Goal: Task Accomplishment & Management: Complete application form

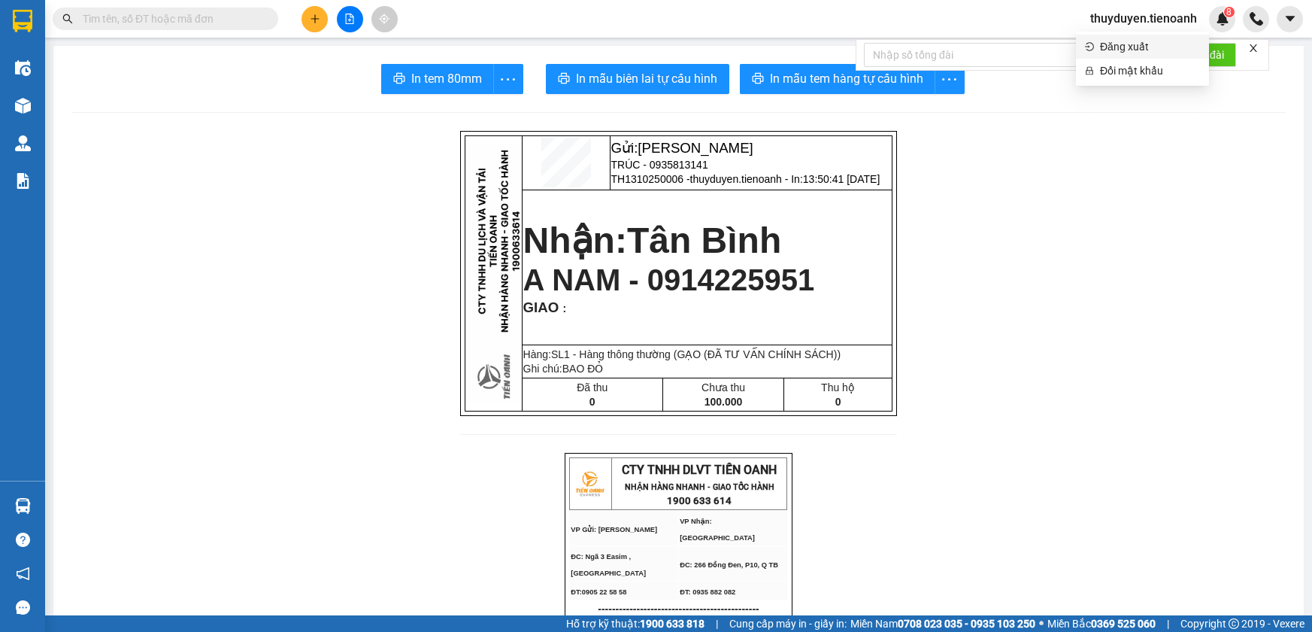
click at [1109, 53] on span "Đăng xuất" at bounding box center [1150, 46] width 100 height 17
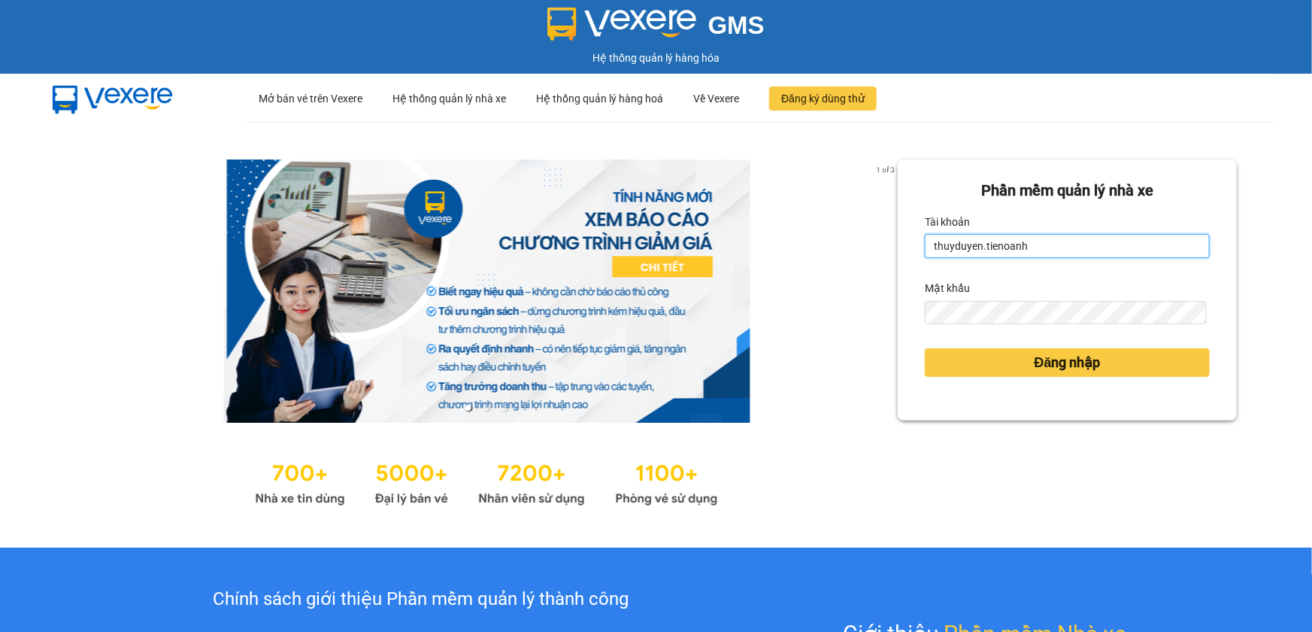
click at [1114, 244] on input "thuyduyen.tienoanh" at bounding box center [1067, 246] width 285 height 24
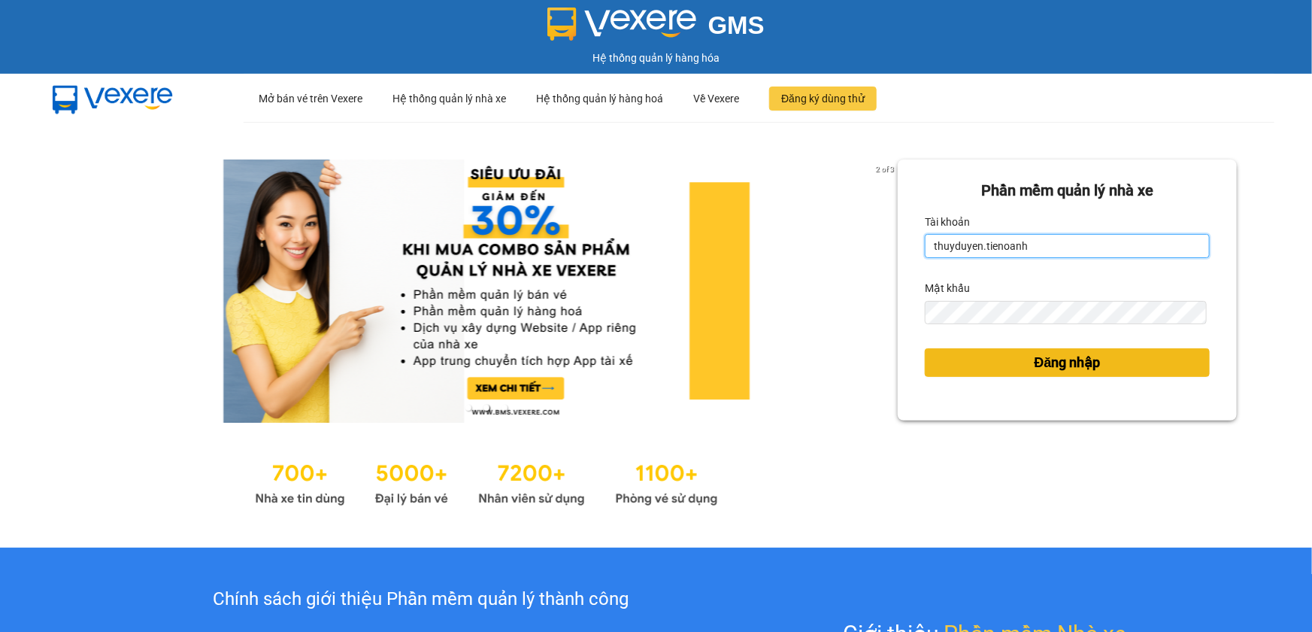
type input "thuytien.tienoanh"
click at [1086, 368] on span "Đăng nhập" at bounding box center [1068, 362] width 66 height 21
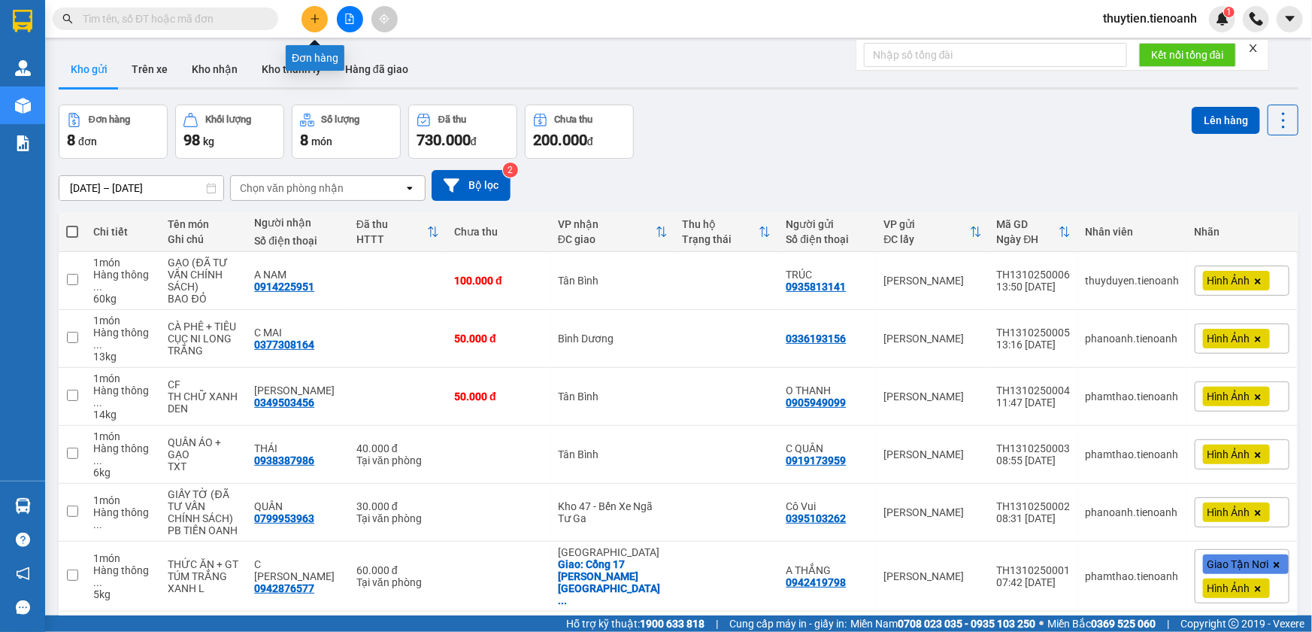
click at [314, 23] on icon "plus" at bounding box center [315, 19] width 11 height 11
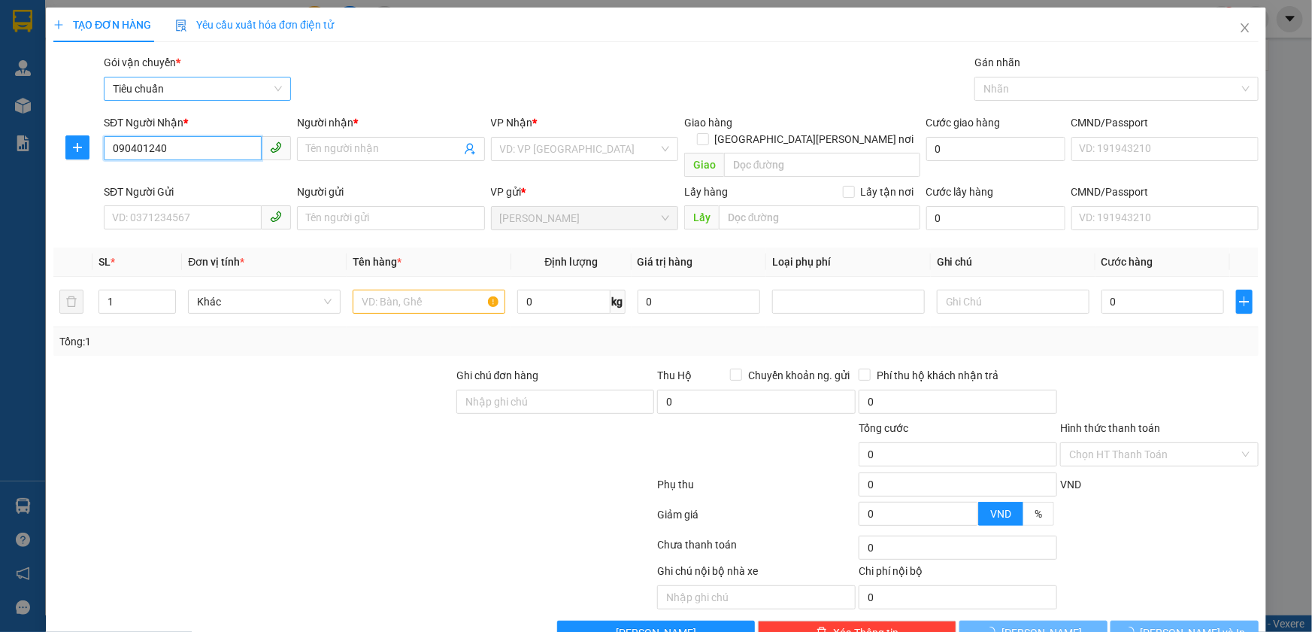
type input "0904012400"
click at [214, 183] on div "0904012400 - A ĐẢN" at bounding box center [196, 179] width 168 height 17
type input "A ĐẢN"
type input "40.000"
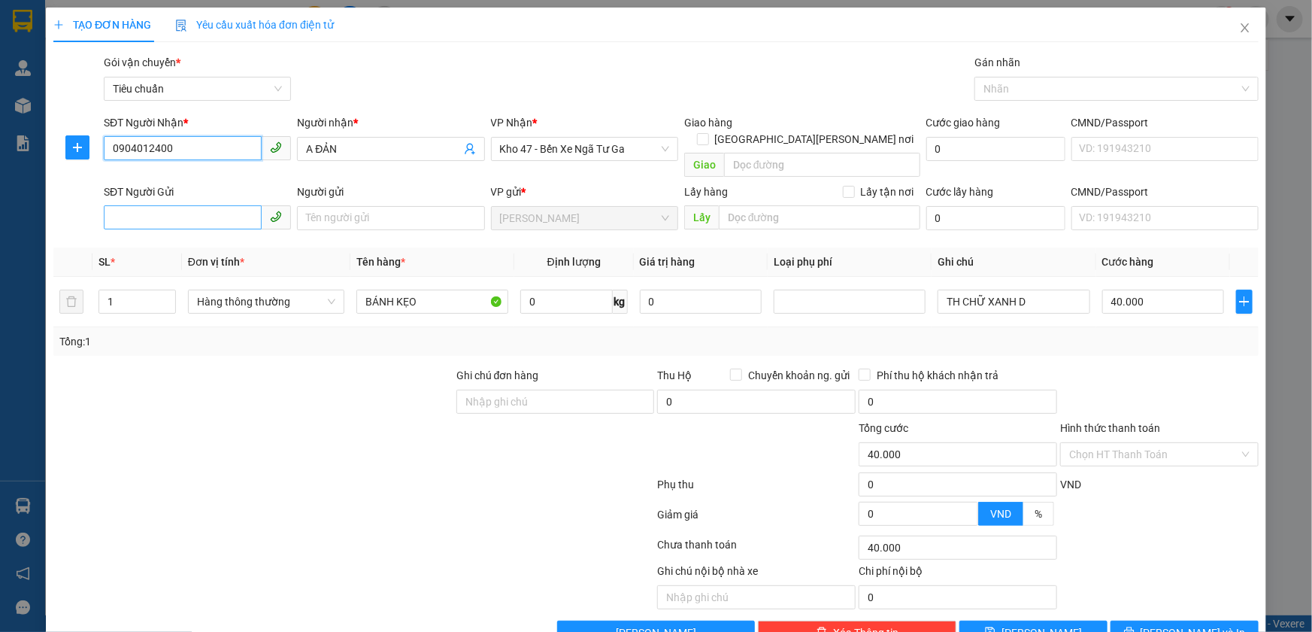
type input "0904012400"
click at [207, 205] on input "SĐT Người Gửi" at bounding box center [183, 217] width 158 height 24
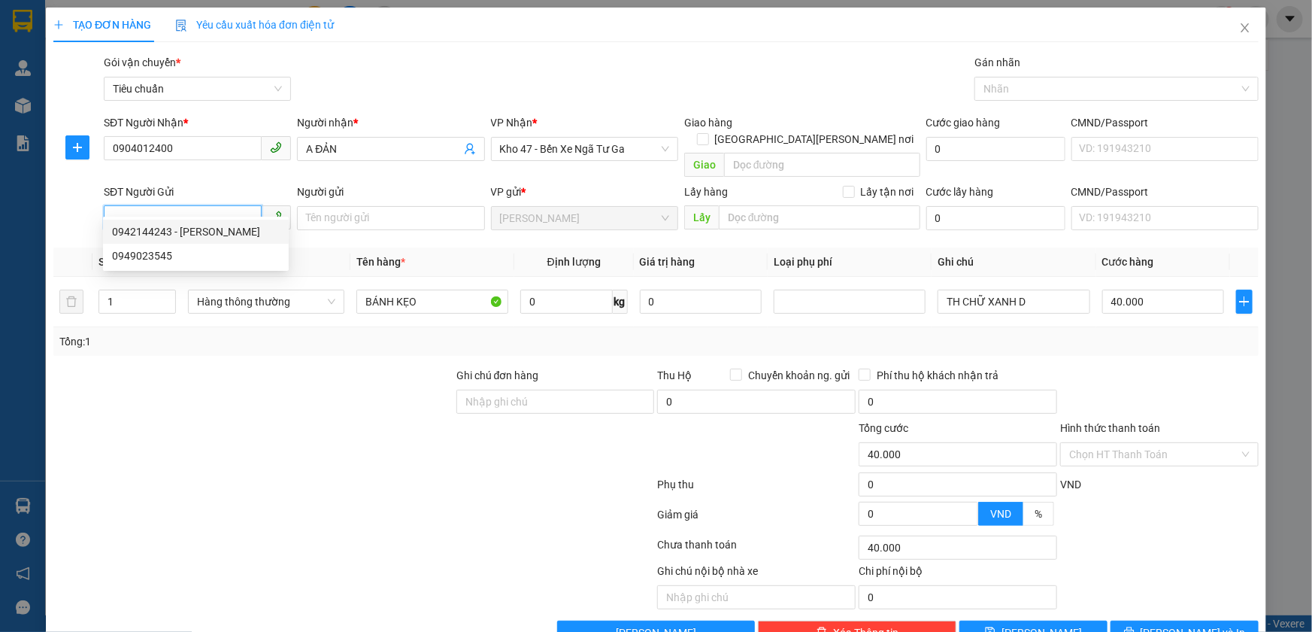
click at [206, 229] on div "0942144243 - Anh Bảo" at bounding box center [196, 231] width 168 height 17
type input "0942144243"
type input "[PERSON_NAME]"
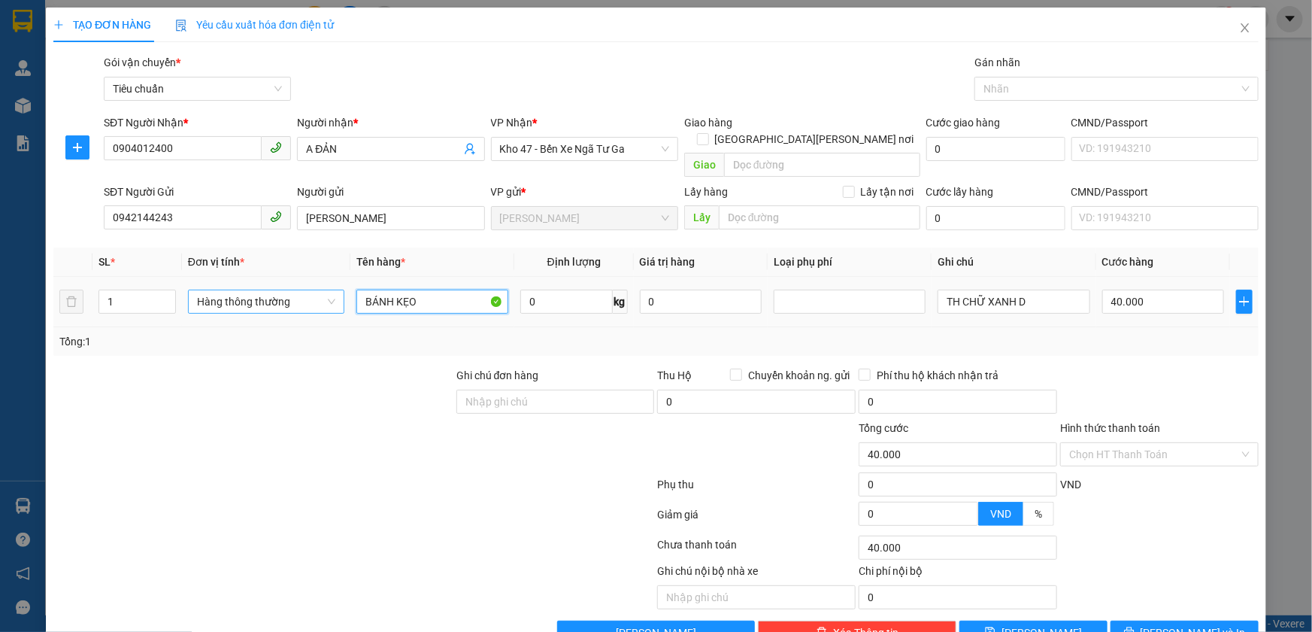
drag, startPoint x: 426, startPoint y: 289, endPoint x: 309, endPoint y: 295, distance: 117.5
click at [309, 295] on tr "1 Hàng thông thường BÁNH KẸO 0 kg 0 TH CHỮ XANH D 40.000" at bounding box center [655, 302] width 1205 height 50
type input "THỨC ĂN"
click at [593, 293] on input "0" at bounding box center [566, 301] width 92 height 24
type input "21"
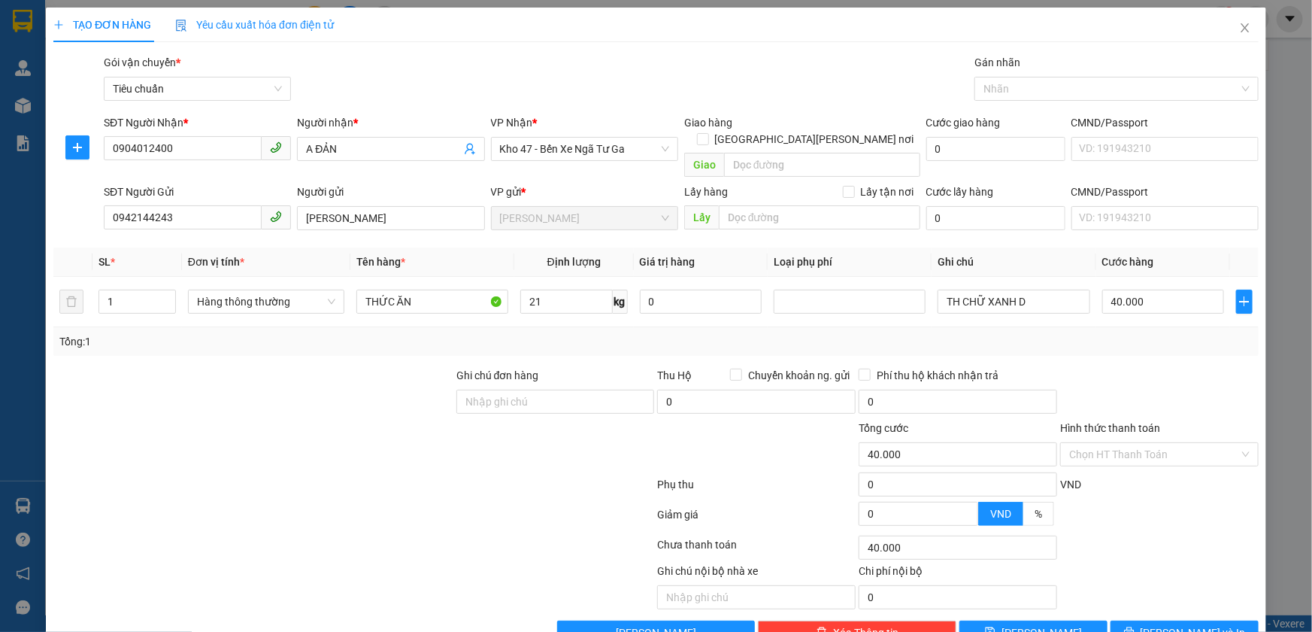
drag, startPoint x: 917, startPoint y: 319, endPoint x: 1038, endPoint y: 280, distance: 127.0
click at [917, 333] on div "Tổng: 1" at bounding box center [655, 341] width 1193 height 17
type input "60.000"
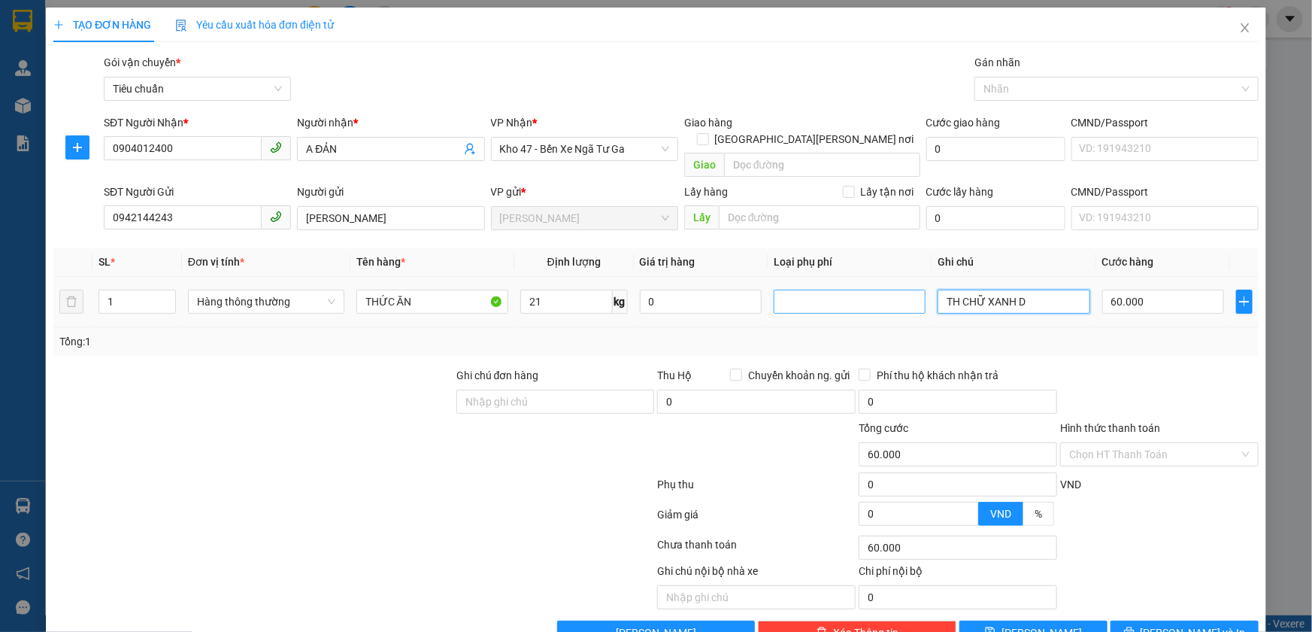
drag, startPoint x: 1037, startPoint y: 282, endPoint x: 850, endPoint y: 286, distance: 187.3
click at [850, 286] on tr "1 Hàng thông thường THỨC ĂN 21 kg 0 TH CHỮ XANH D 60.000" at bounding box center [655, 302] width 1205 height 50
type input "TXV SỌC [DEMOGRAPHIC_DATA]"
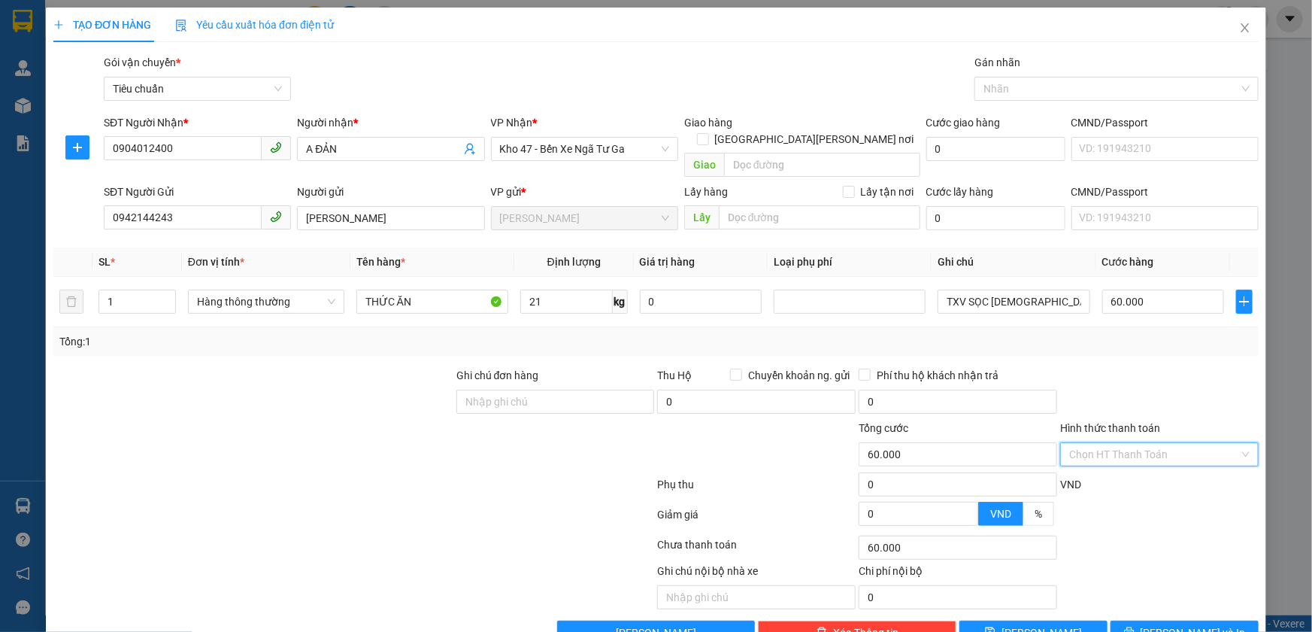
click at [1113, 443] on input "Hình thức thanh toán" at bounding box center [1154, 454] width 170 height 23
click at [1101, 467] on div "Tại văn phòng" at bounding box center [1150, 467] width 178 height 17
type input "0"
click at [1188, 624] on span "[PERSON_NAME] và In" at bounding box center [1193, 632] width 105 height 17
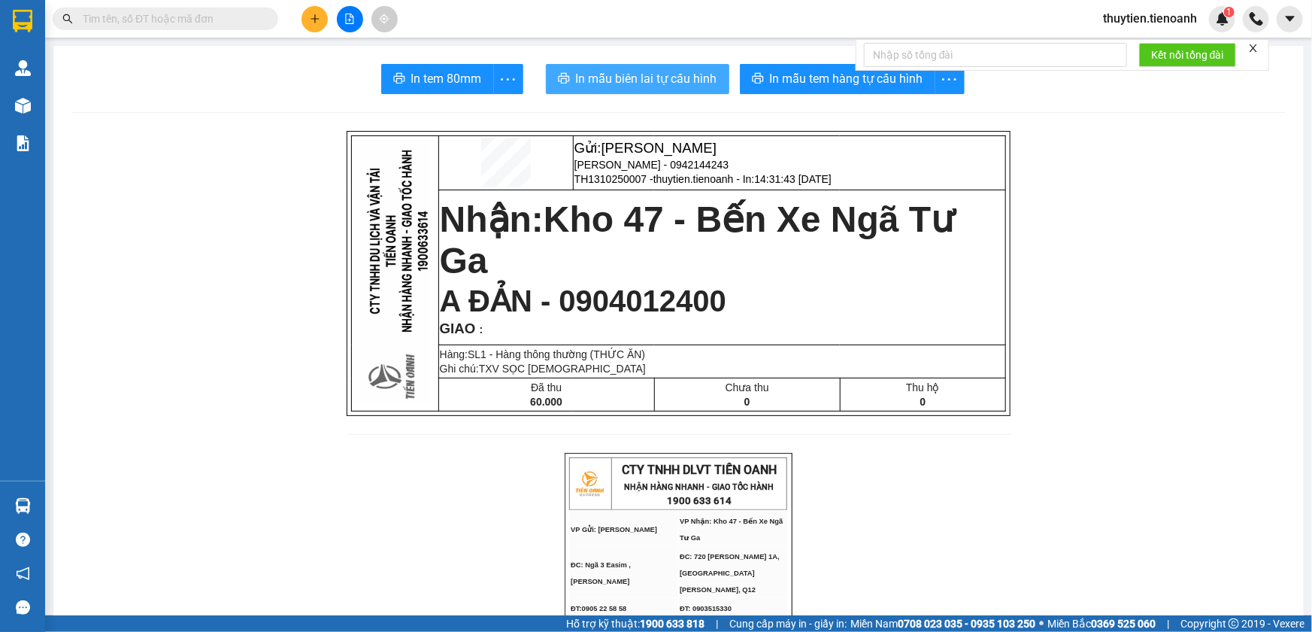
click at [614, 74] on span "In mẫu biên lai tự cấu hình" at bounding box center [646, 78] width 141 height 19
click at [638, 69] on span "In mẫu biên lai tự cấu hình" at bounding box center [646, 78] width 141 height 19
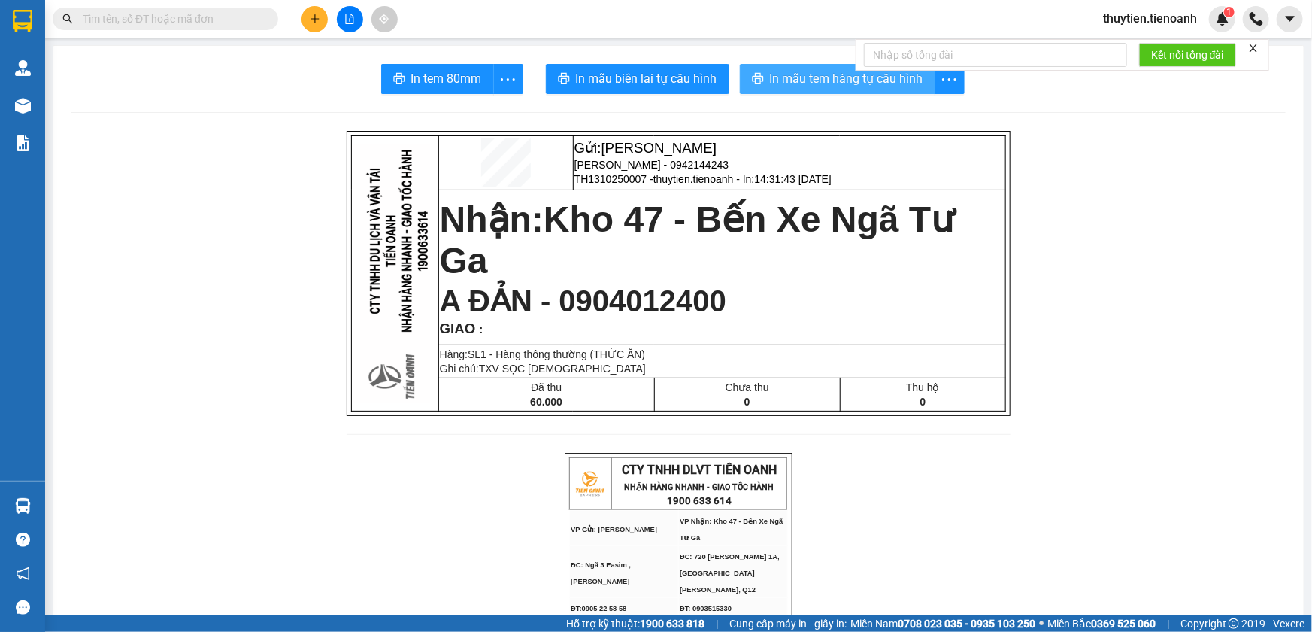
click at [814, 79] on span "In mẫu tem hàng tự cấu hình" at bounding box center [846, 78] width 153 height 19
click at [1134, 22] on span "thuytien.tienoanh" at bounding box center [1150, 18] width 118 height 19
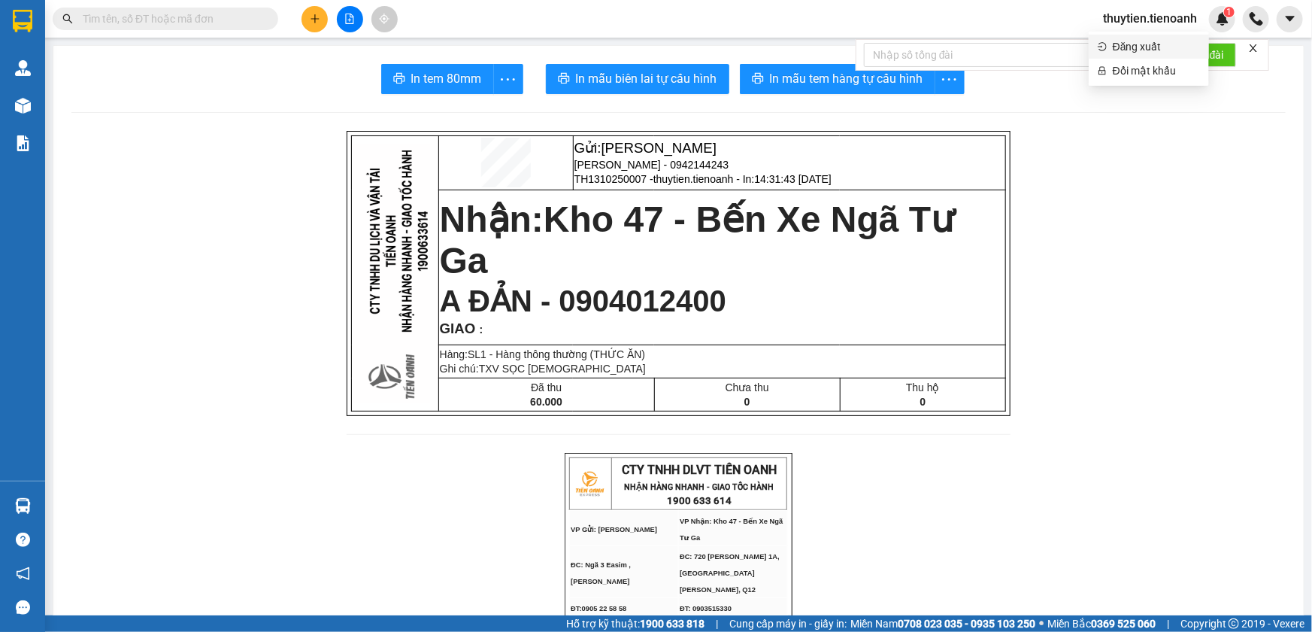
click at [1126, 43] on span "Đăng xuất" at bounding box center [1156, 46] width 87 height 17
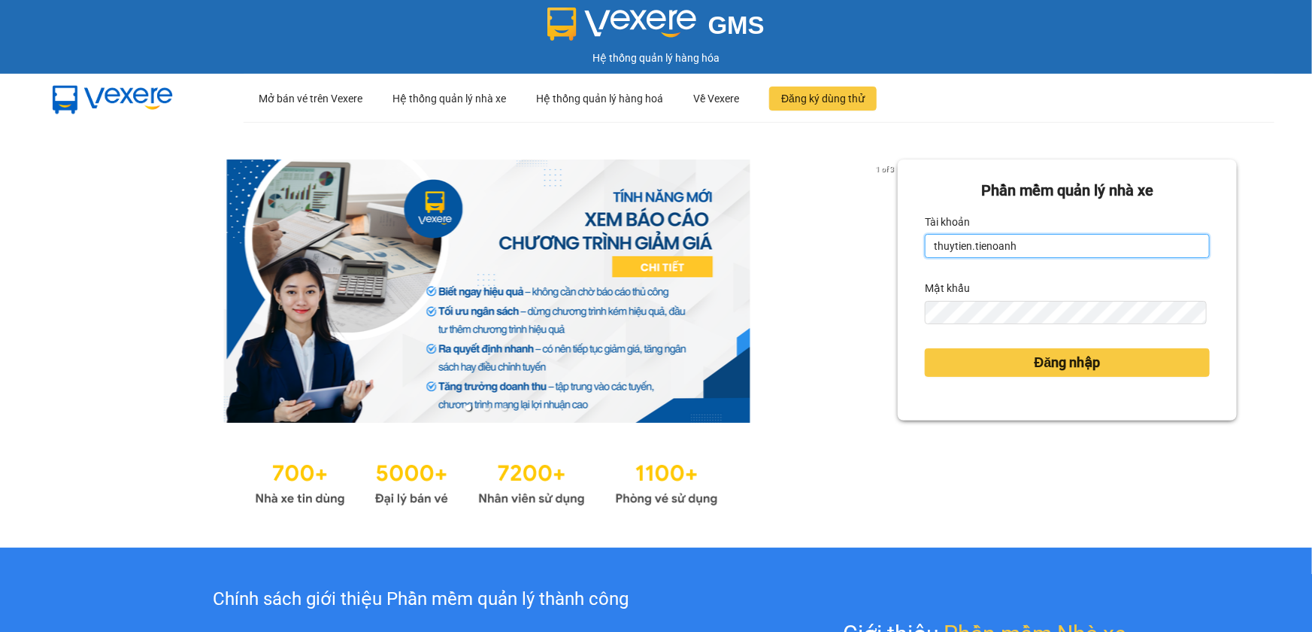
drag, startPoint x: 1062, startPoint y: 252, endPoint x: 890, endPoint y: 264, distance: 172.6
click at [898, 264] on div "Phần mềm quản lý nhà xe Tài khoản thuytien.tienoanh Mật khẩu Đăng nhập" at bounding box center [1067, 289] width 339 height 261
drag, startPoint x: 1029, startPoint y: 240, endPoint x: 891, endPoint y: 271, distance: 141.0
click at [898, 271] on div "Phần mềm quản lý nhà xe Tài khoản thuytien.tienoanhP Mật khẩu Đăng nhập" at bounding box center [1067, 289] width 339 height 261
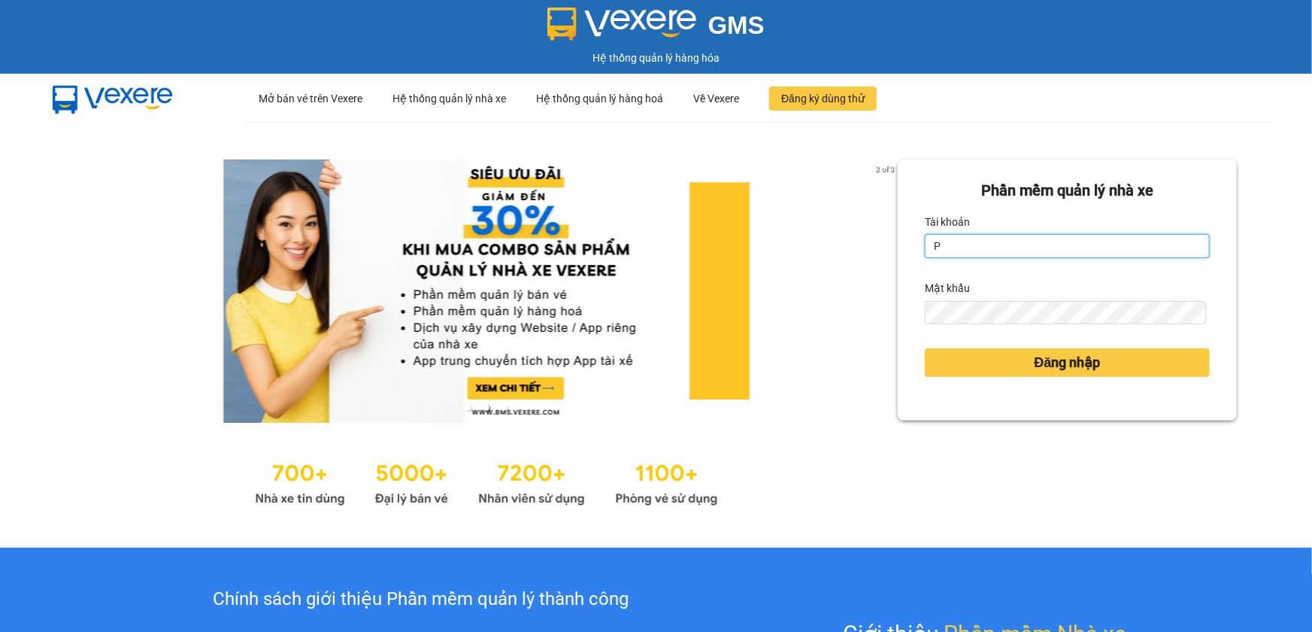
type input "phamthao.tienoanh"
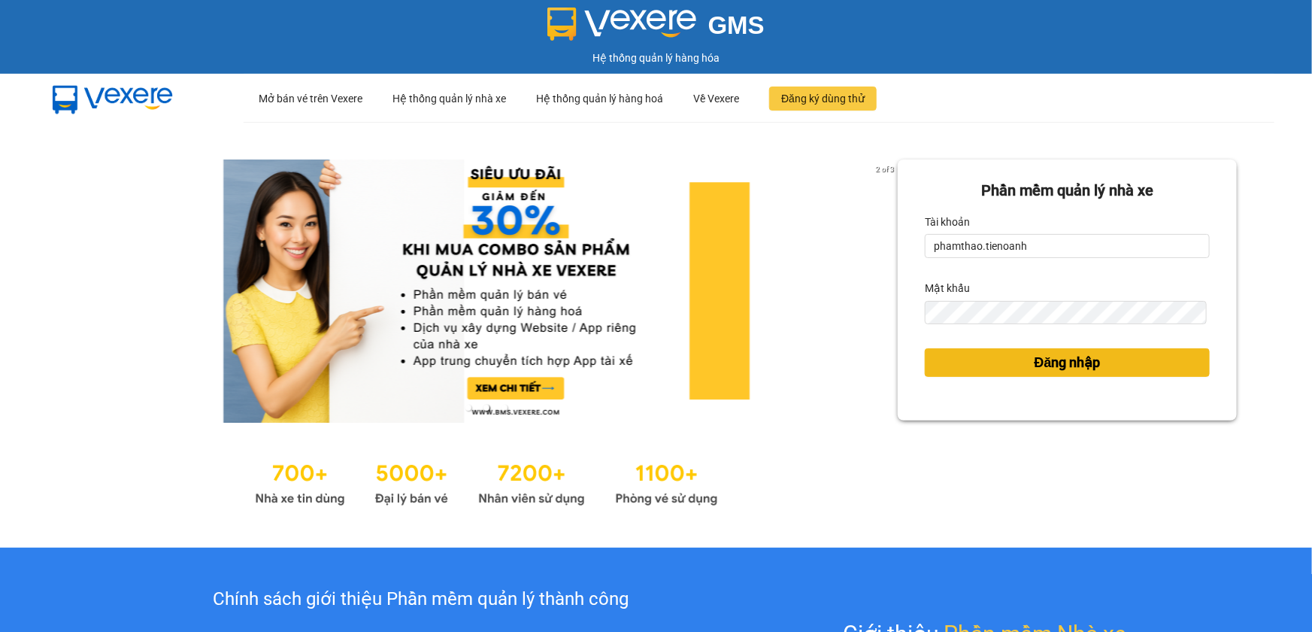
click at [954, 375] on button "Đăng nhập" at bounding box center [1067, 362] width 285 height 29
click at [945, 363] on button "Đăng nhập" at bounding box center [1067, 362] width 285 height 29
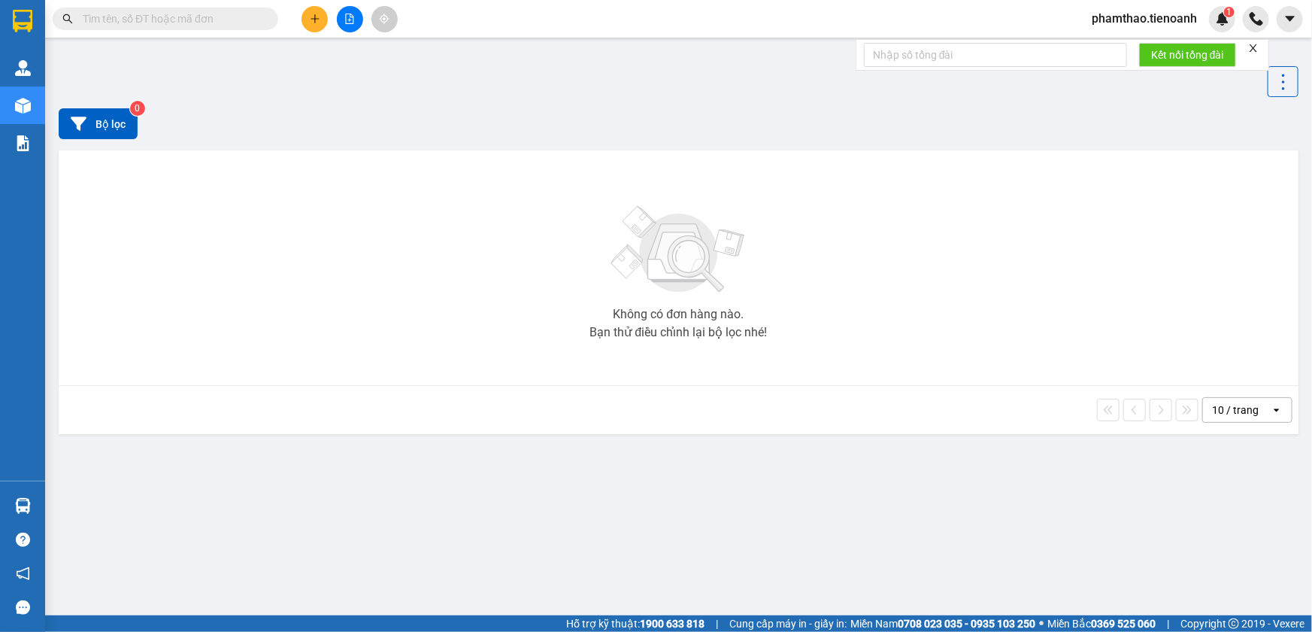
click at [308, 23] on button at bounding box center [315, 19] width 26 height 26
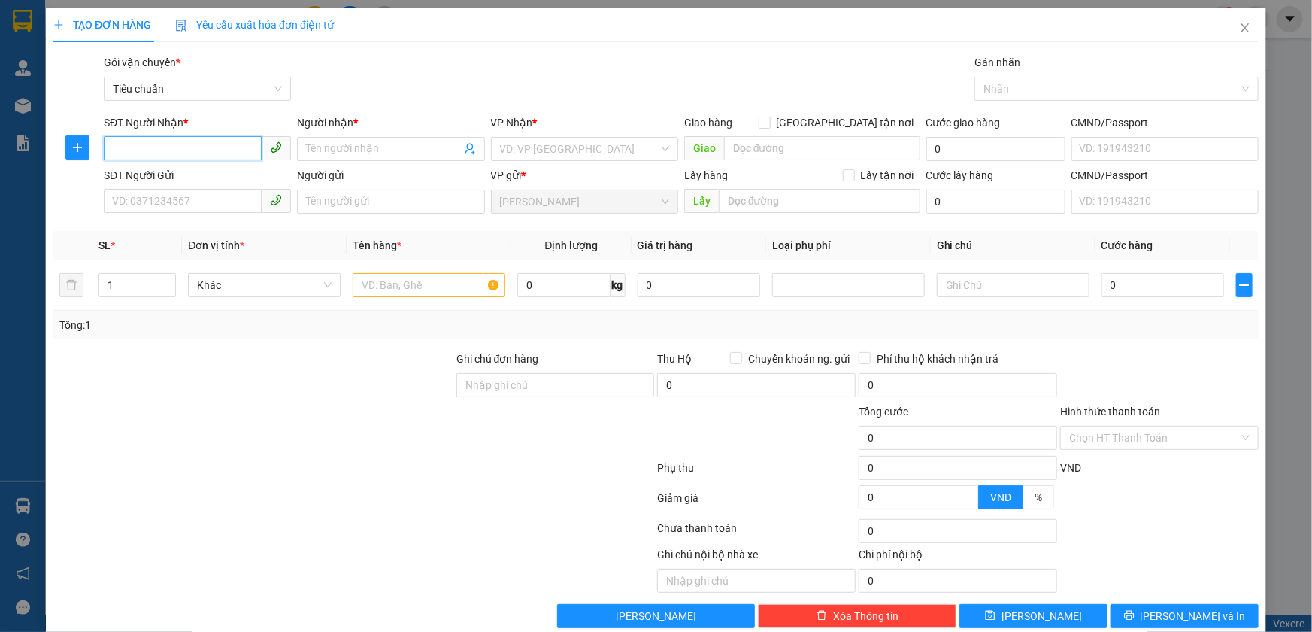
type input "0"
click at [179, 196] on input "SĐT Người Gửi" at bounding box center [183, 201] width 158 height 24
type input "090651771"
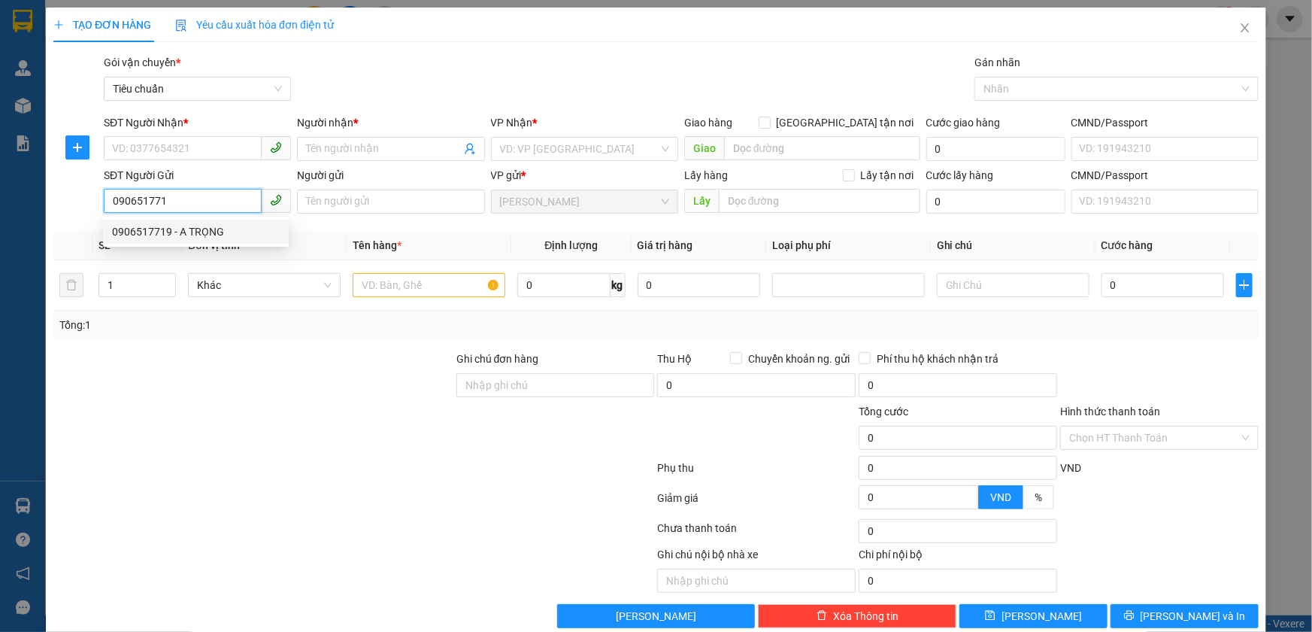
click at [129, 237] on div "0906517719 - A TRỌNG" at bounding box center [196, 231] width 168 height 17
type input "0946249197"
type input "A CƯỜNG"
type input "066180001744"
type input "0906517719"
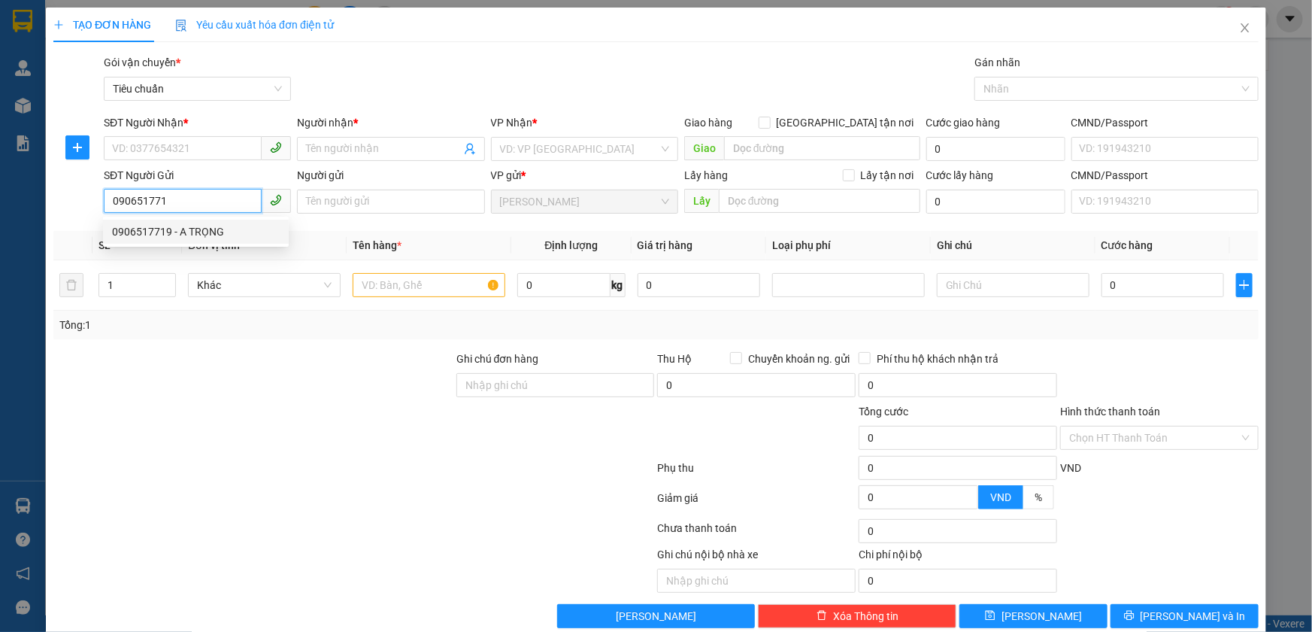
type input "A TRỌNG"
type input "066075001081"
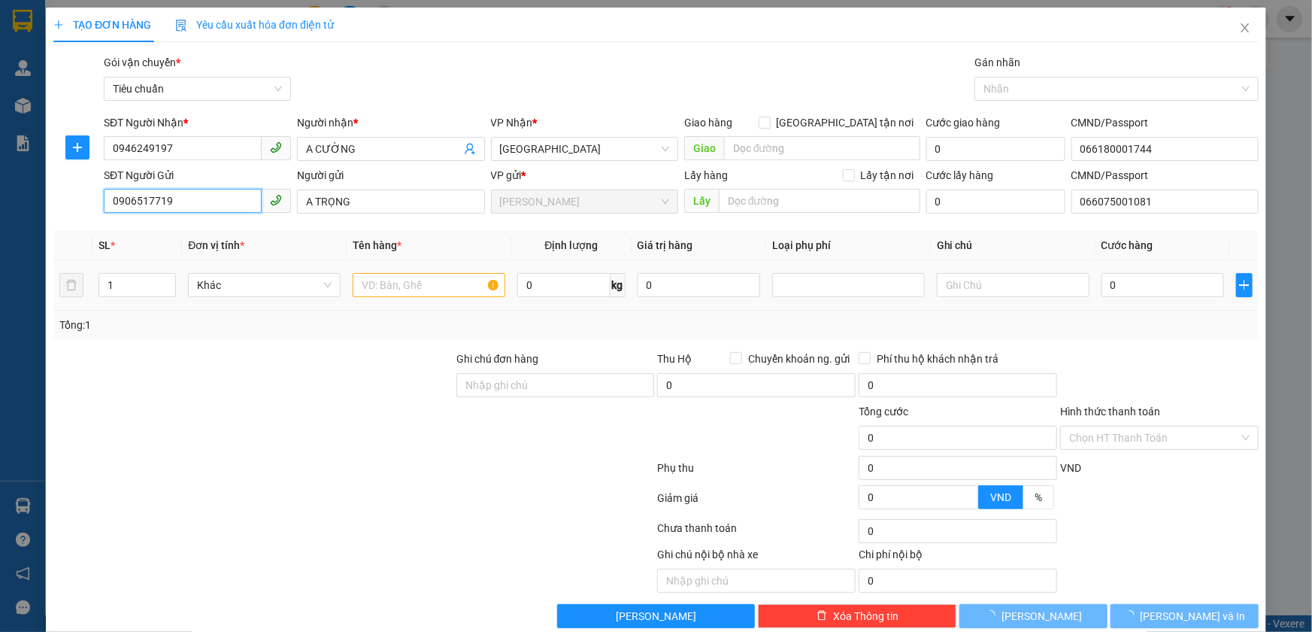
type input "80.000"
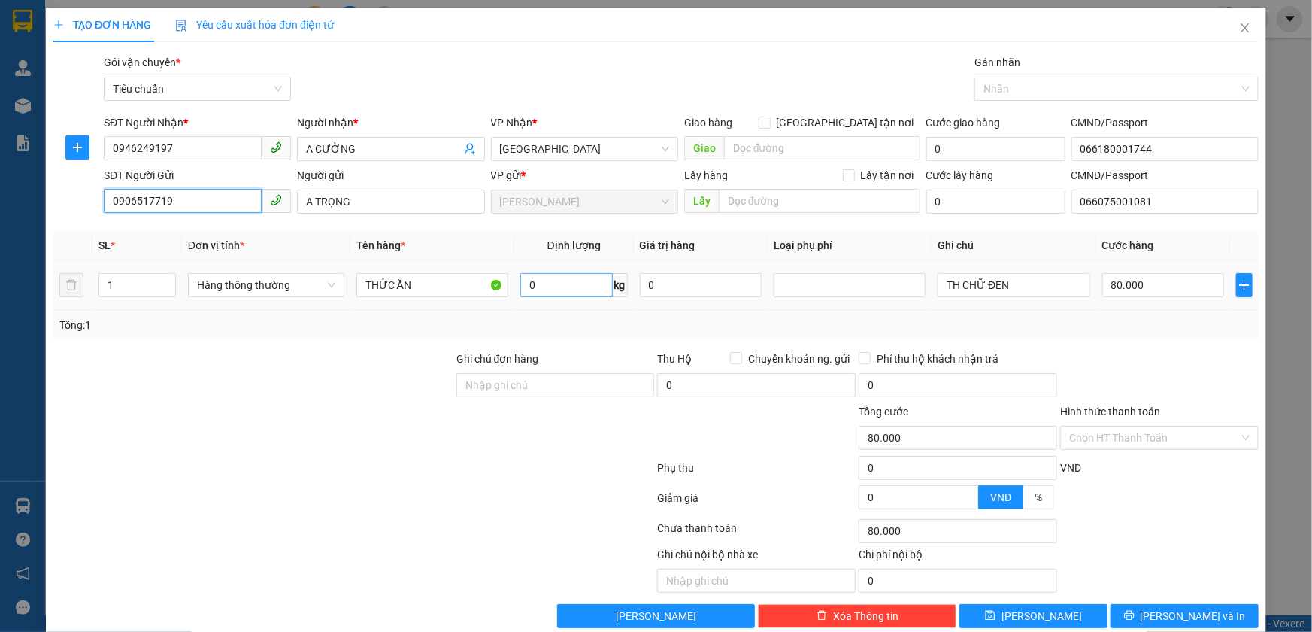
type input "0906517719"
click at [551, 283] on input "0" at bounding box center [566, 285] width 92 height 24
type input "33"
drag, startPoint x: 1012, startPoint y: 278, endPoint x: 935, endPoint y: 283, distance: 77.6
click at [939, 283] on input "TH CHỮ ĐEN" at bounding box center [1014, 285] width 152 height 24
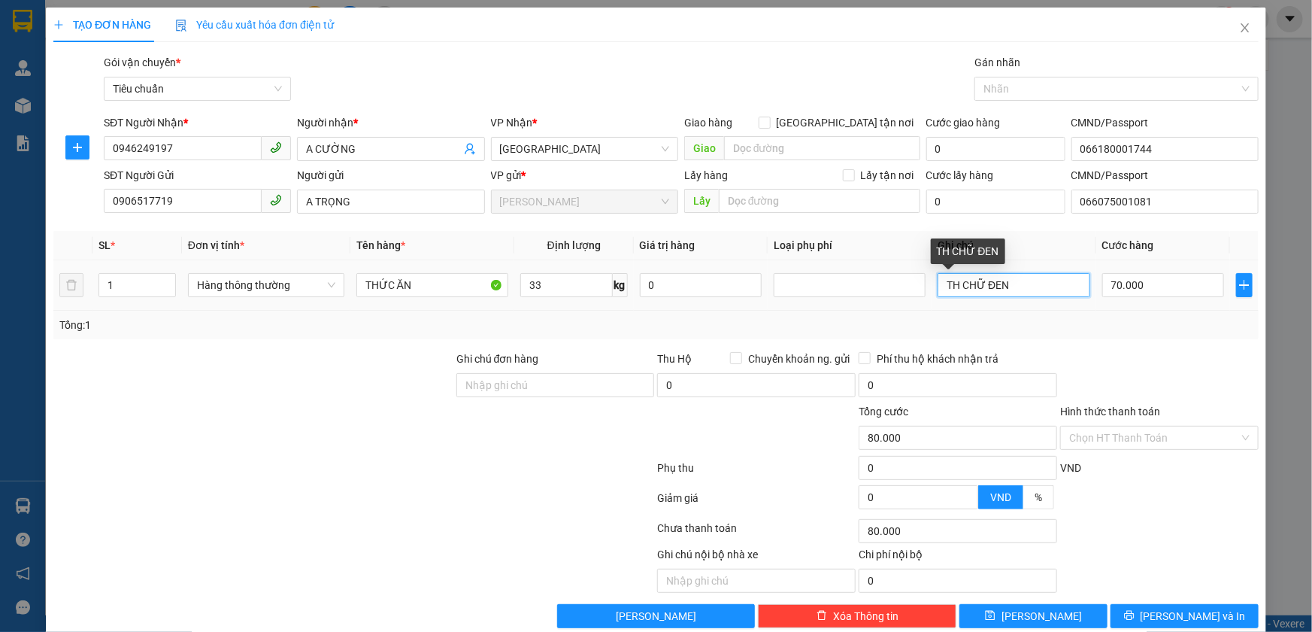
type input "70.000"
type input "TH ONEONE"
drag, startPoint x: 1159, startPoint y: 435, endPoint x: 1152, endPoint y: 446, distance: 13.6
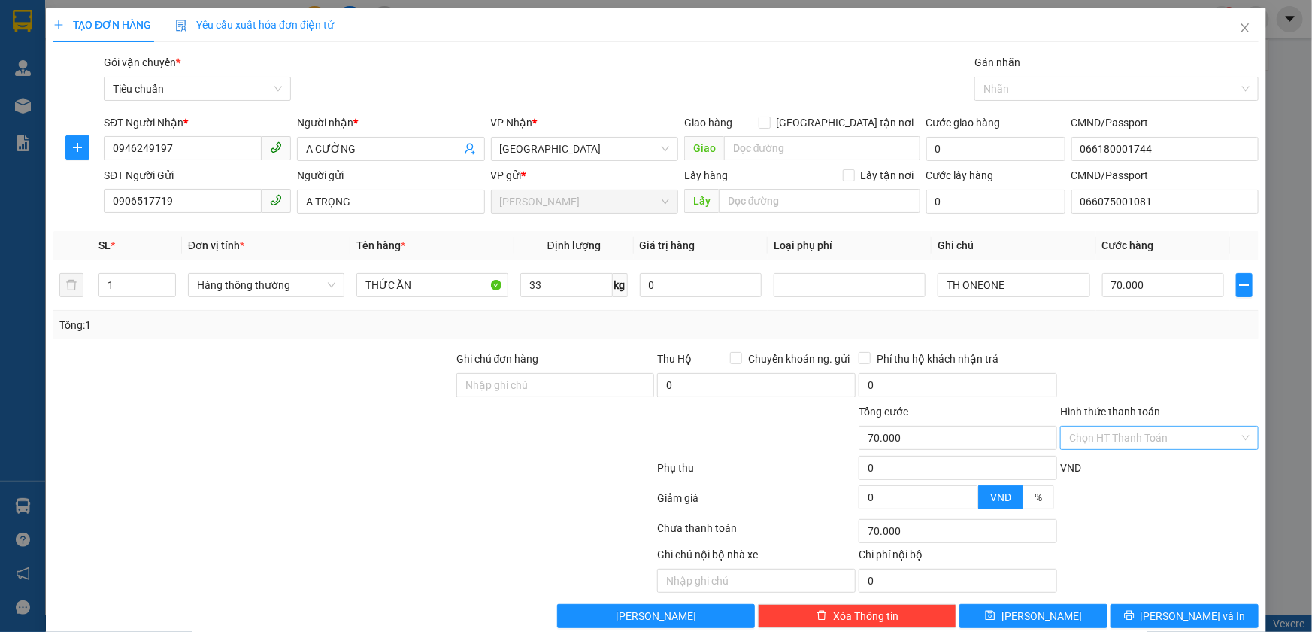
click at [1159, 435] on input "Hình thức thanh toán" at bounding box center [1154, 437] width 170 height 23
drag, startPoint x: 1100, startPoint y: 471, endPoint x: 1118, endPoint y: 491, distance: 26.6
click at [1099, 471] on div "Tại văn phòng" at bounding box center [1150, 467] width 178 height 17
type input "0"
drag, startPoint x: 1151, startPoint y: 612, endPoint x: 1018, endPoint y: 489, distance: 180.9
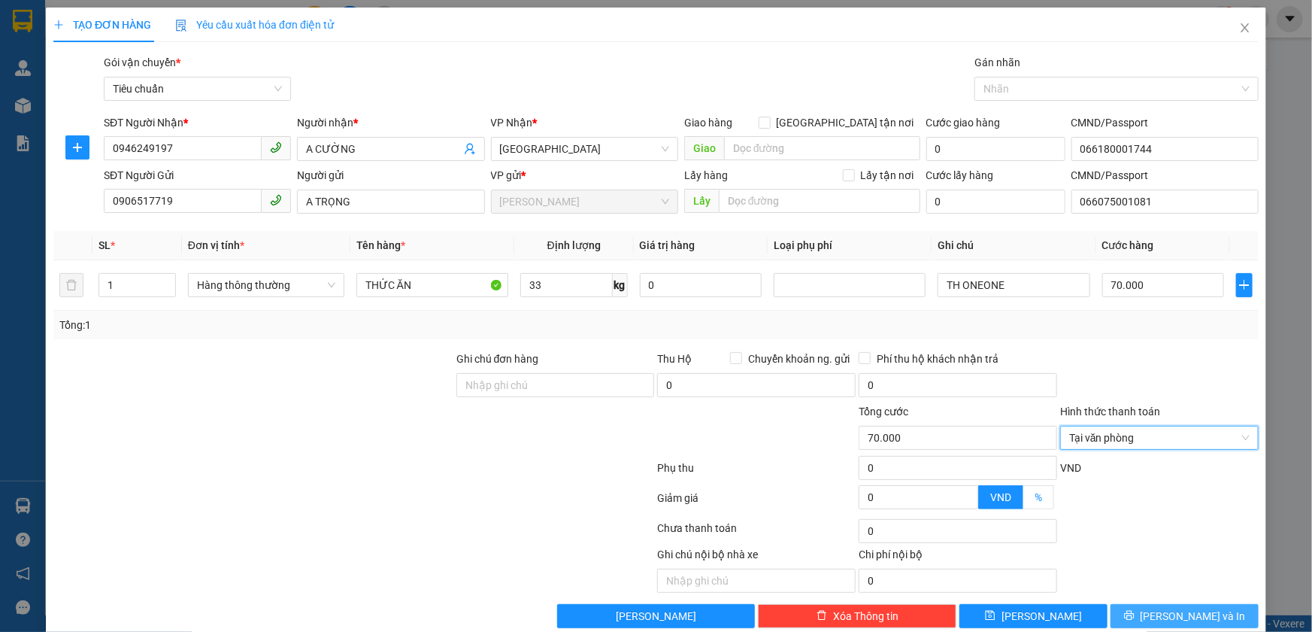
click at [1148, 608] on button "[PERSON_NAME] và In" at bounding box center [1185, 616] width 148 height 24
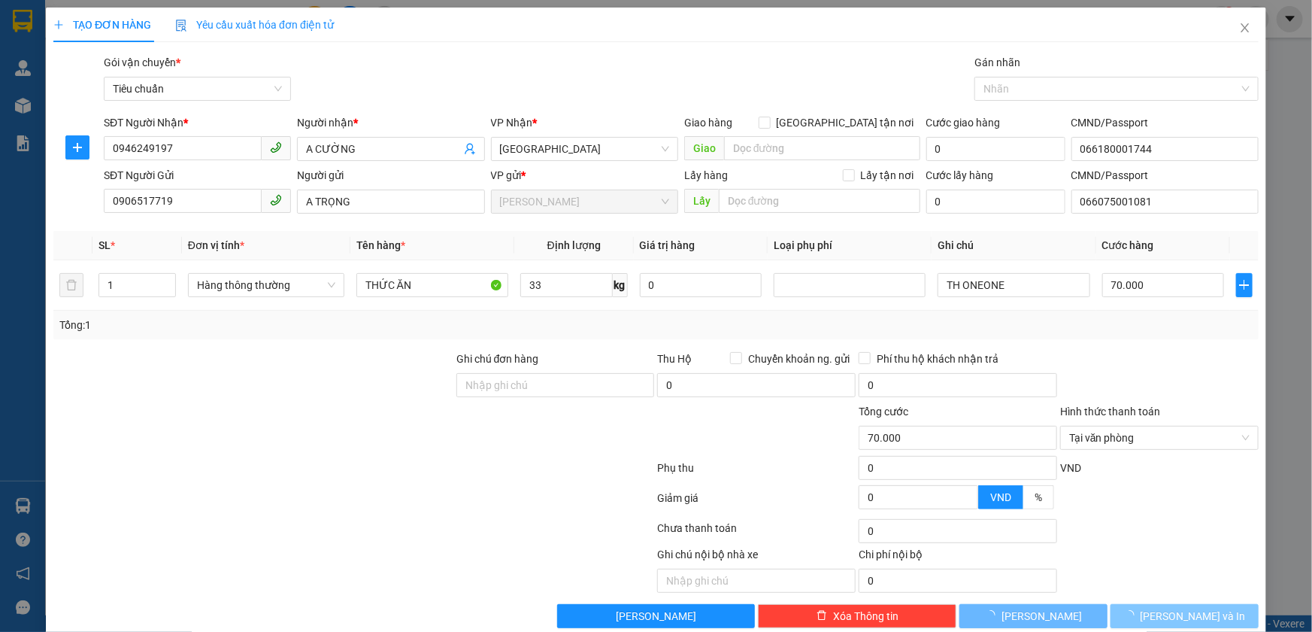
click at [1176, 617] on span "[PERSON_NAME] và In" at bounding box center [1193, 616] width 105 height 17
click at [1151, 604] on main at bounding box center [656, 307] width 1312 height 615
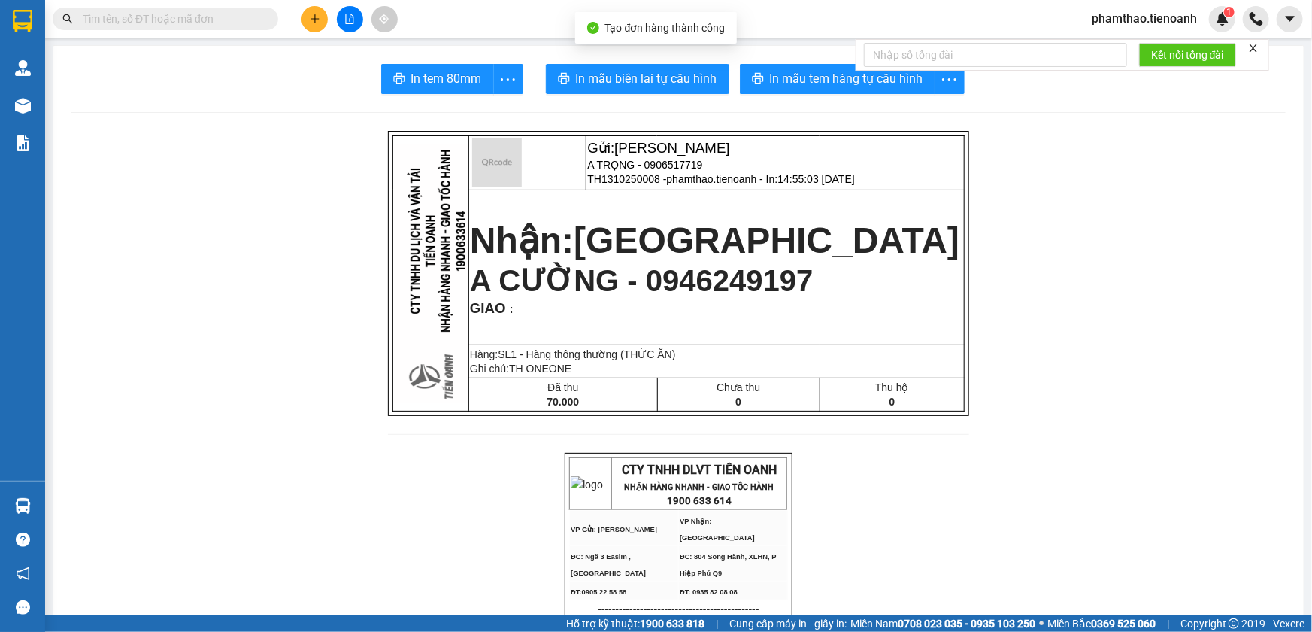
drag, startPoint x: 825, startPoint y: 47, endPoint x: 823, endPoint y: 69, distance: 22.7
drag, startPoint x: 823, startPoint y: 69, endPoint x: 849, endPoint y: 71, distance: 26.4
click at [823, 69] on span "In mẫu tem hàng tự cấu hình" at bounding box center [846, 78] width 153 height 19
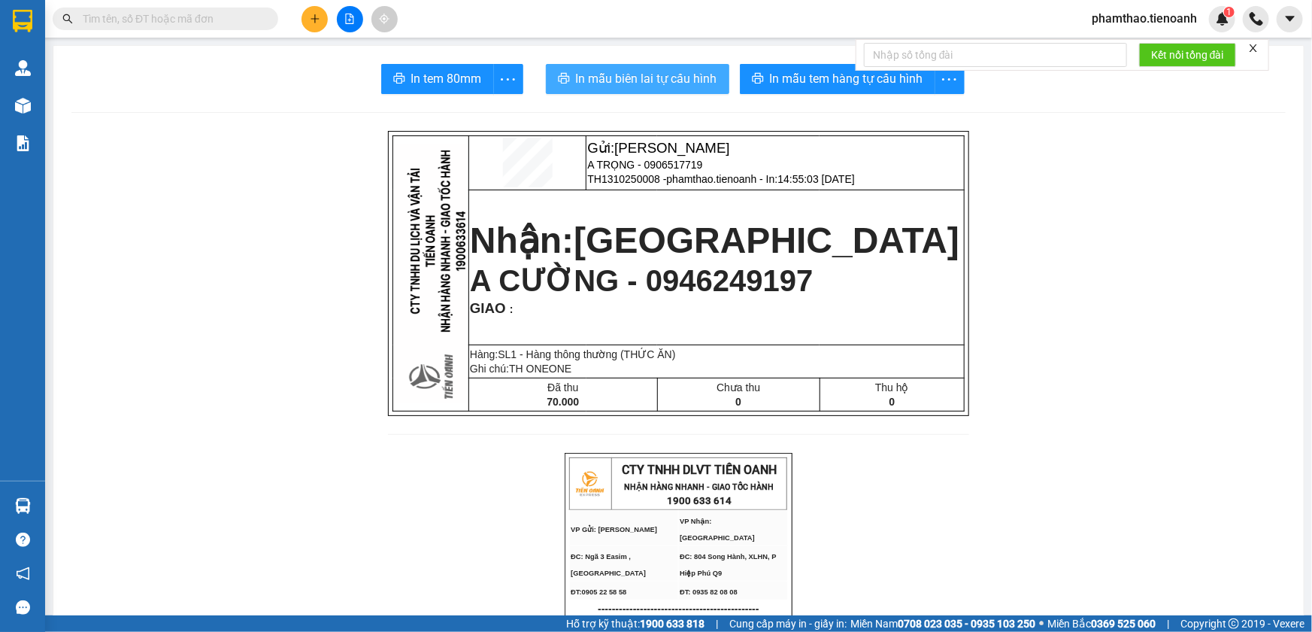
click at [674, 69] on span "In mẫu biên lai tự cấu hình" at bounding box center [646, 78] width 141 height 19
click at [322, 17] on button at bounding box center [315, 19] width 26 height 26
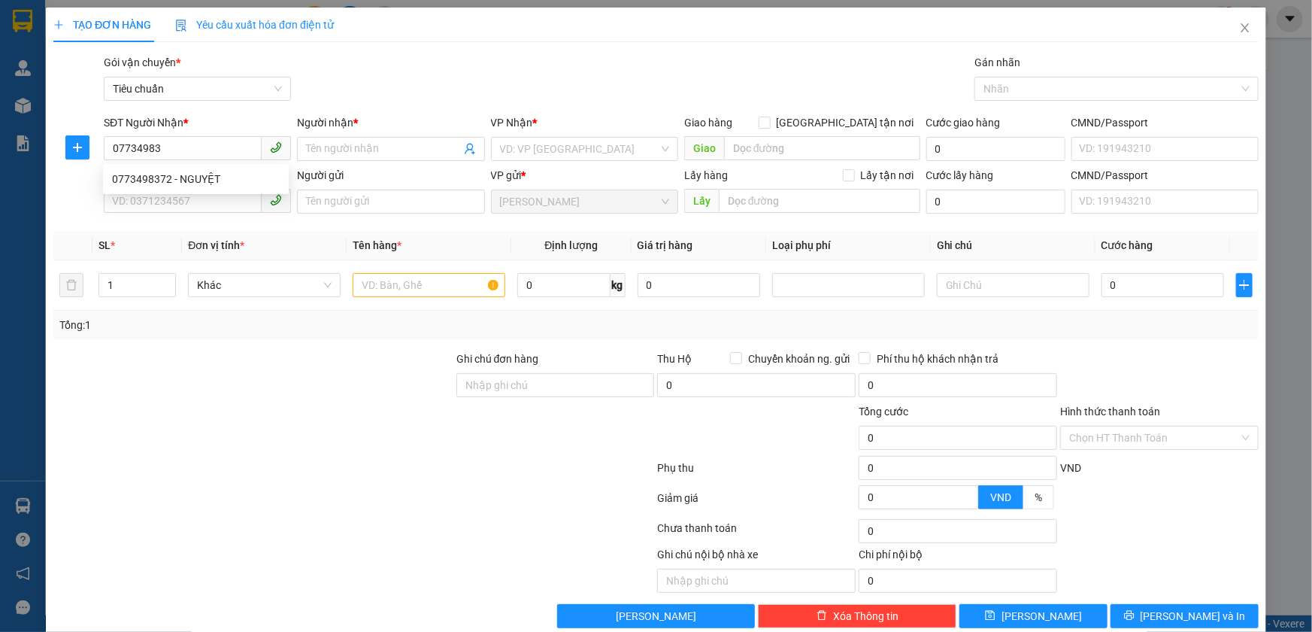
click at [185, 190] on div "0773498372 0773498372 - NGUYỆT" at bounding box center [196, 179] width 186 height 30
click at [202, 174] on div "SĐT Người Gửi" at bounding box center [197, 175] width 187 height 17
click at [202, 189] on input "SĐT Người Gửi" at bounding box center [183, 201] width 158 height 24
click at [195, 152] on input "07734983" at bounding box center [183, 148] width 158 height 24
click at [191, 178] on div "0773498372 - NGUYỆT" at bounding box center [196, 179] width 168 height 17
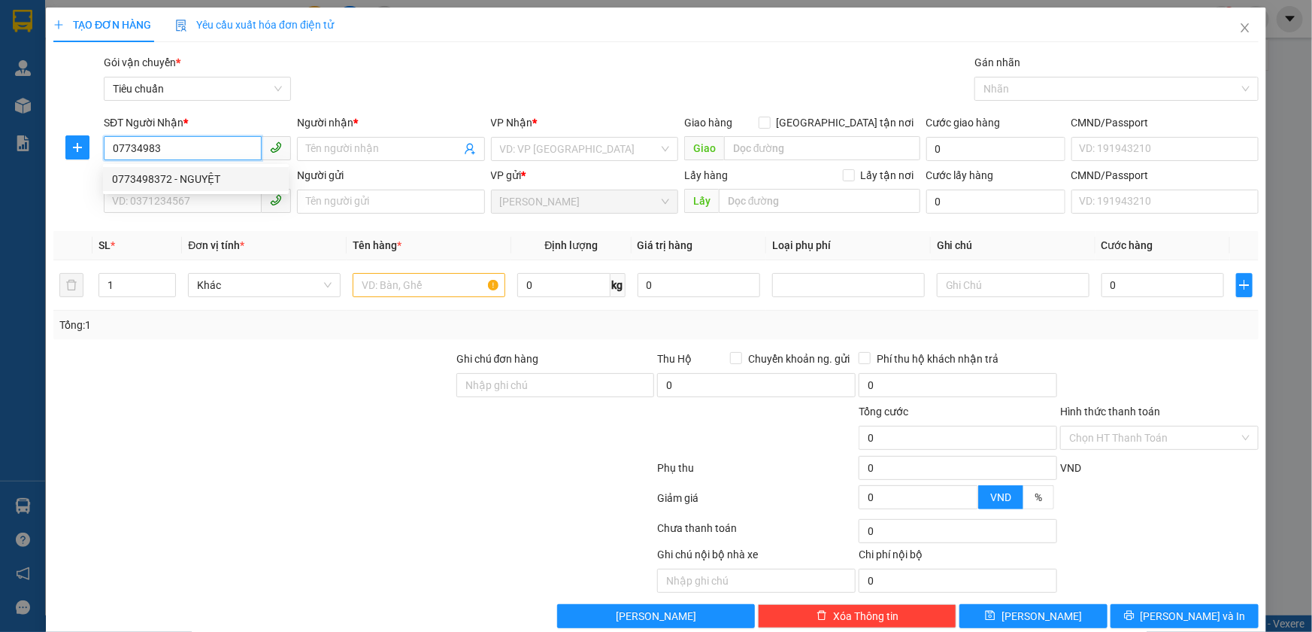
type input "0773498372"
type input "NGUYỆT"
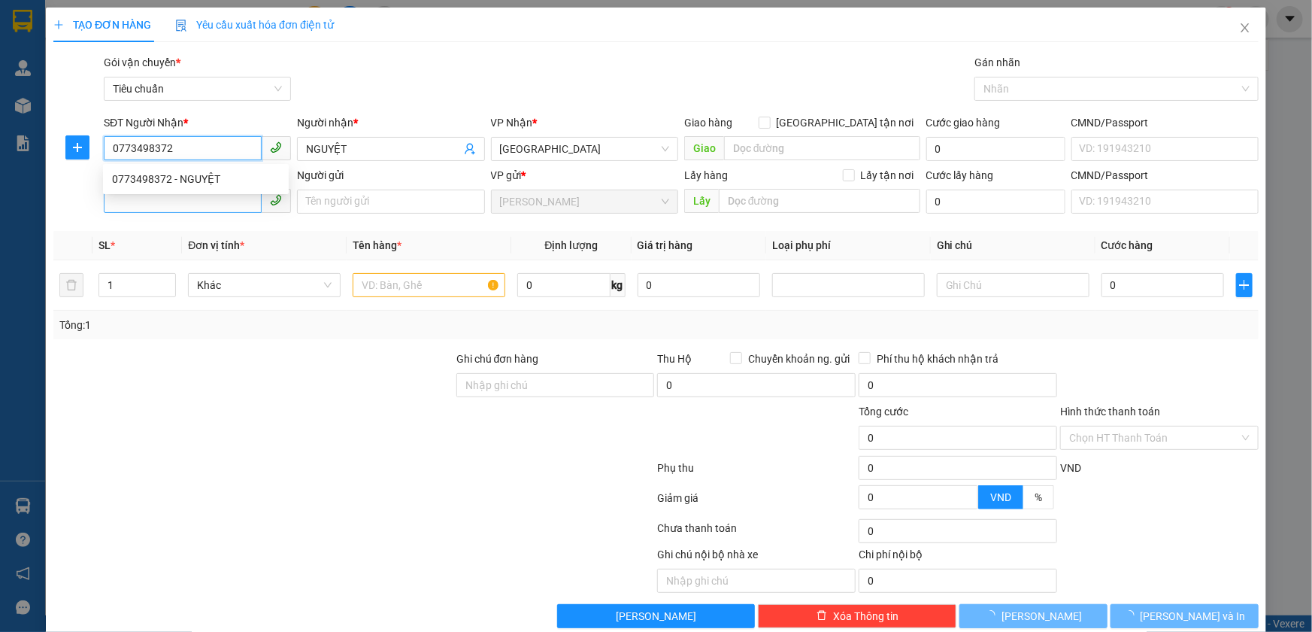
type input "40.000"
click at [174, 209] on input "SĐT Người Gửi" at bounding box center [183, 201] width 158 height 24
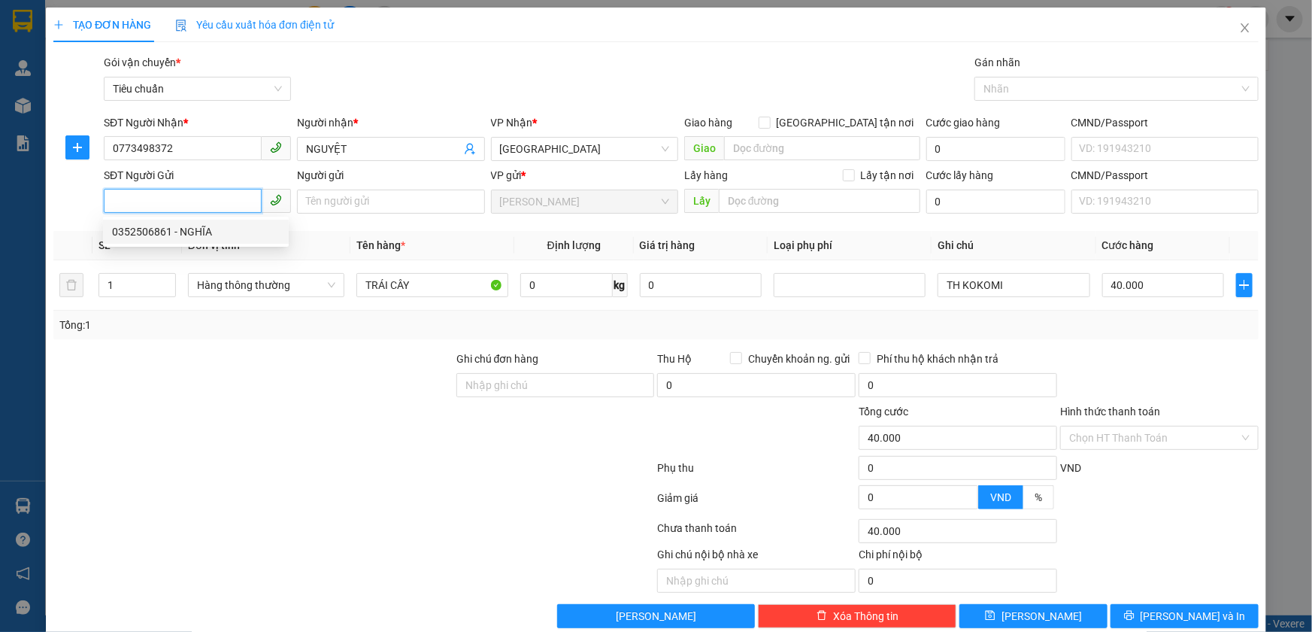
drag, startPoint x: 199, startPoint y: 230, endPoint x: 311, endPoint y: 249, distance: 114.3
click at [203, 230] on div "0352506861 - NGHĨA" at bounding box center [196, 231] width 168 height 17
type input "0352506861"
type input "NGHĨA"
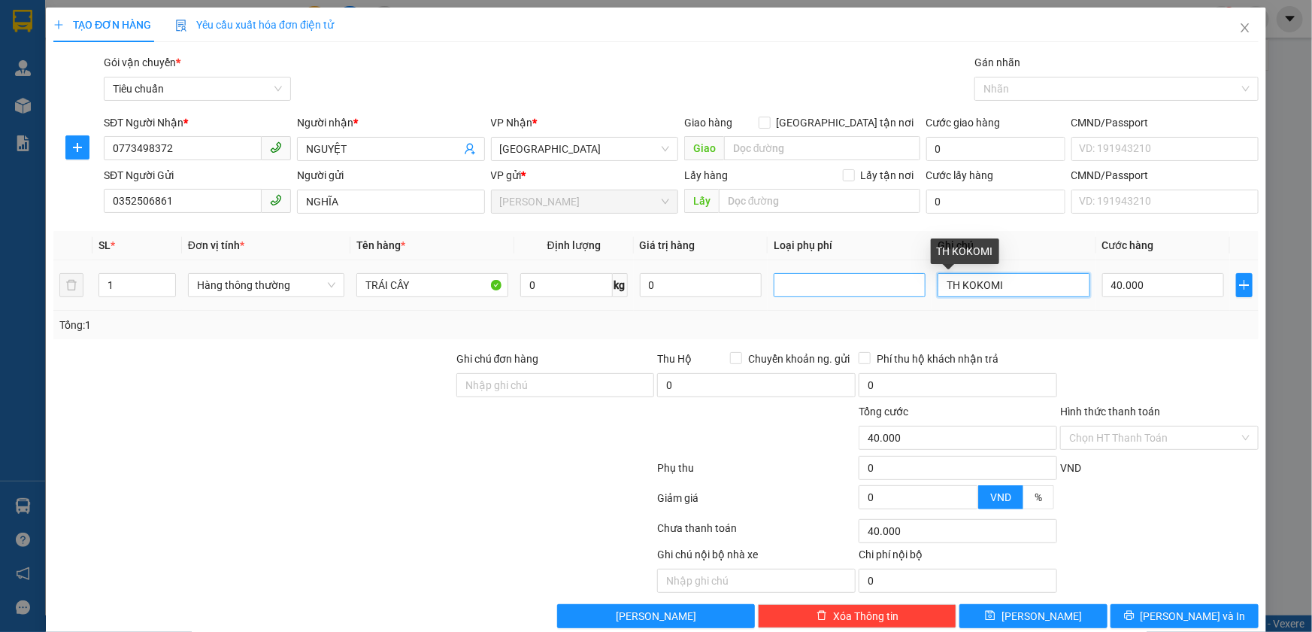
drag, startPoint x: 1035, startPoint y: 289, endPoint x: 880, endPoint y: 279, distance: 155.3
click at [880, 279] on tr "1 Hàng thông thường TRÁI CÂY 0 kg 0 TH KOKOMI 40.000" at bounding box center [655, 285] width 1205 height 50
type input "TXV"
click at [552, 277] on input "0" at bounding box center [566, 285] width 92 height 24
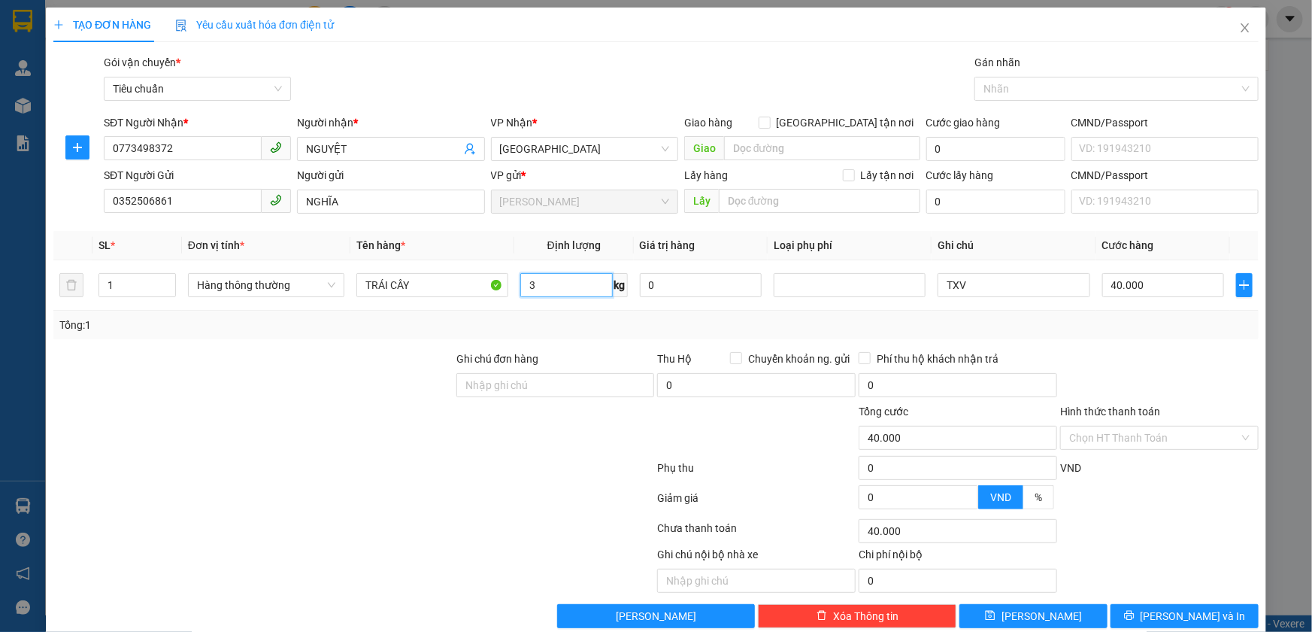
type input "3"
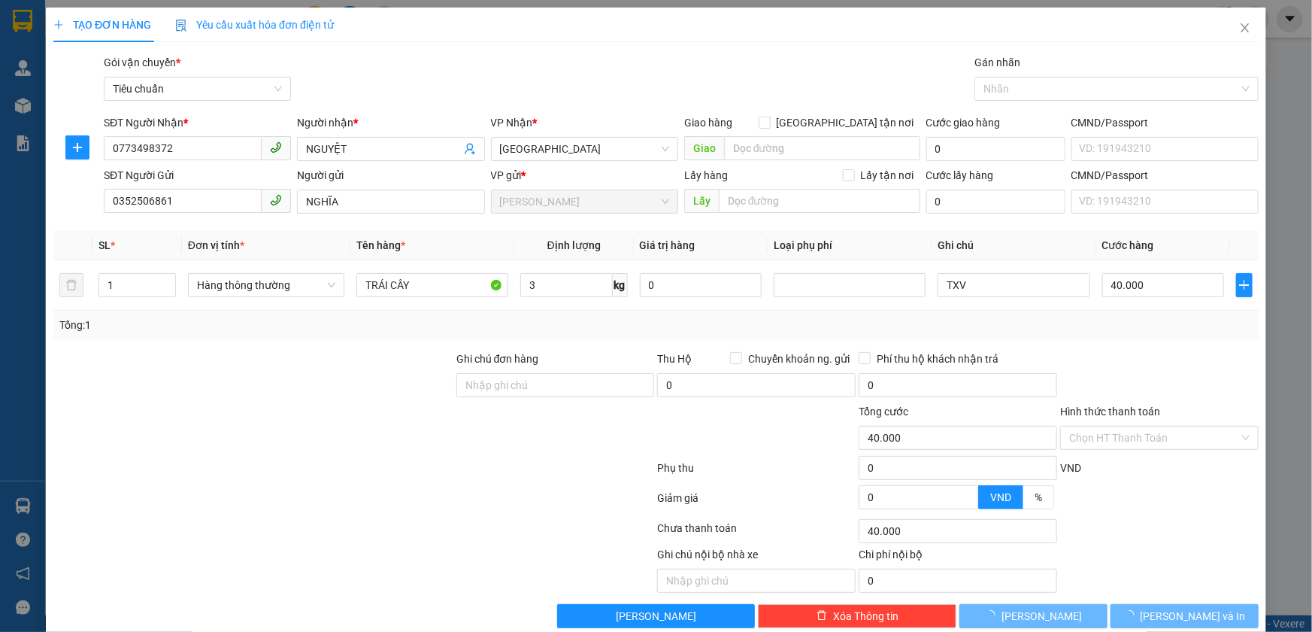
drag, startPoint x: 457, startPoint y: 423, endPoint x: 1143, endPoint y: 323, distance: 693.1
click at [474, 422] on div at bounding box center [556, 429] width 202 height 53
click at [1141, 331] on div "Tổng: 1" at bounding box center [655, 325] width 1193 height 17
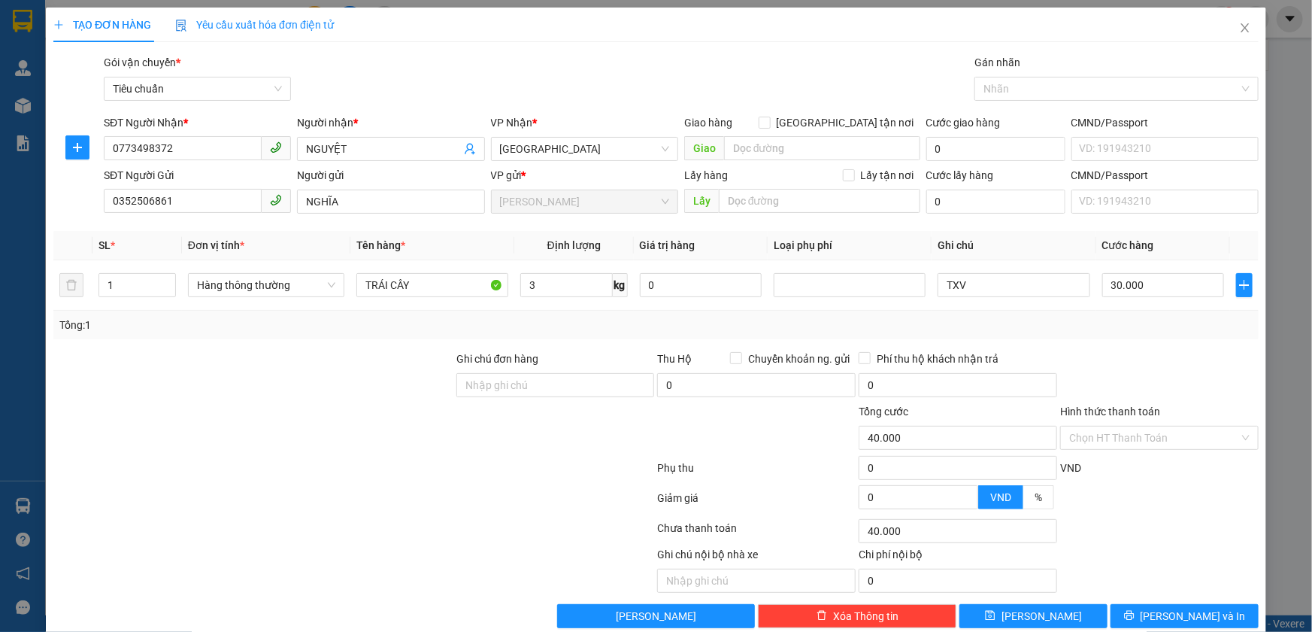
type input "30.000"
drag, startPoint x: 1135, startPoint y: 439, endPoint x: 1120, endPoint y: 463, distance: 28.4
click at [1135, 440] on input "Hình thức thanh toán" at bounding box center [1154, 437] width 170 height 23
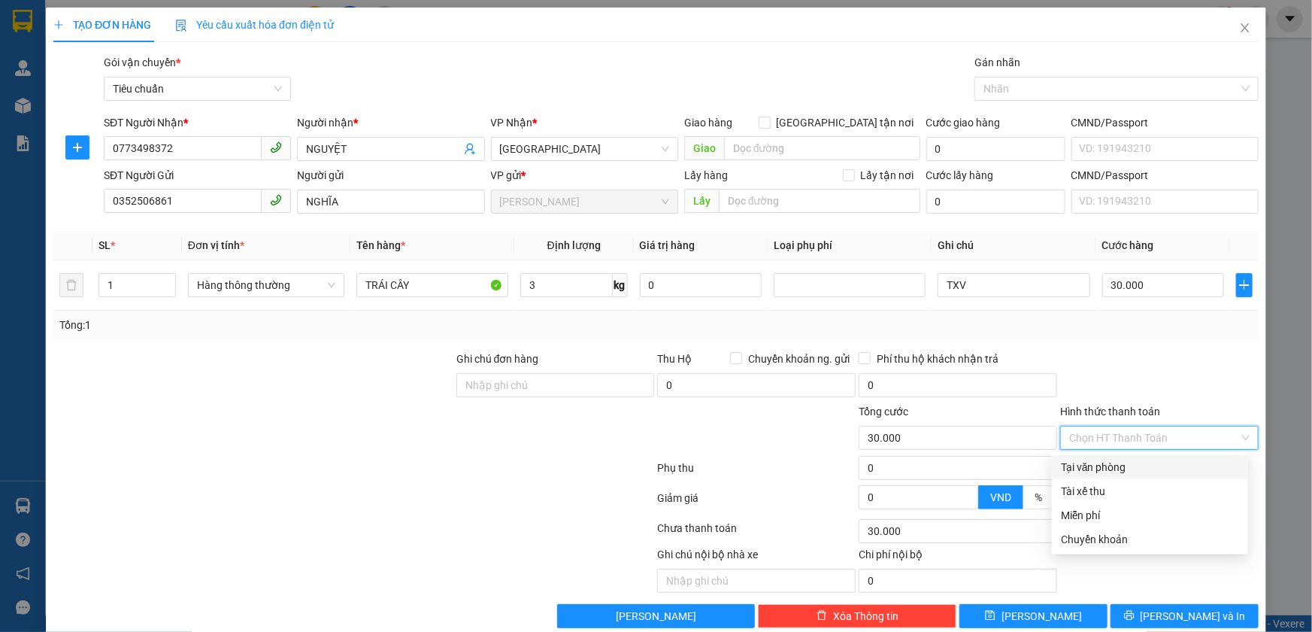
click at [1116, 468] on div "Tại văn phòng" at bounding box center [1150, 467] width 178 height 17
type input "0"
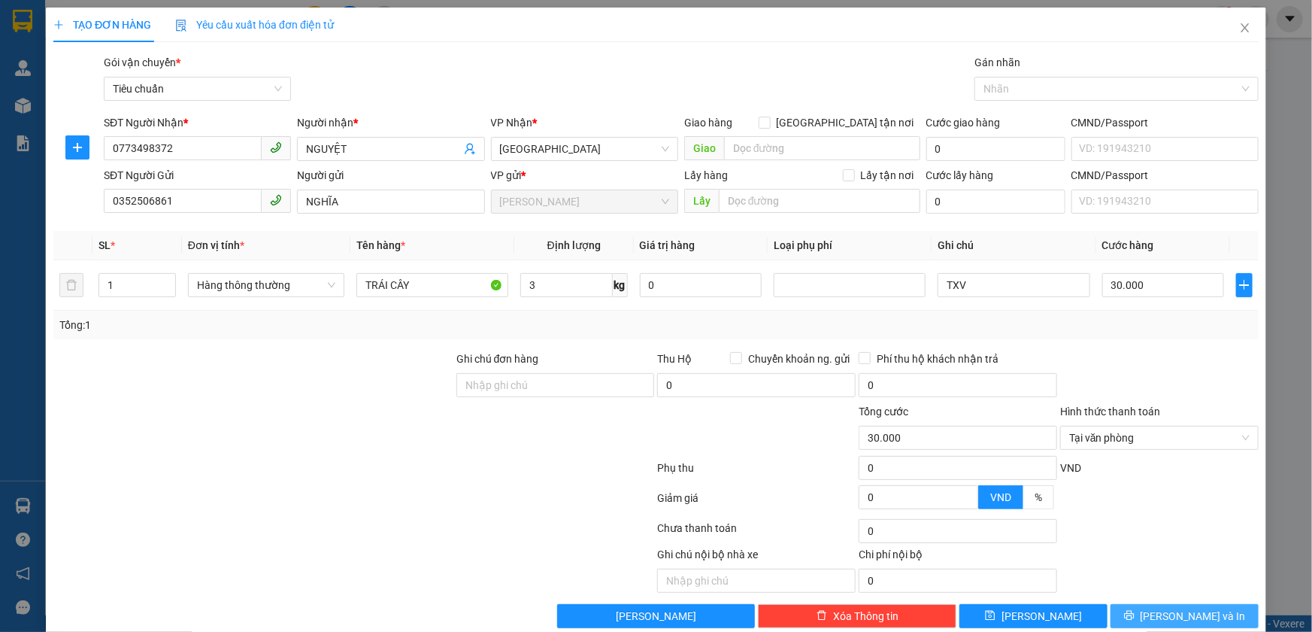
click at [1142, 620] on button "[PERSON_NAME] và In" at bounding box center [1185, 616] width 148 height 24
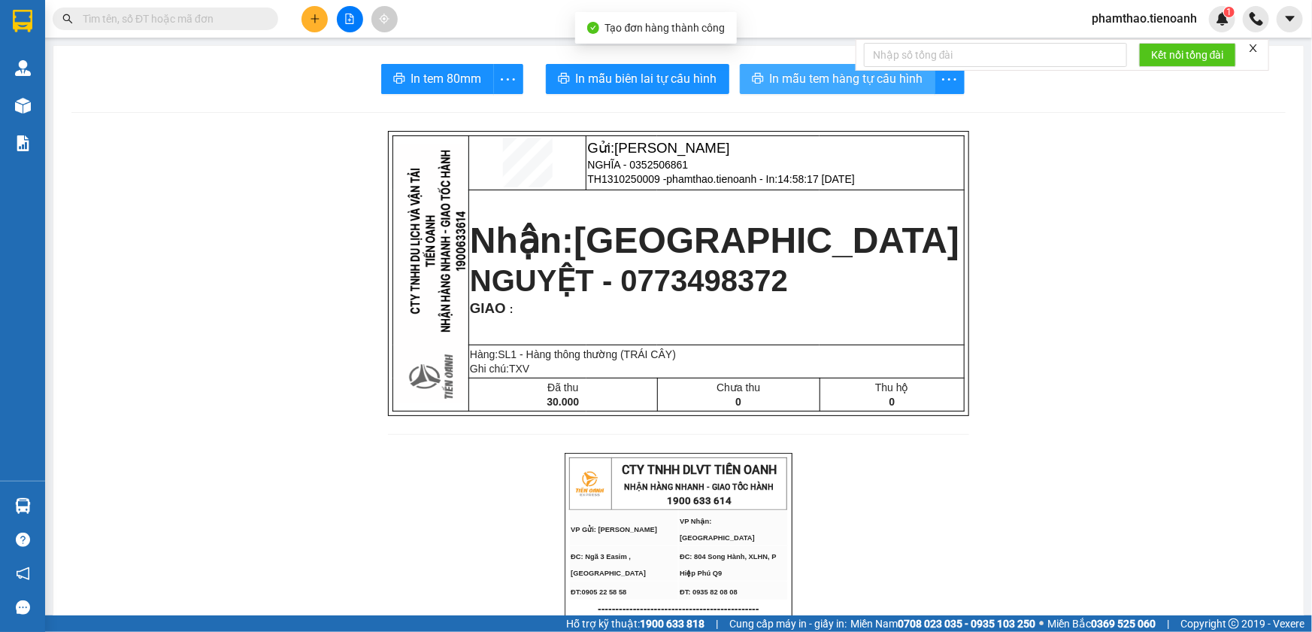
click at [832, 80] on span "In mẫu tem hàng tự cấu hình" at bounding box center [846, 78] width 153 height 19
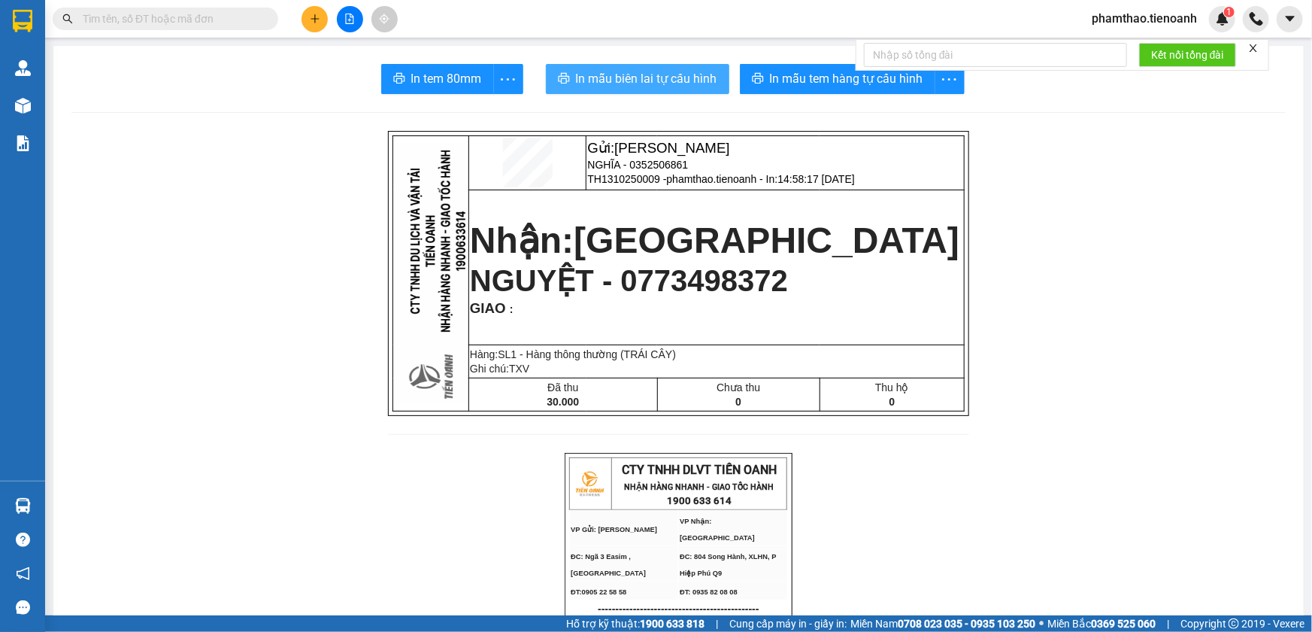
drag, startPoint x: 633, startPoint y: 77, endPoint x: 1120, endPoint y: 368, distance: 567.5
click at [632, 77] on span "In mẫu biên lai tự cấu hình" at bounding box center [646, 78] width 141 height 19
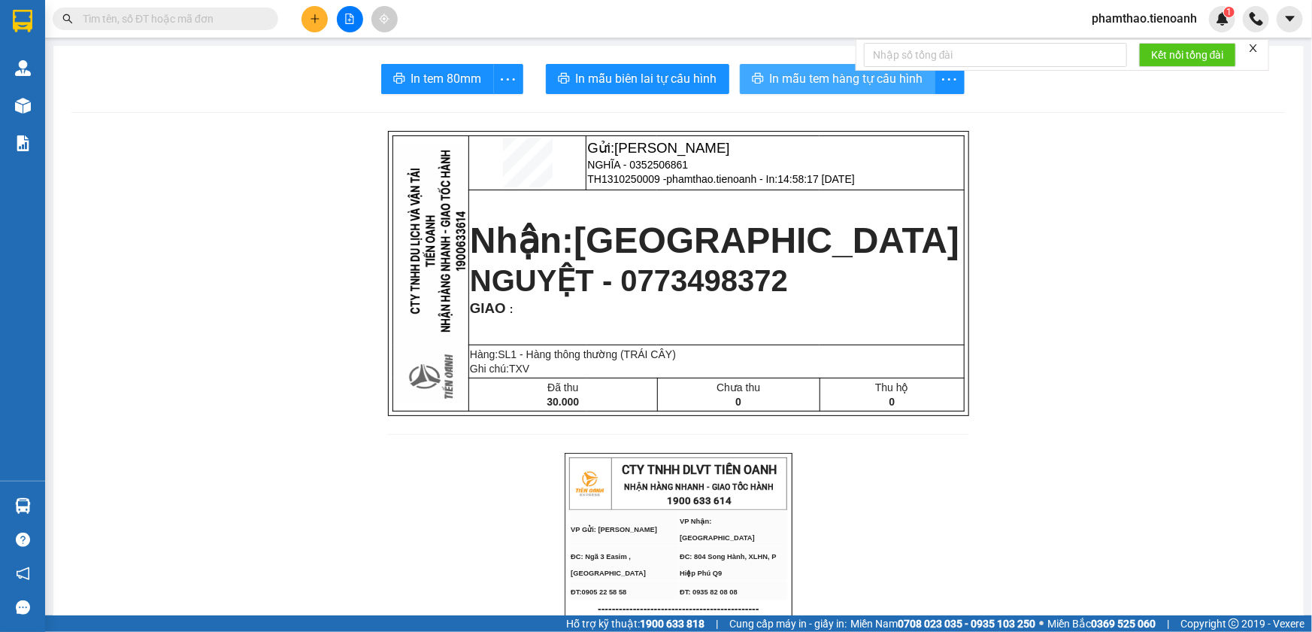
click at [857, 74] on span "In mẫu tem hàng tự cấu hình" at bounding box center [846, 78] width 153 height 19
click at [305, 9] on button at bounding box center [315, 19] width 26 height 26
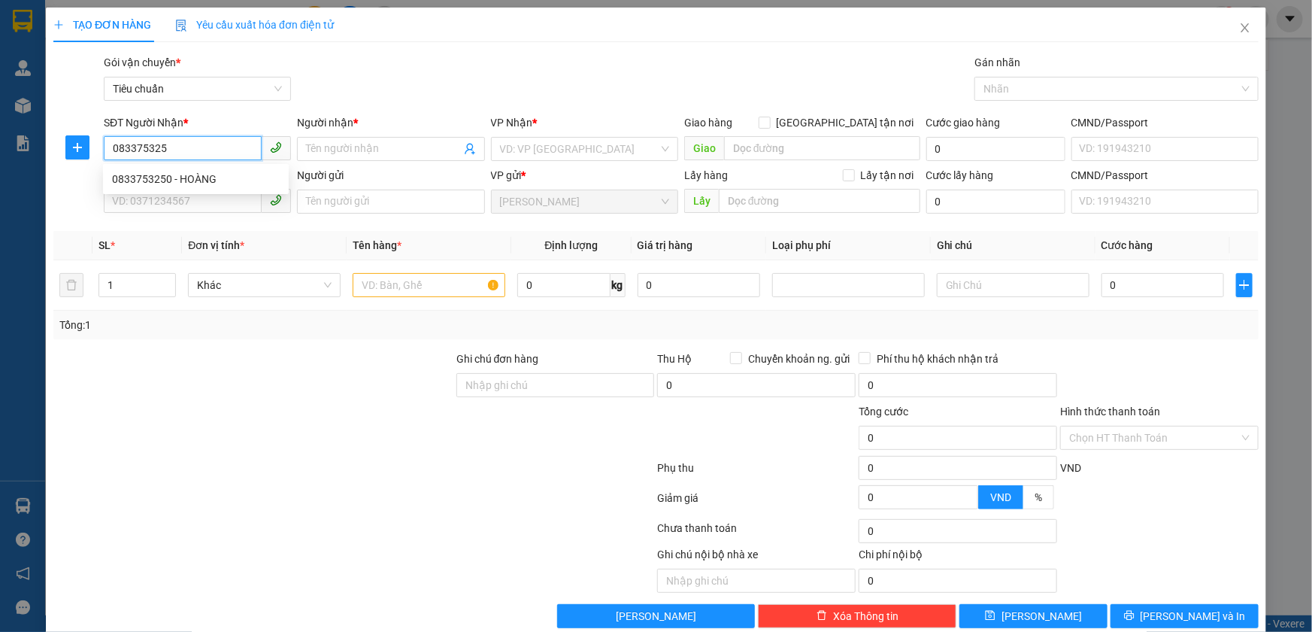
type input "0833753250"
click at [208, 176] on div "0833753250 - HOÀNG" at bounding box center [196, 179] width 168 height 17
type input "HOÀNG"
type input "60.000"
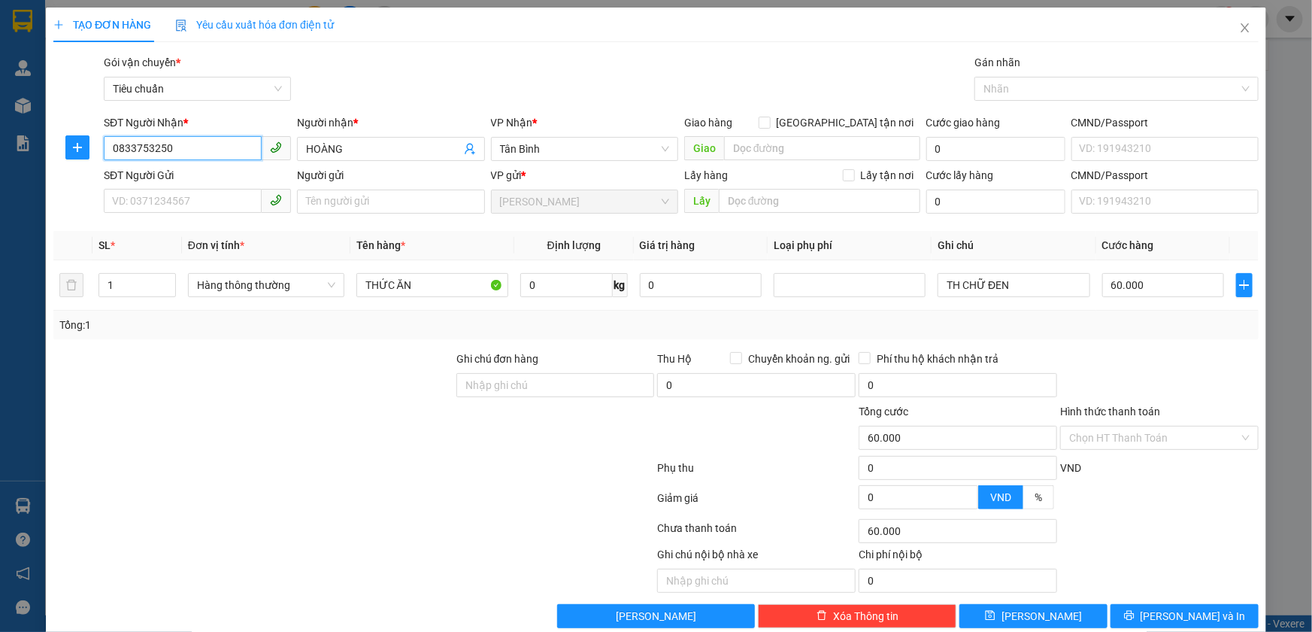
type input "0833753250"
click at [244, 217] on div "SĐT Người Gửi VD: 0371234567" at bounding box center [197, 193] width 187 height 53
click at [241, 206] on input "SĐT Người Gửi" at bounding box center [183, 201] width 158 height 24
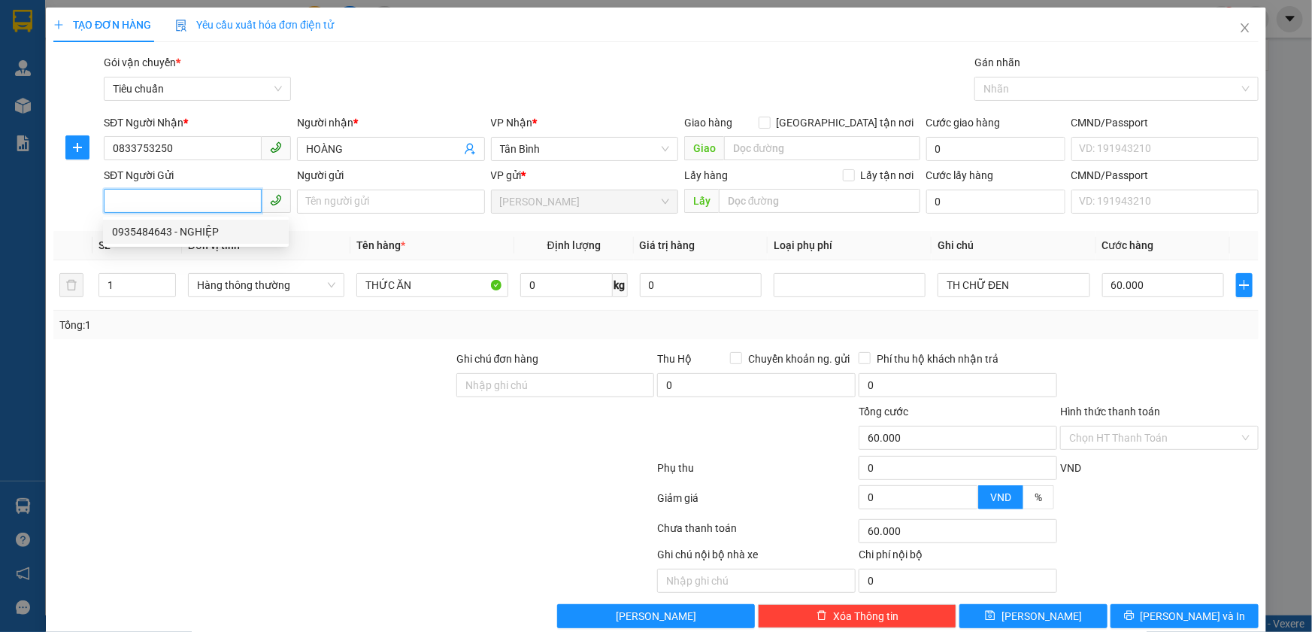
drag, startPoint x: 211, startPoint y: 228, endPoint x: 180, endPoint y: 245, distance: 35.3
click at [211, 228] on div "0935484643 - NGHIỆP" at bounding box center [196, 231] width 168 height 17
type input "0935484643"
type input "NGHIỆP"
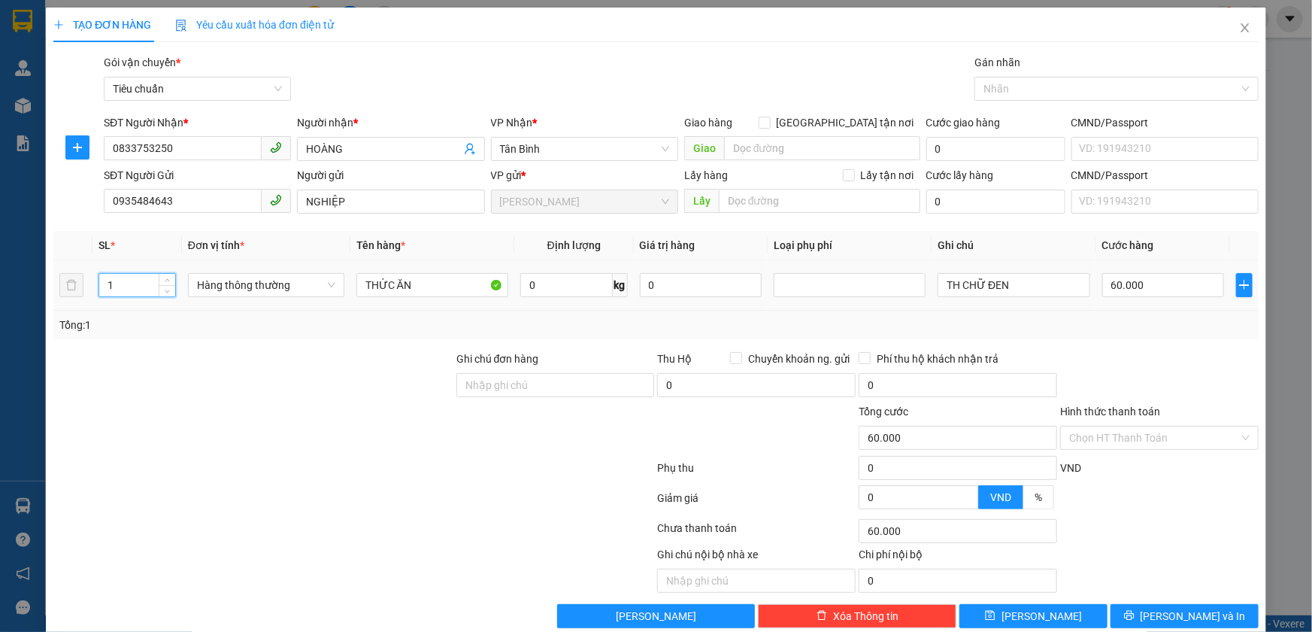
click at [139, 278] on input "1" at bounding box center [137, 285] width 76 height 23
type input "4"
type input "0"
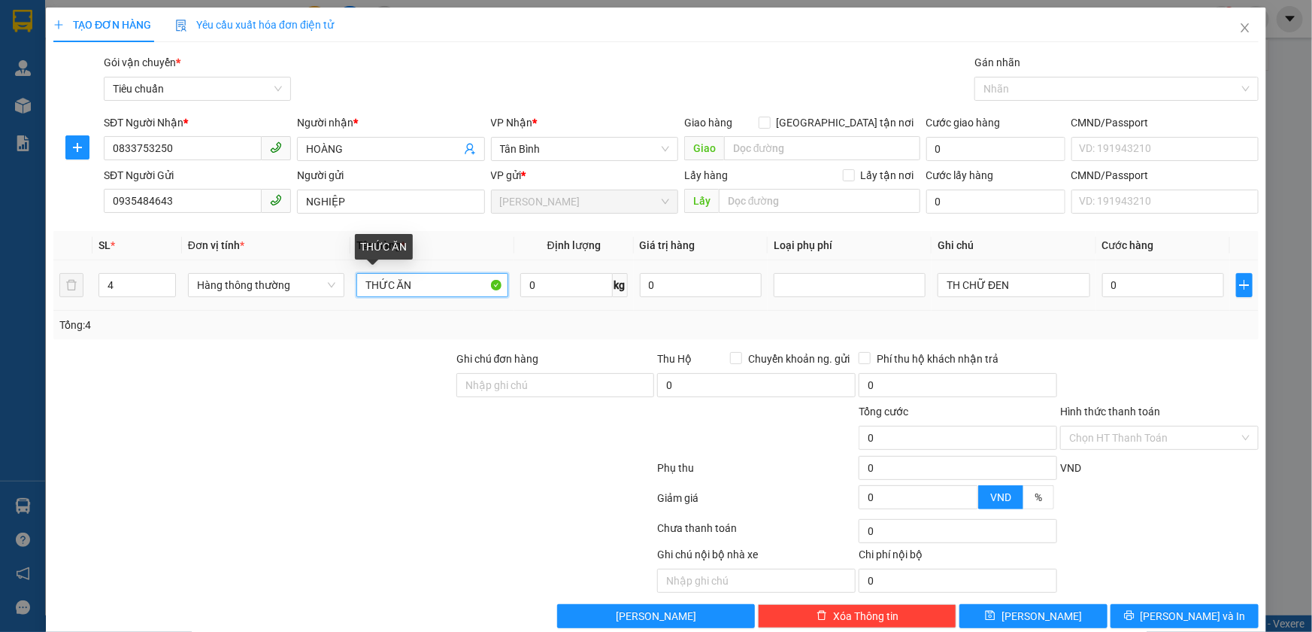
drag, startPoint x: 436, startPoint y: 295, endPoint x: 360, endPoint y: 305, distance: 76.7
click at [360, 305] on td "THỨC ĂN" at bounding box center [432, 285] width 164 height 50
type input "TIÊU + ĐỒ ĂN"
drag, startPoint x: 993, startPoint y: 286, endPoint x: 911, endPoint y: 295, distance: 82.5
click at [911, 295] on tr "4 Hàng thông thường TIÊU + ĐỒ ĂN 0 kg 0 TH CHỮ ĐEN 0" at bounding box center [655, 285] width 1205 height 50
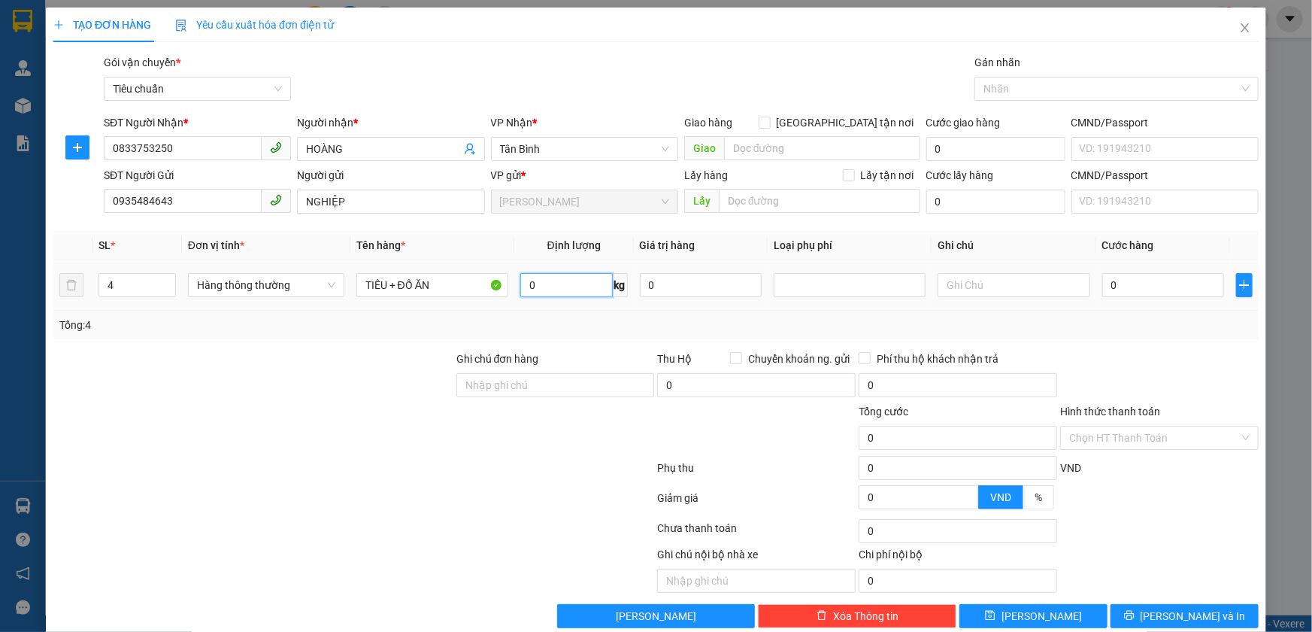
click at [529, 280] on input "0" at bounding box center [566, 285] width 92 height 24
type input "39"
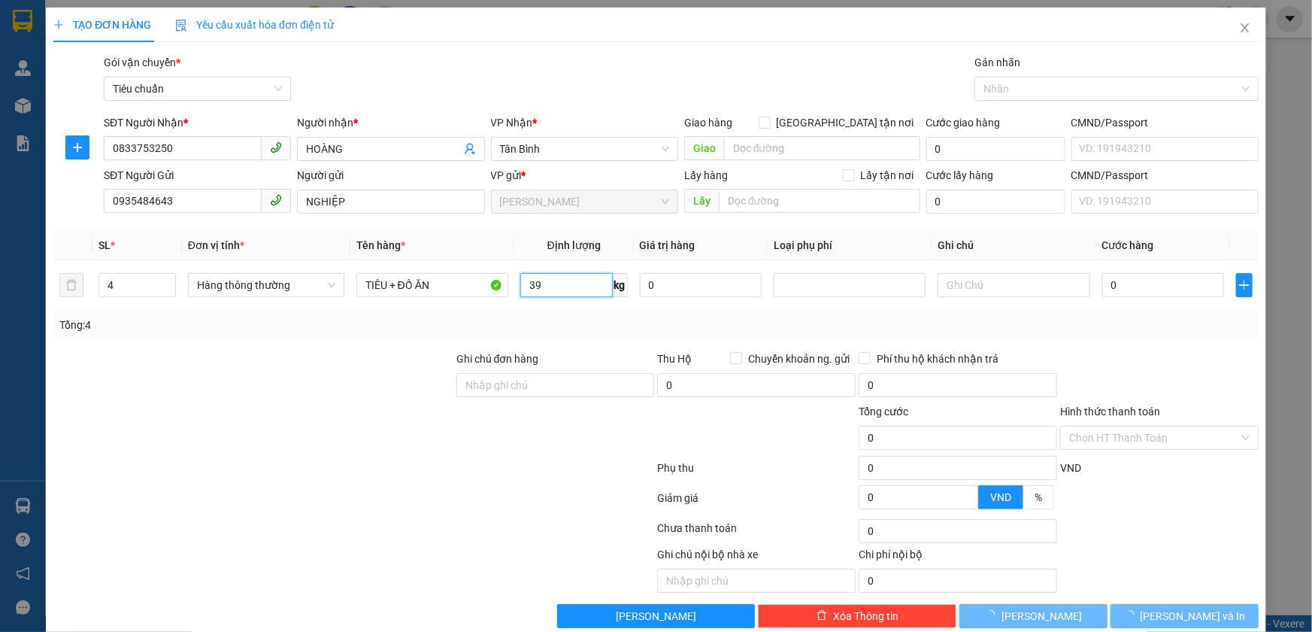
type input "80.000"
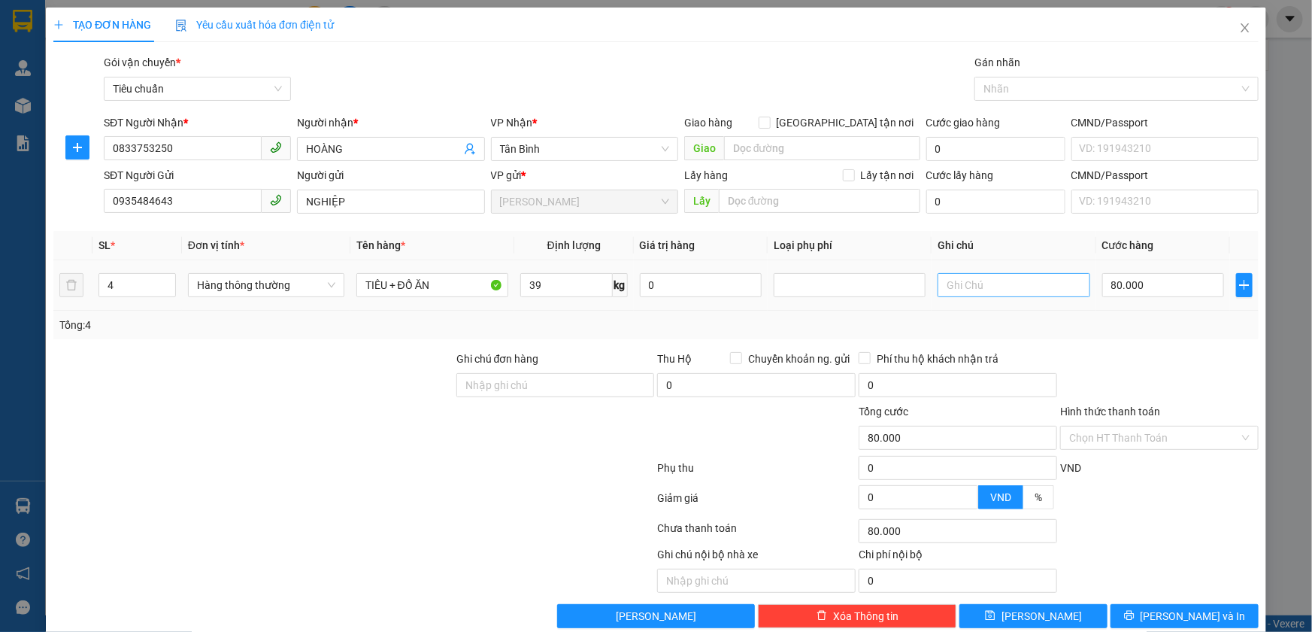
drag, startPoint x: 820, startPoint y: 311, endPoint x: 974, endPoint y: 277, distance: 157.8
click at [830, 307] on div "SL * Đơn vị tính * Tên hàng * Định lượng Giá trị hàng Loại phụ phí Ghi chú Cước…" at bounding box center [655, 285] width 1205 height 108
click at [972, 273] on input "text" at bounding box center [1014, 285] width 152 height 24
click at [977, 278] on input "text" at bounding box center [1014, 285] width 152 height 24
type input "3 BAO XANH L + TH REVIE"
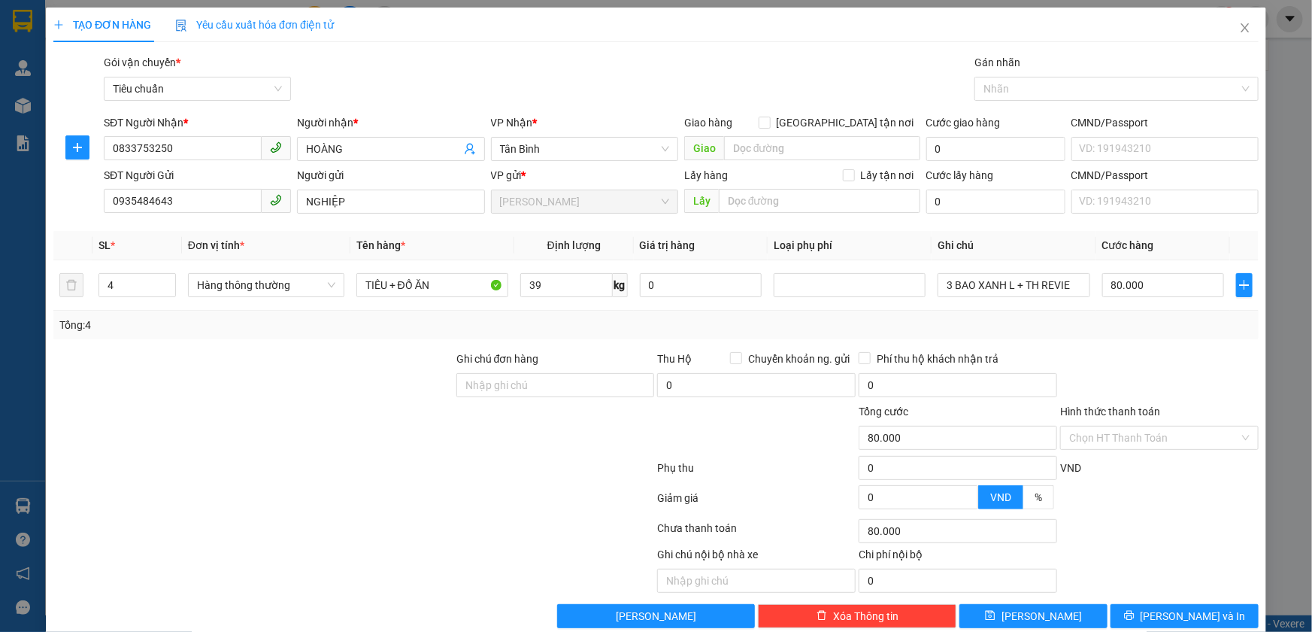
click at [1110, 317] on div "Tổng: 4" at bounding box center [655, 325] width 1193 height 17
click at [1126, 285] on input "80.000" at bounding box center [1163, 285] width 123 height 24
type input "3"
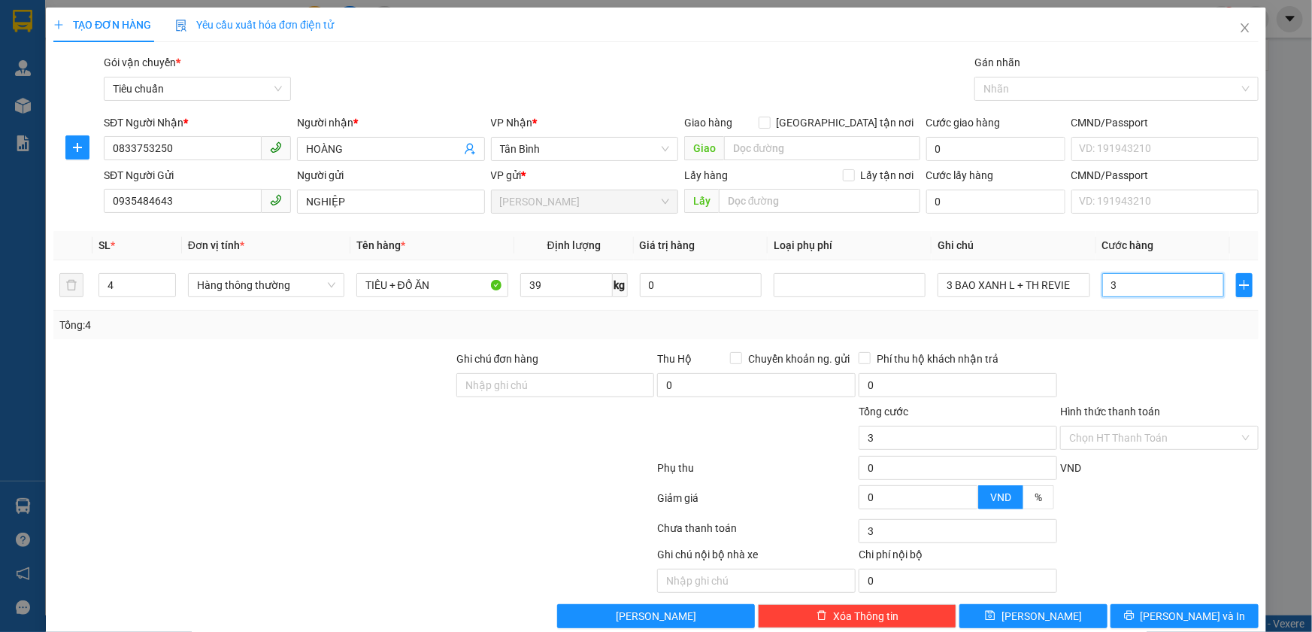
type input "32"
type input "320"
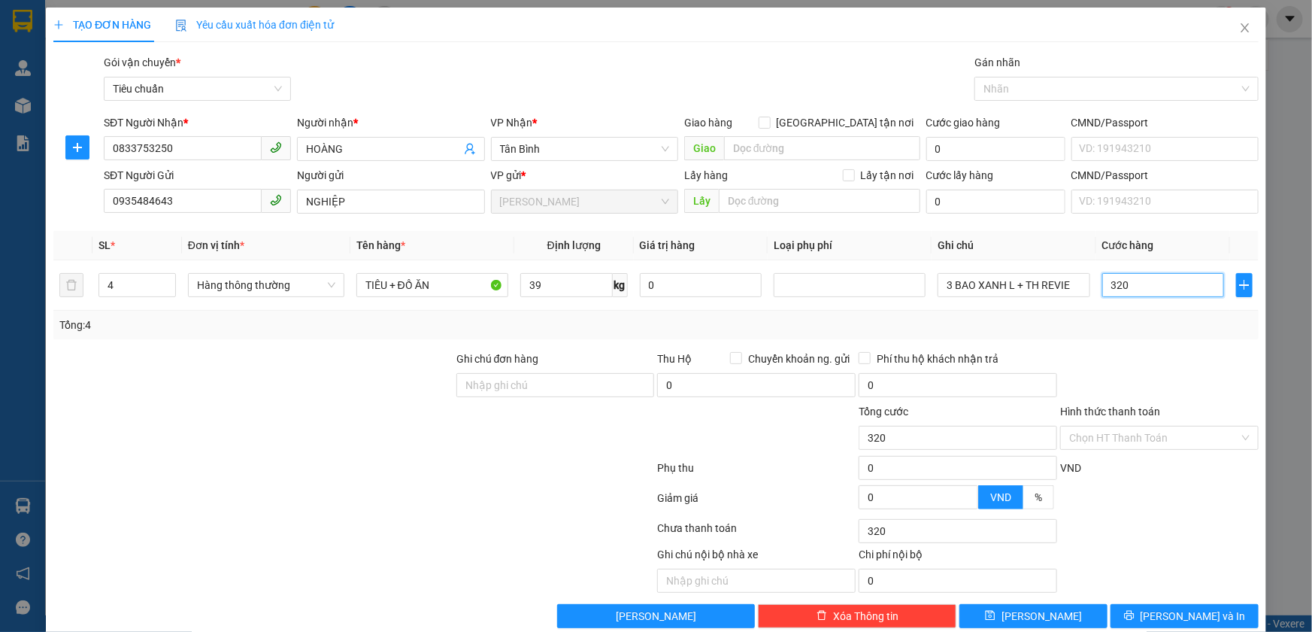
type input "320"
type input "320.000"
click at [1136, 347] on div "Transit Pickup Surcharge Ids Transit Deliver Surcharge Ids Transit Deliver Surc…" at bounding box center [655, 341] width 1205 height 574
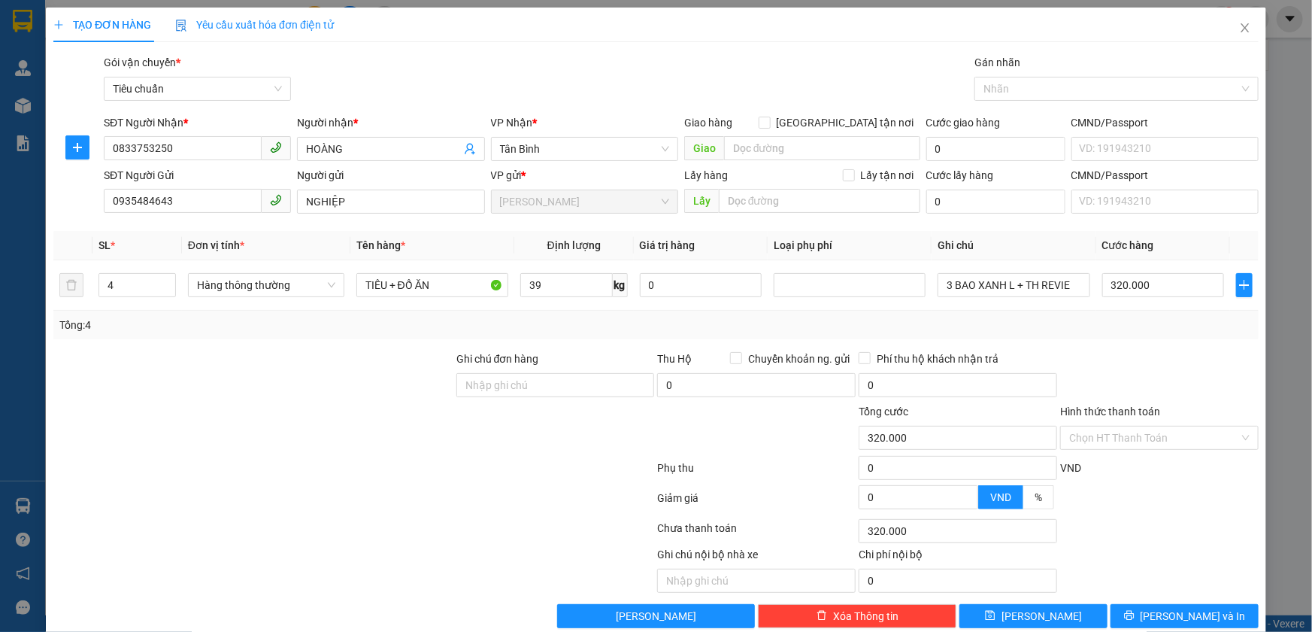
click at [341, 431] on div at bounding box center [253, 429] width 403 height 53
click at [1083, 343] on div "Transit Pickup Surcharge Ids Transit Deliver Surcharge Ids Transit Deliver Surc…" at bounding box center [655, 341] width 1205 height 574
drag, startPoint x: 1191, startPoint y: 371, endPoint x: 1029, endPoint y: 404, distance: 165.7
click at [1187, 371] on div at bounding box center [1160, 376] width 202 height 53
click at [1105, 444] on input "Hình thức thanh toán" at bounding box center [1154, 437] width 170 height 23
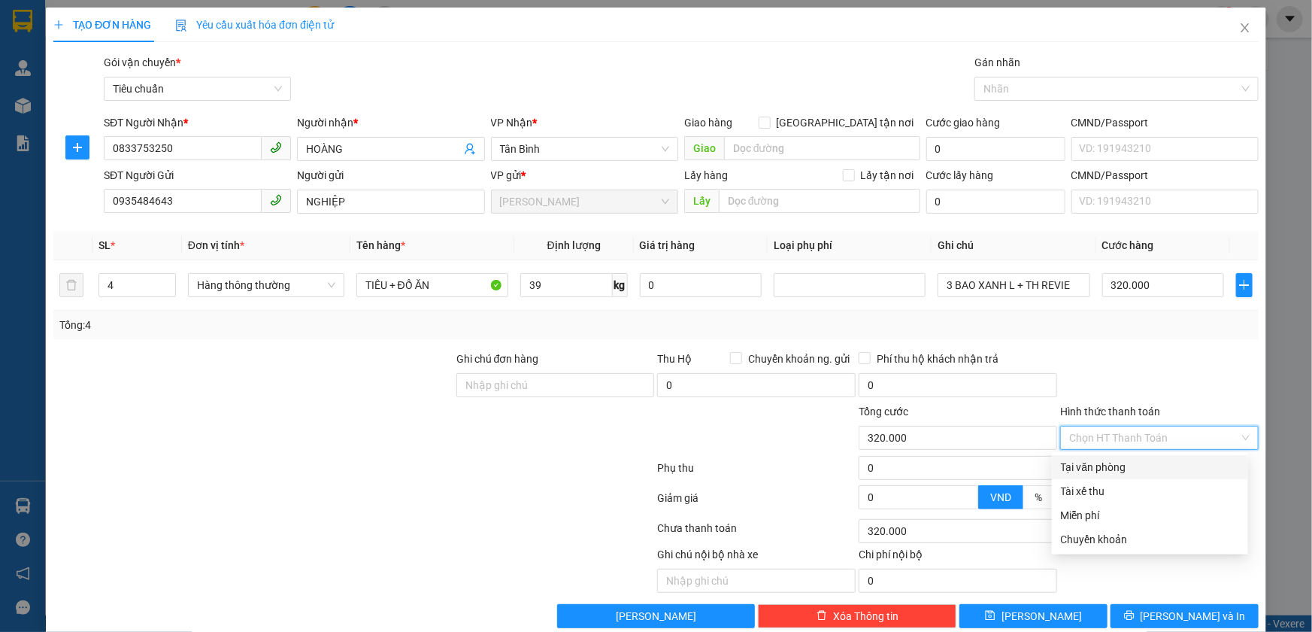
click at [1090, 468] on div "Tại văn phòng" at bounding box center [1150, 467] width 178 height 17
type input "0"
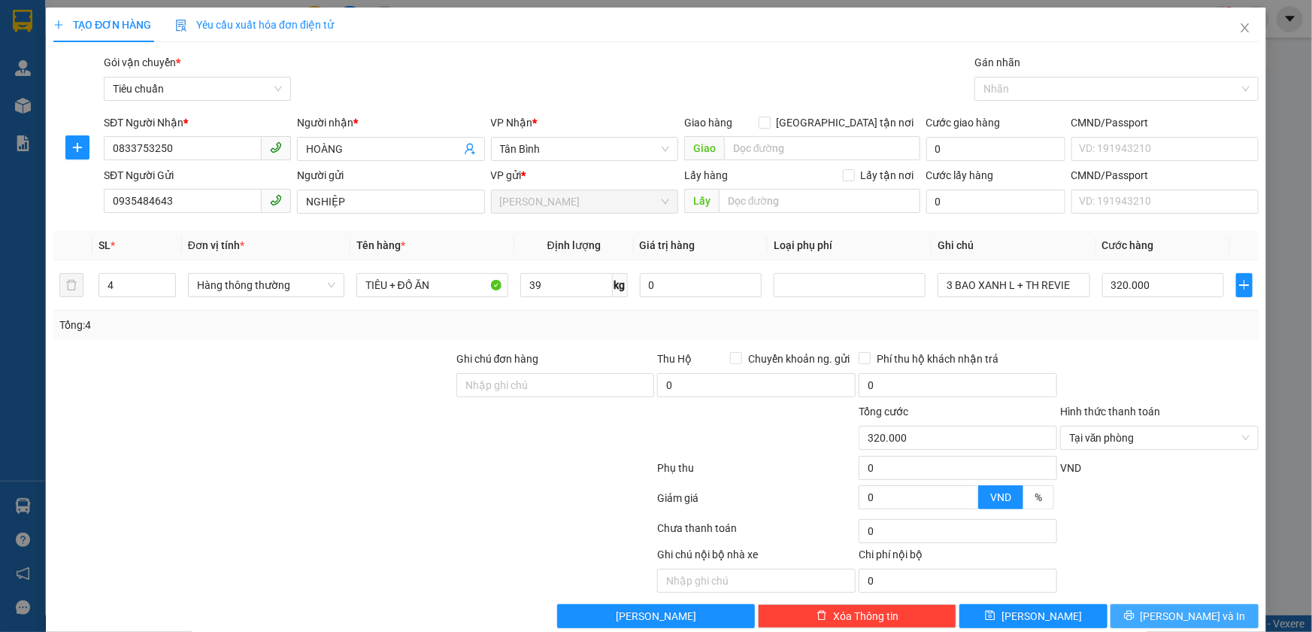
drag, startPoint x: 1205, startPoint y: 611, endPoint x: 1158, endPoint y: 623, distance: 48.1
click at [1202, 611] on button "[PERSON_NAME] và In" at bounding box center [1185, 616] width 148 height 24
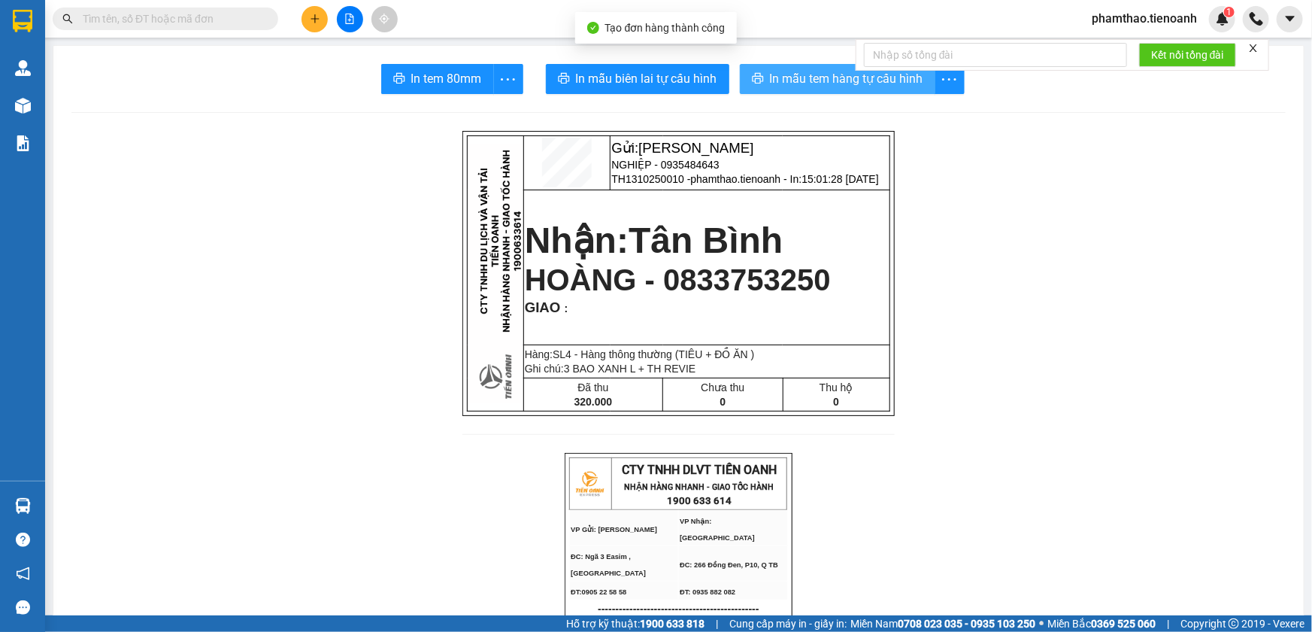
click at [817, 83] on span "In mẫu tem hàng tự cấu hình" at bounding box center [846, 78] width 153 height 19
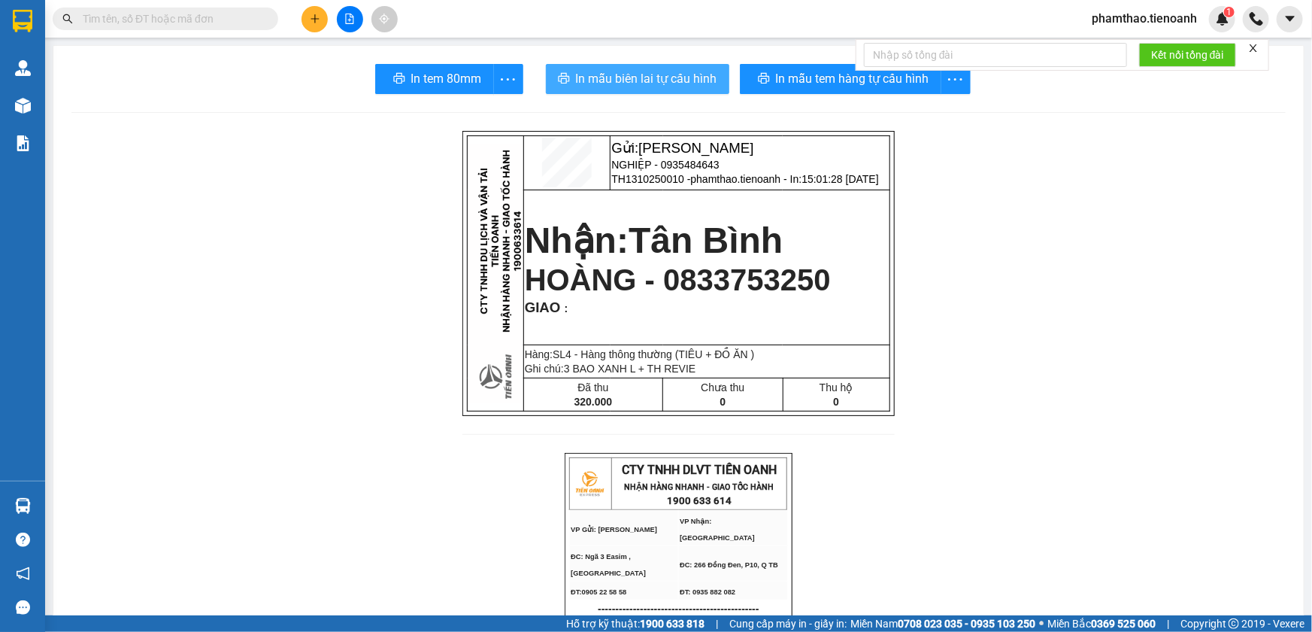
drag, startPoint x: 676, startPoint y: 86, endPoint x: 736, endPoint y: 56, distance: 67.6
click at [682, 81] on span "In mẫu biên lai tự cấu hình" at bounding box center [646, 78] width 141 height 19
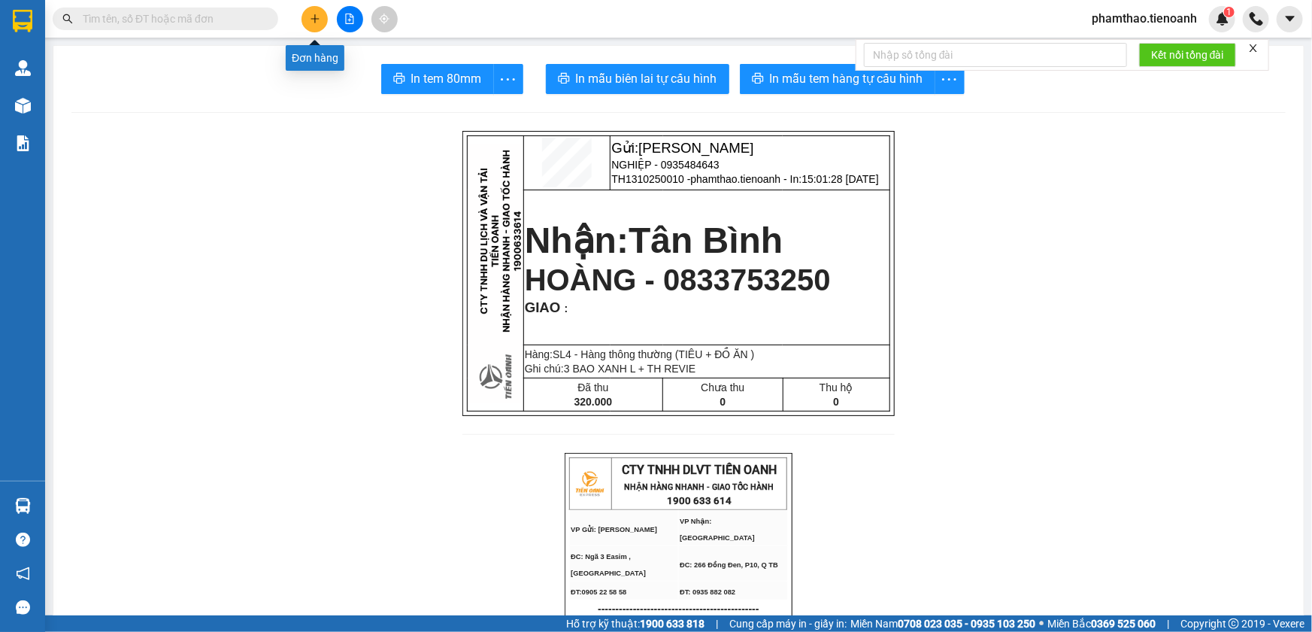
click at [305, 8] on button at bounding box center [315, 19] width 26 height 26
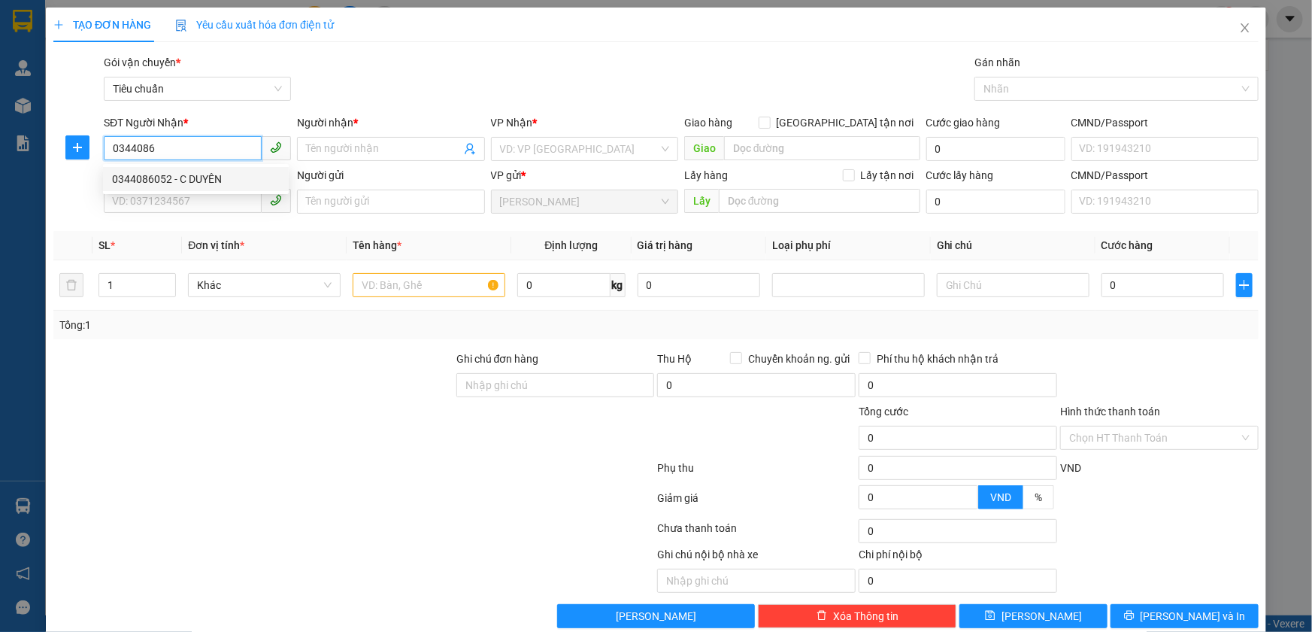
click at [177, 177] on div "0344086052 - C DUYÊN" at bounding box center [196, 179] width 168 height 17
type input "0344086052"
type input "C DUYÊN"
type input "0344086052"
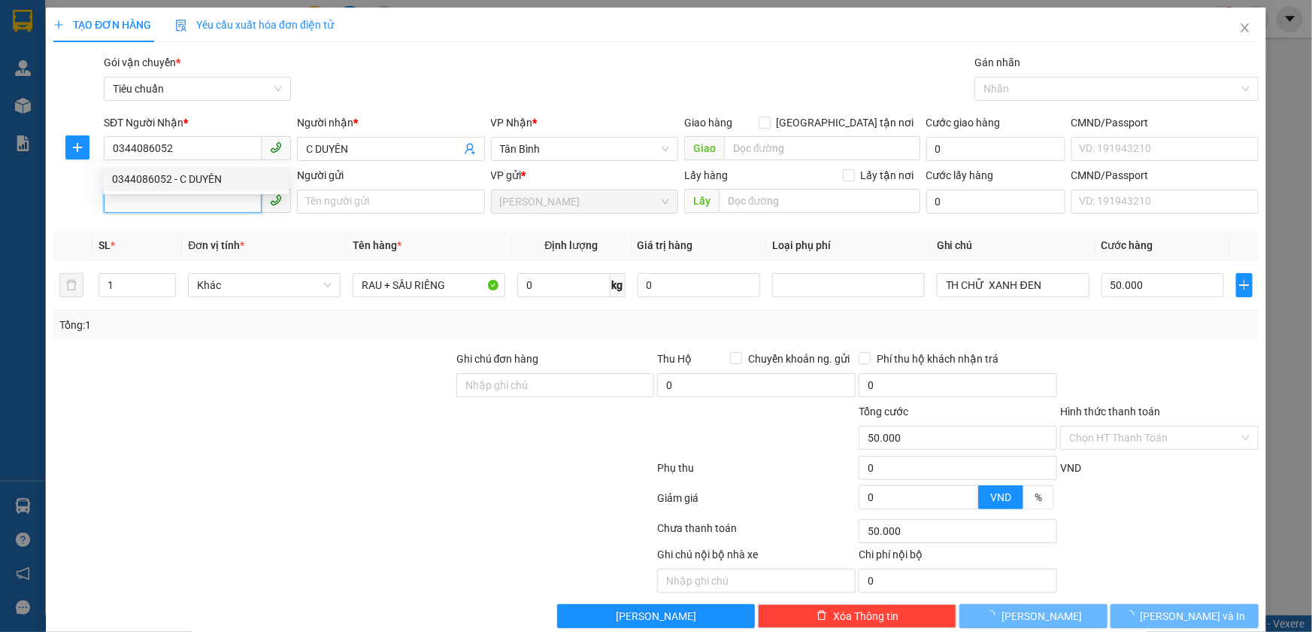
type input "50.000"
click at [214, 199] on input "SĐT Người Gửi" at bounding box center [183, 201] width 158 height 24
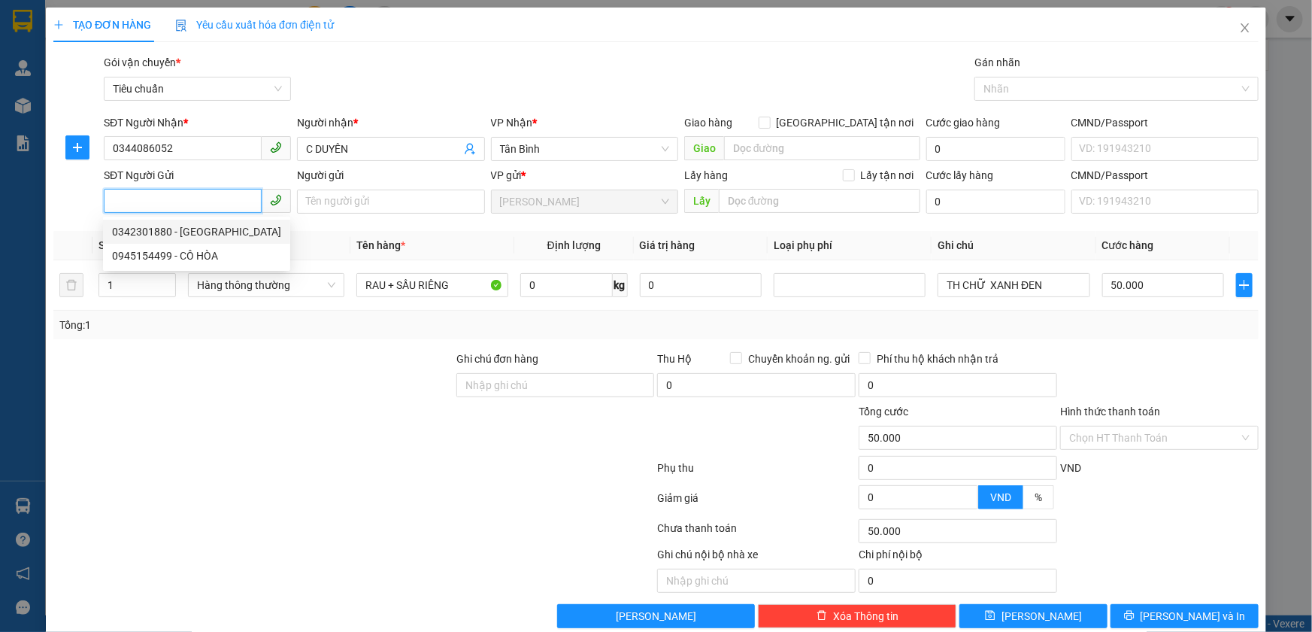
click at [204, 226] on div "0342301880 - Cô Liên" at bounding box center [196, 231] width 169 height 17
type input "0342301880"
type input "Cô Liên"
drag, startPoint x: 226, startPoint y: 202, endPoint x: 10, endPoint y: 233, distance: 218.8
click at [10, 233] on div "TẠO ĐƠN HÀNG Yêu cầu xuất hóa đơn điện tử Transit Pickup Surcharge Ids Transit …" at bounding box center [656, 316] width 1312 height 632
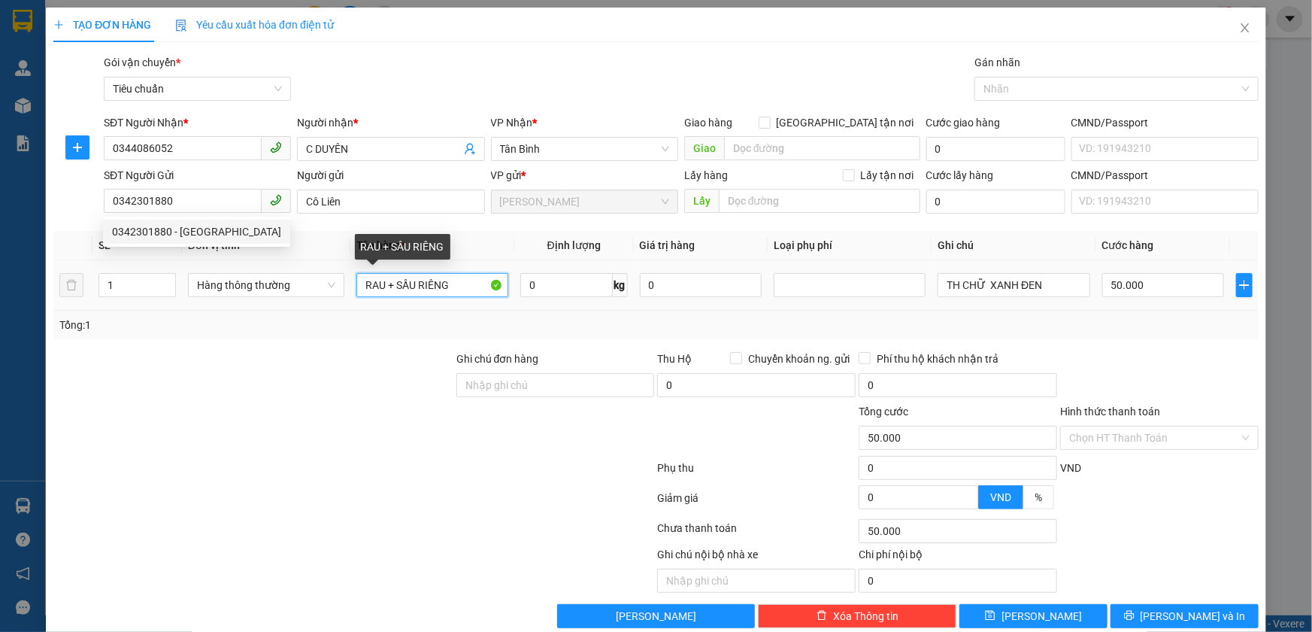
drag, startPoint x: 465, startPoint y: 293, endPoint x: 297, endPoint y: 312, distance: 168.7
click at [297, 312] on div "SL * Đơn vị tính * Tên hàng * Định lượng Giá trị hàng Loại phụ phí Ghi chú Cước…" at bounding box center [655, 285] width 1205 height 108
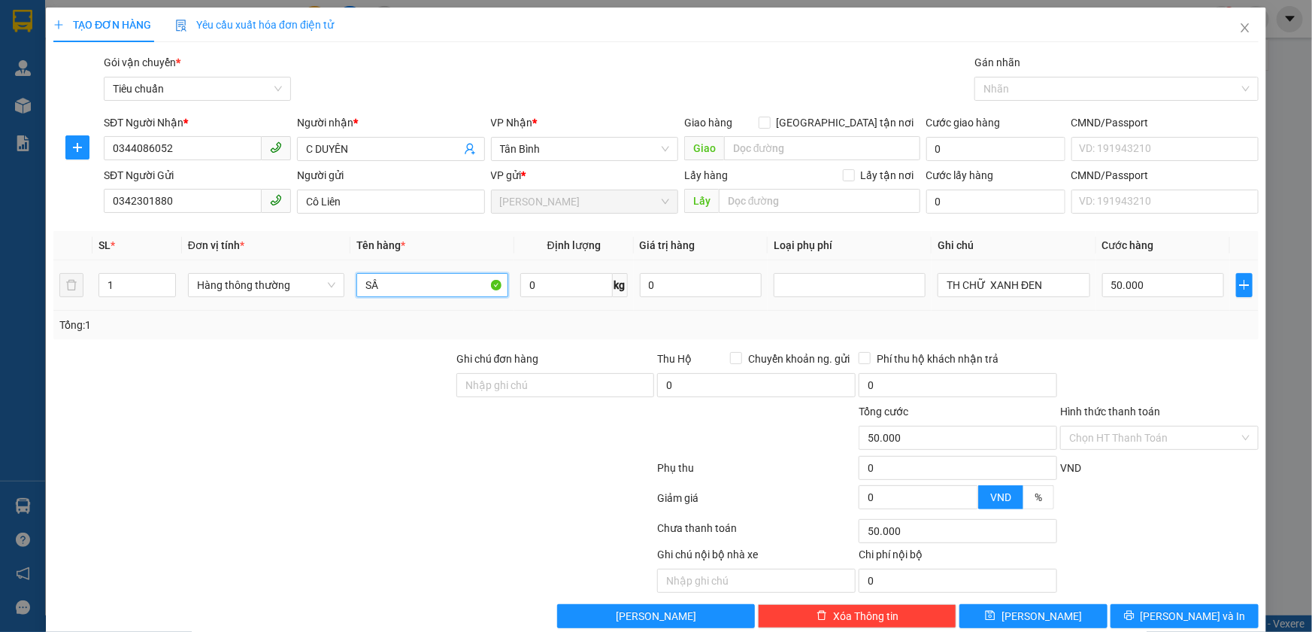
type input "S"
type input "TRÁI CÂY"
click at [550, 288] on input "0" at bounding box center [566, 285] width 92 height 24
type input "10"
drag, startPoint x: 1043, startPoint y: 283, endPoint x: 901, endPoint y: 290, distance: 142.3
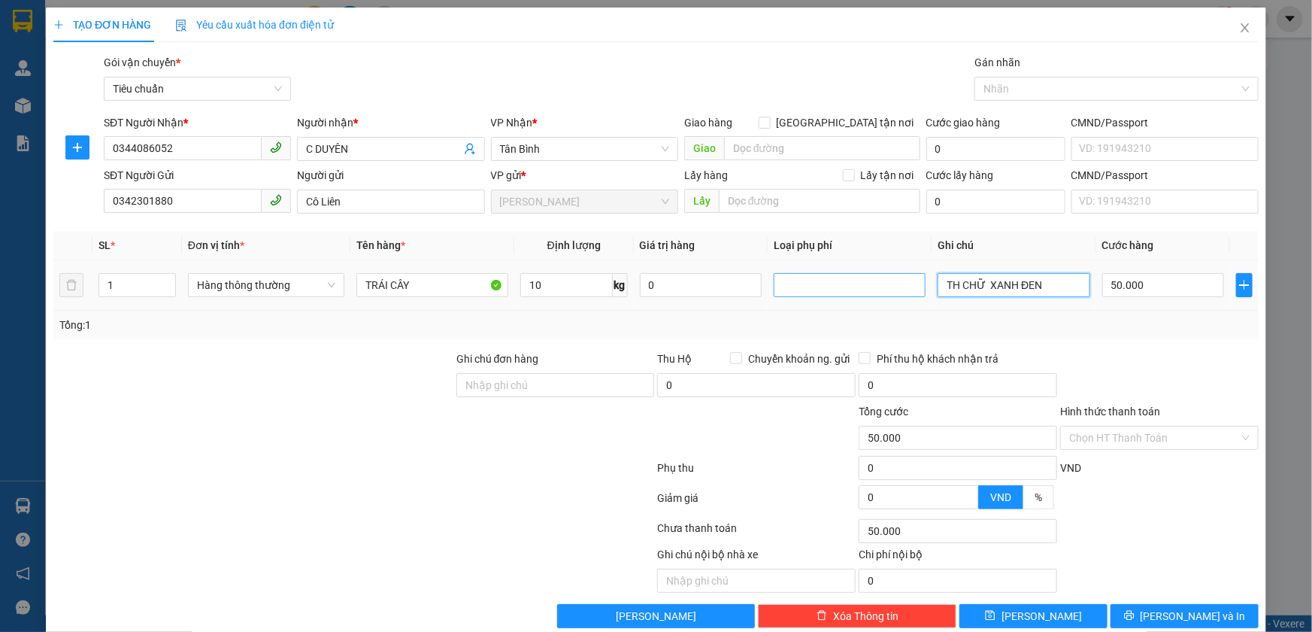
click at [901, 290] on tr "1 Hàng thông thường TRÁI CÂY 10 kg 0 TH CHỮ XANH ĐEN 50.000" at bounding box center [655, 285] width 1205 height 50
type input "40.000"
type input "TH GẤU ĐỎ"
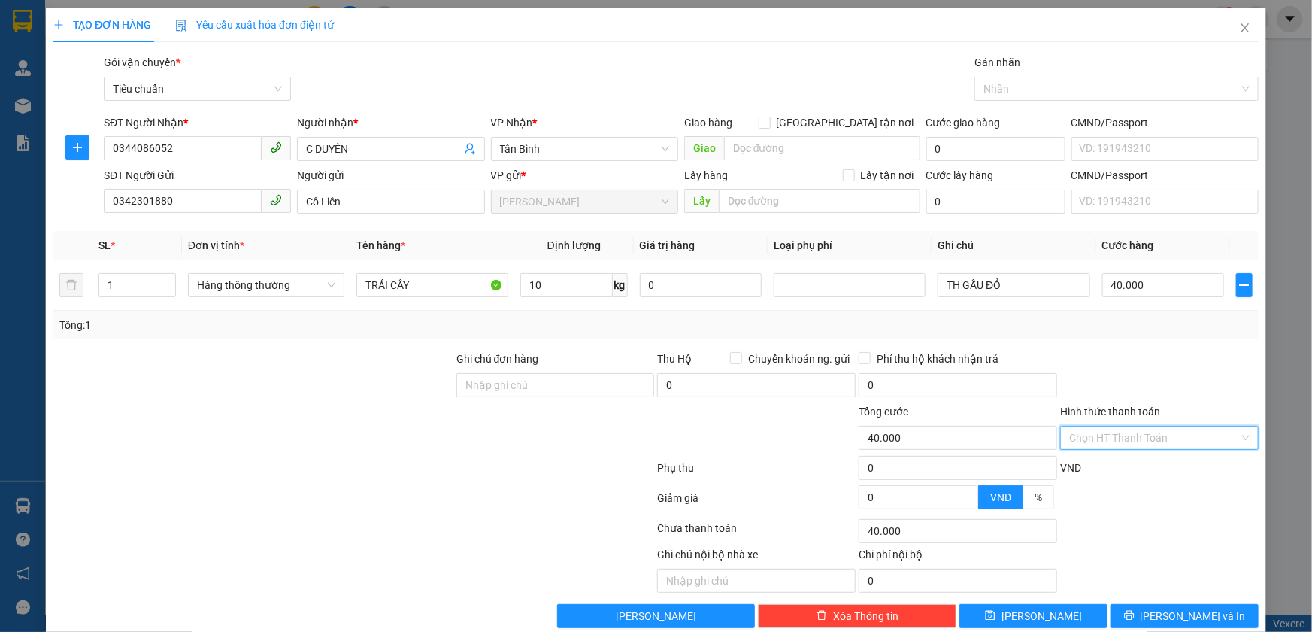
click at [1120, 440] on input "Hình thức thanh toán" at bounding box center [1154, 437] width 170 height 23
click at [1159, 381] on div at bounding box center [1160, 376] width 202 height 53
click at [1165, 604] on button "[PERSON_NAME] và In" at bounding box center [1185, 616] width 148 height 24
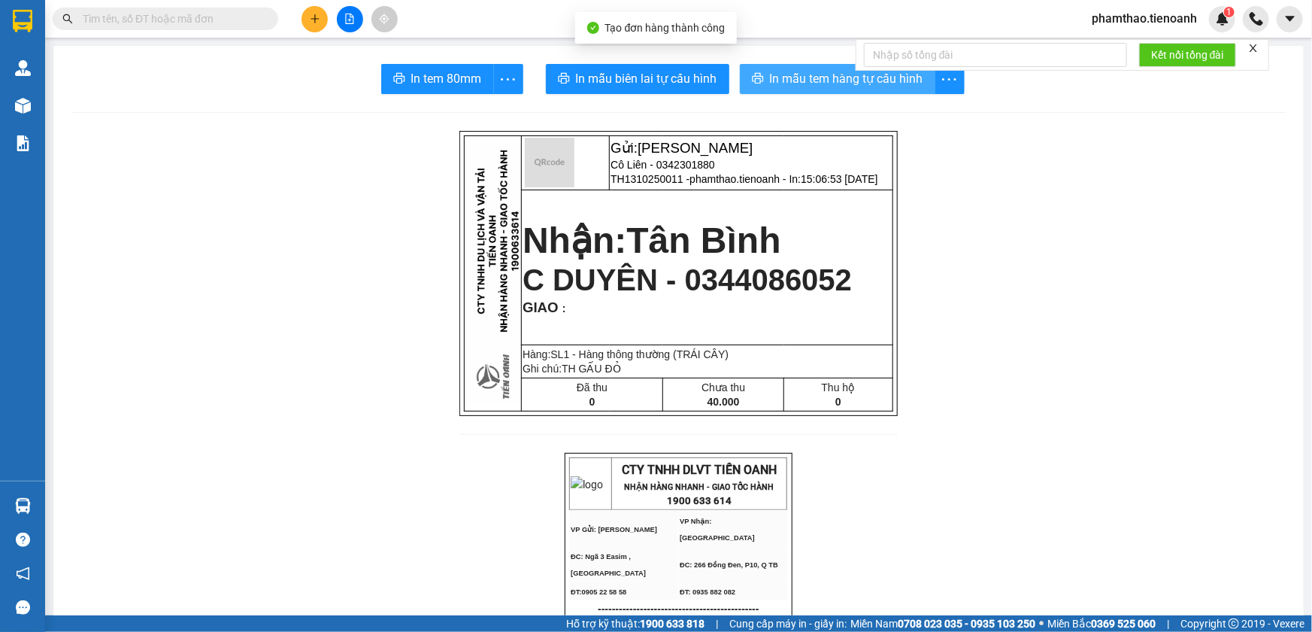
click at [829, 80] on span "In mẫu tem hàng tự cấu hình" at bounding box center [846, 78] width 153 height 19
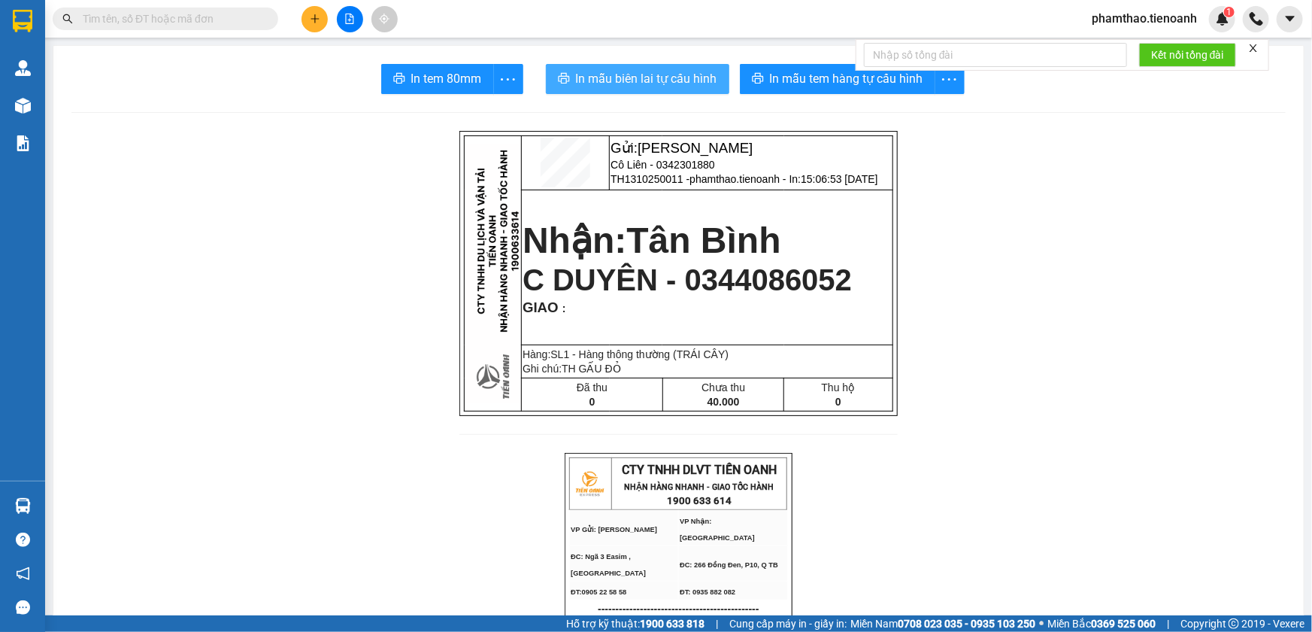
click at [655, 74] on span "In mẫu biên lai tự cấu hình" at bounding box center [646, 78] width 141 height 19
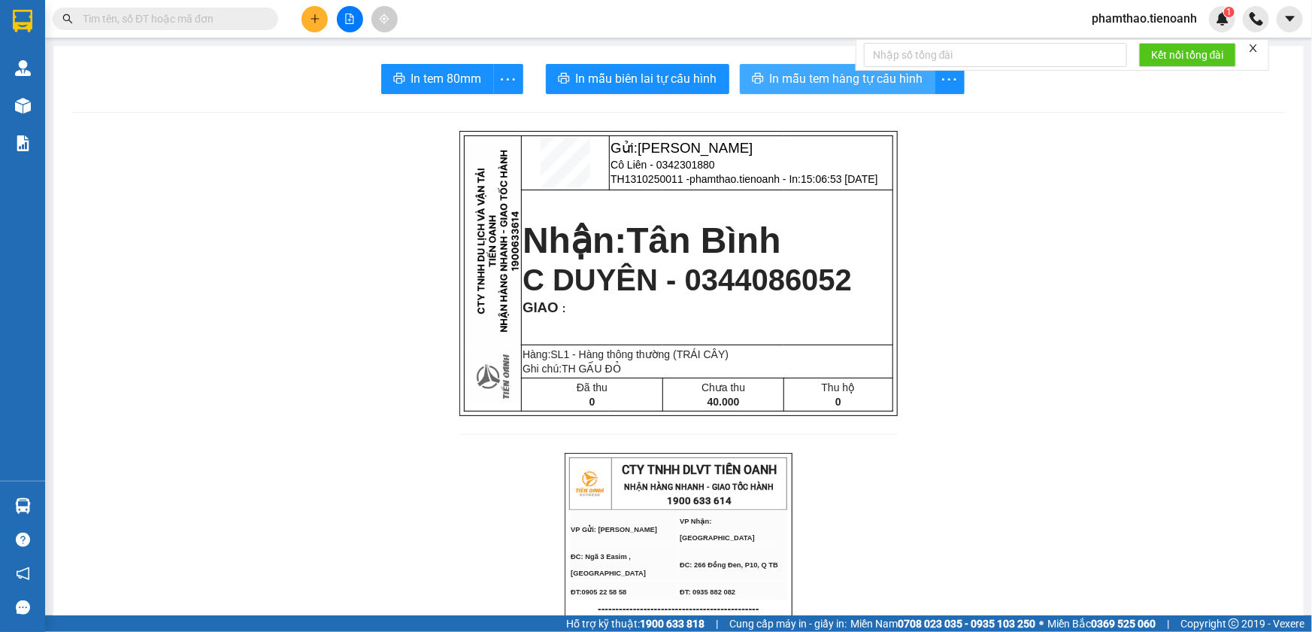
drag, startPoint x: 874, startPoint y: 84, endPoint x: 977, endPoint y: 30, distance: 115.7
click at [875, 84] on span "In mẫu tem hàng tự cấu hình" at bounding box center [846, 78] width 153 height 19
click at [1157, 22] on span "phamthao.tienoanh" at bounding box center [1144, 18] width 129 height 19
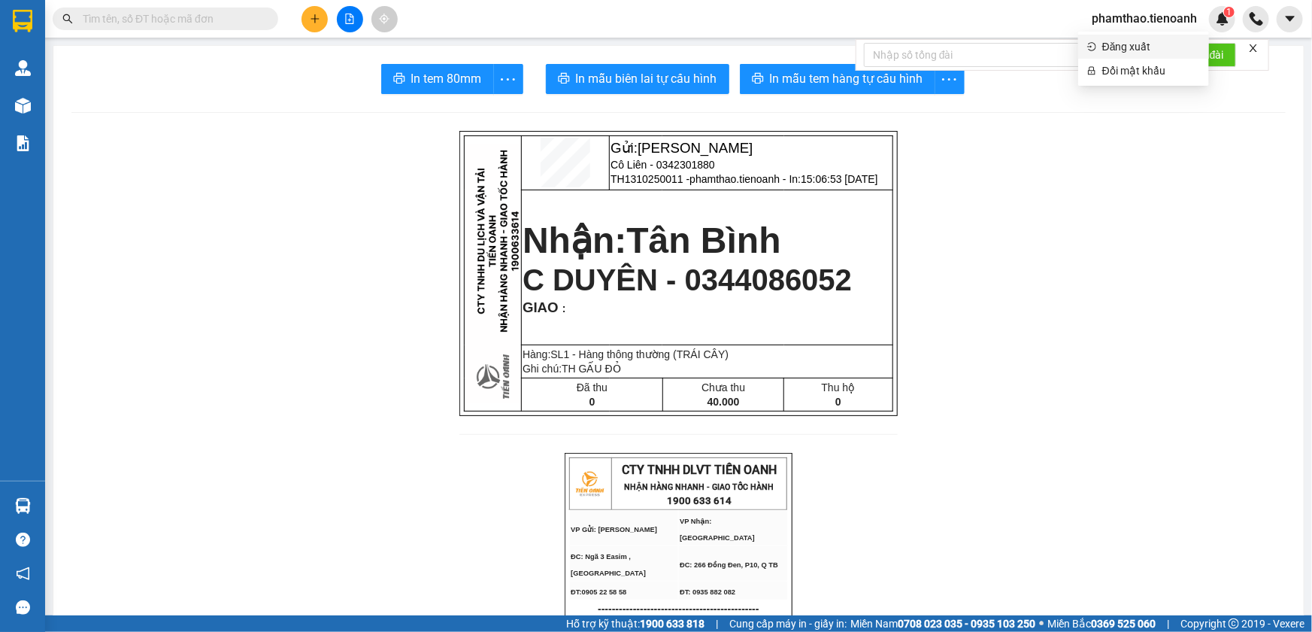
click at [1120, 47] on span "Đăng xuất" at bounding box center [1151, 46] width 98 height 17
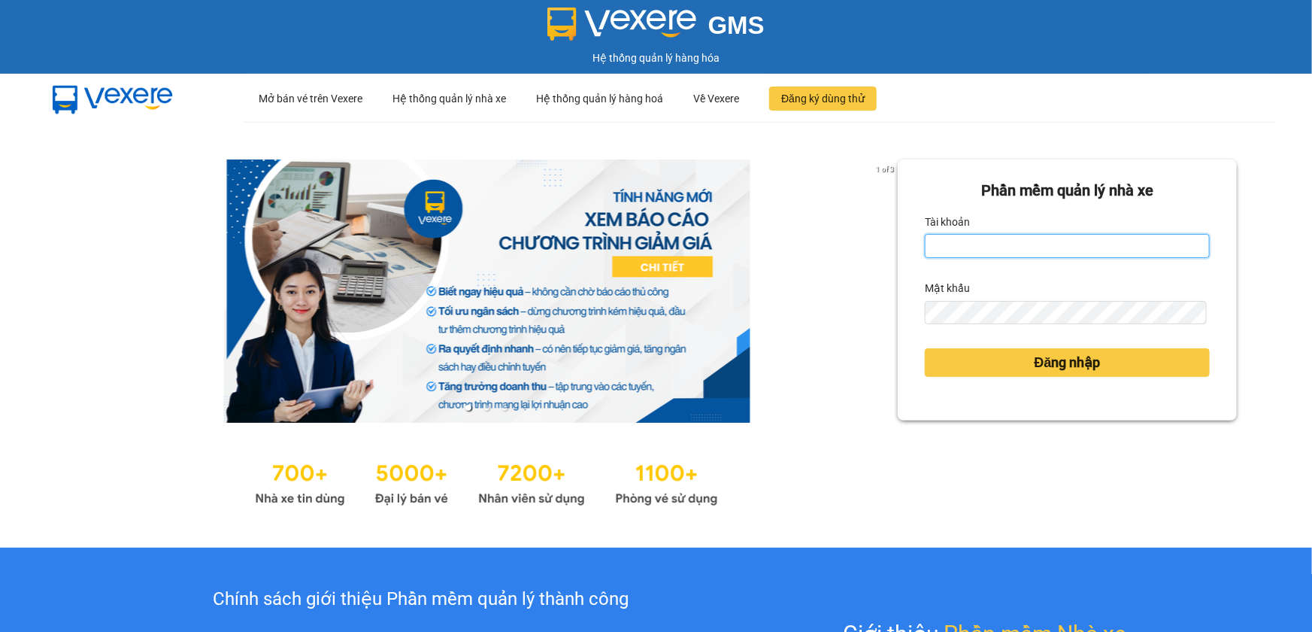
type input "phamthao.tienoanh"
click at [975, 248] on input "phamthao.tienoanh" at bounding box center [1067, 246] width 285 height 24
type input "Ơ"
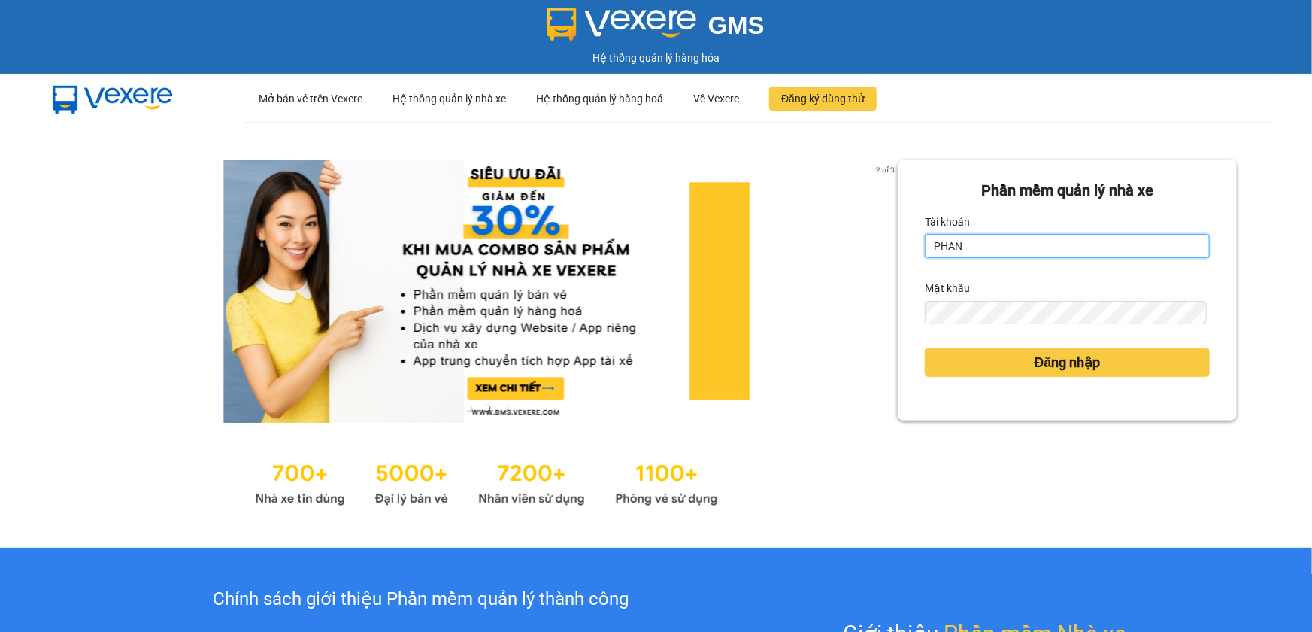
type input "phanoanh.tienoanh"
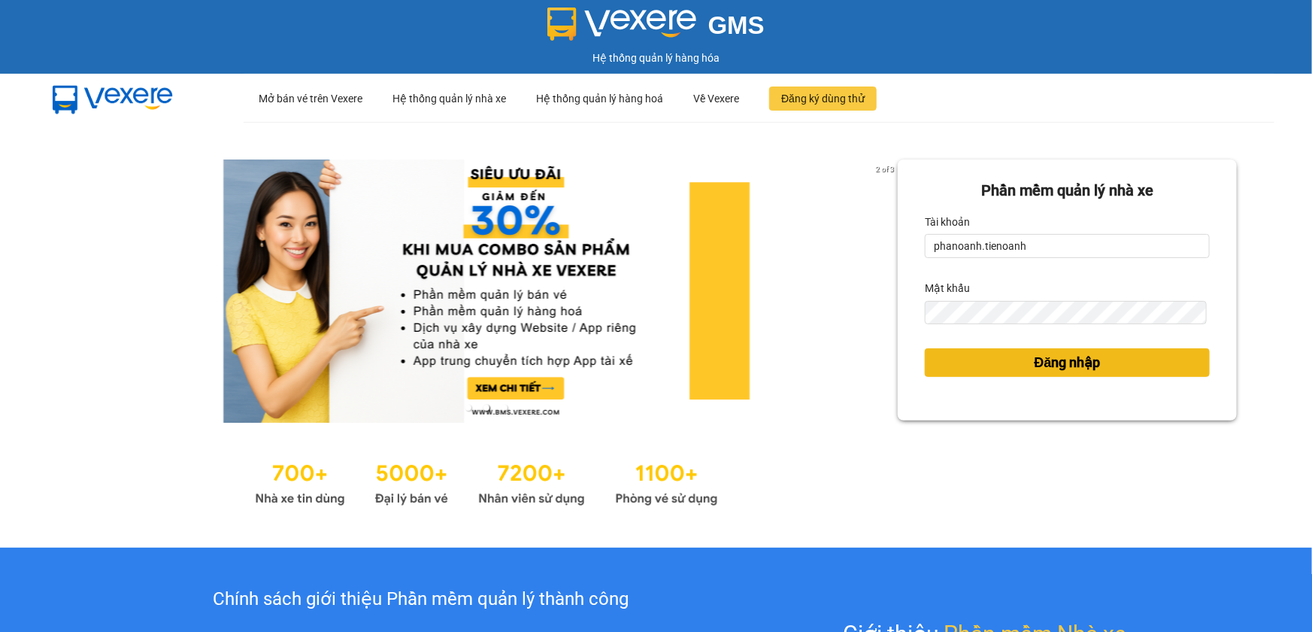
click at [1002, 352] on button "Đăng nhập" at bounding box center [1067, 362] width 285 height 29
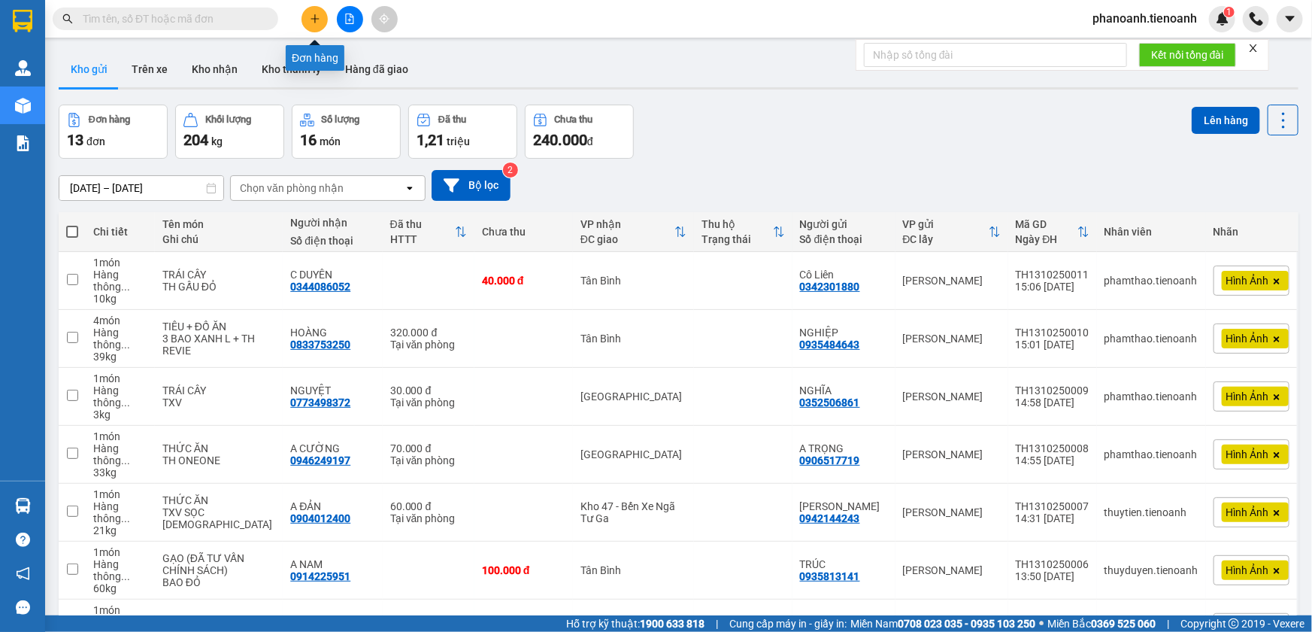
click at [311, 23] on icon "plus" at bounding box center [315, 19] width 11 height 11
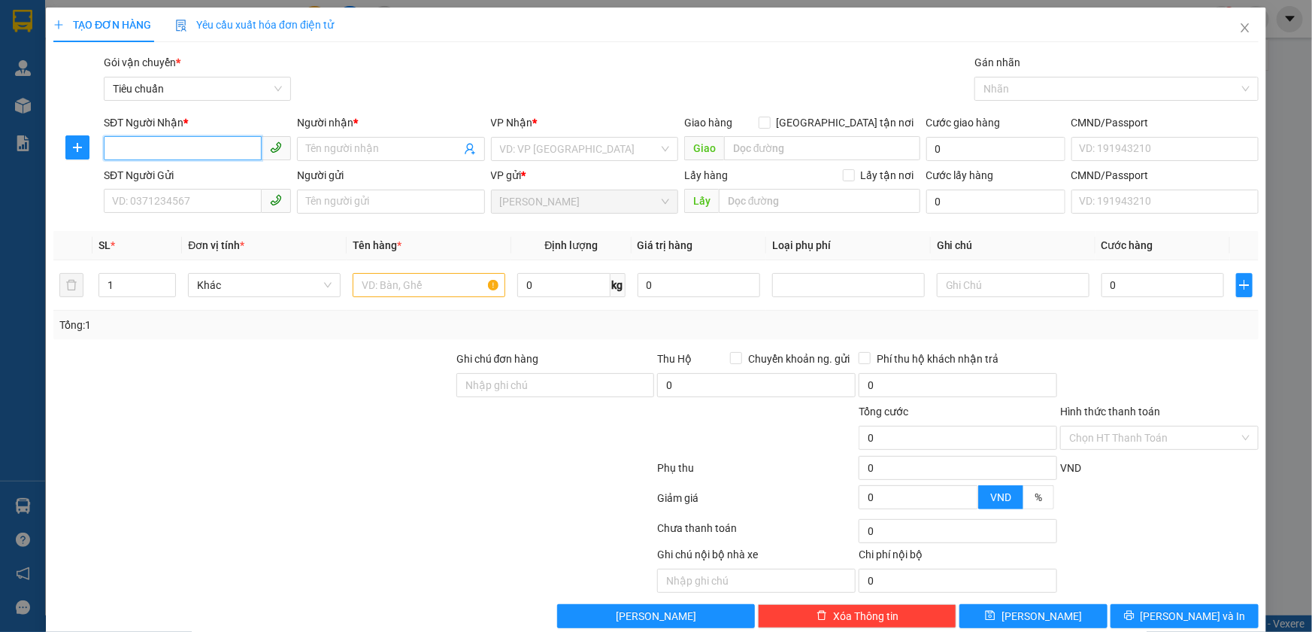
click at [234, 150] on input "SĐT Người Nhận *" at bounding box center [183, 148] width 158 height 24
click at [248, 180] on div "0909811304 - NGUYÊN" at bounding box center [196, 179] width 168 height 17
type input "0909811304"
type input "NGUYÊN"
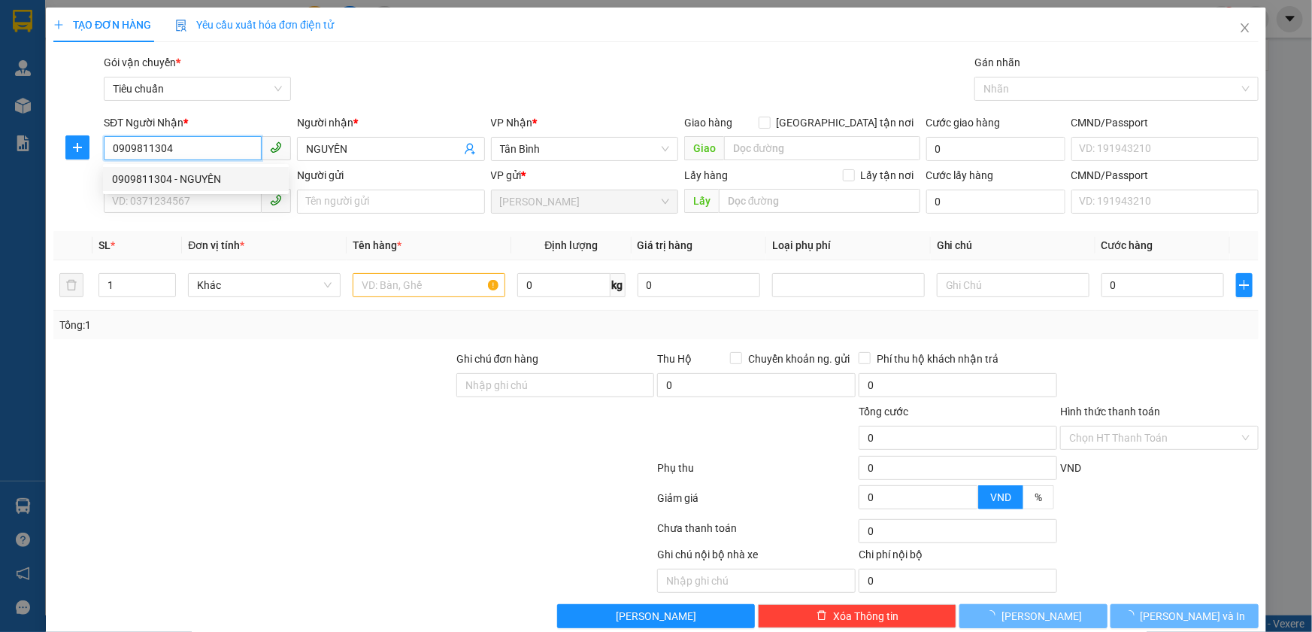
type input "110.000"
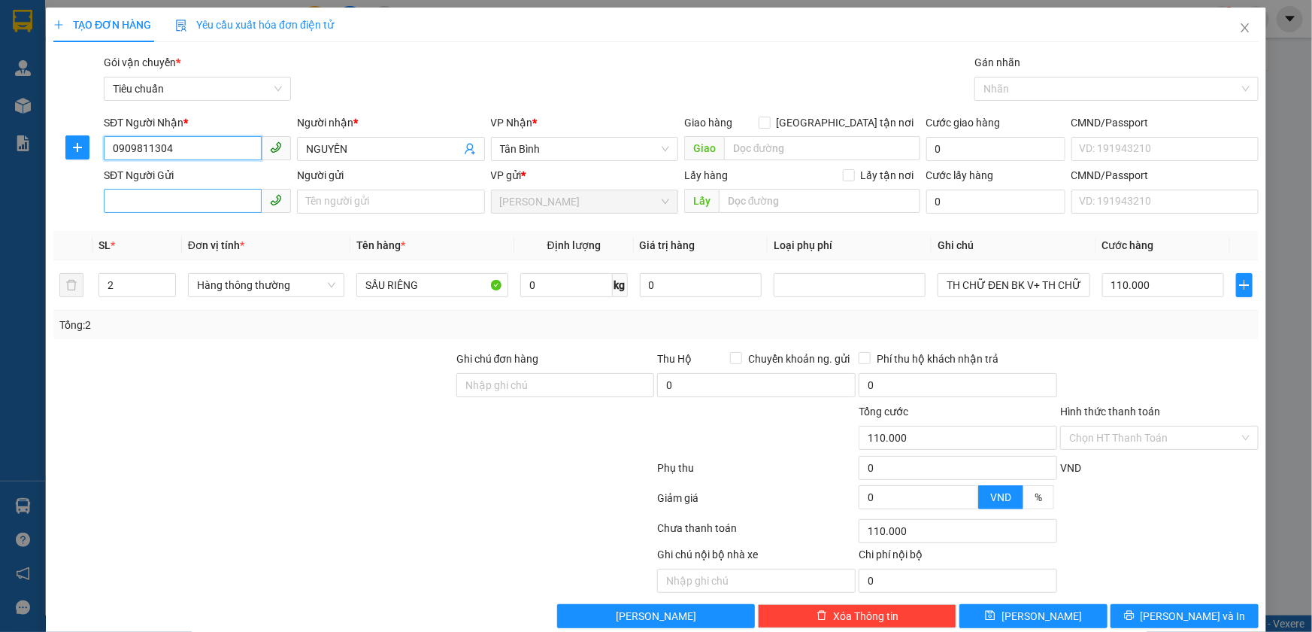
type input "0909811304"
click at [235, 196] on input "SĐT Người Gửi" at bounding box center [183, 201] width 158 height 24
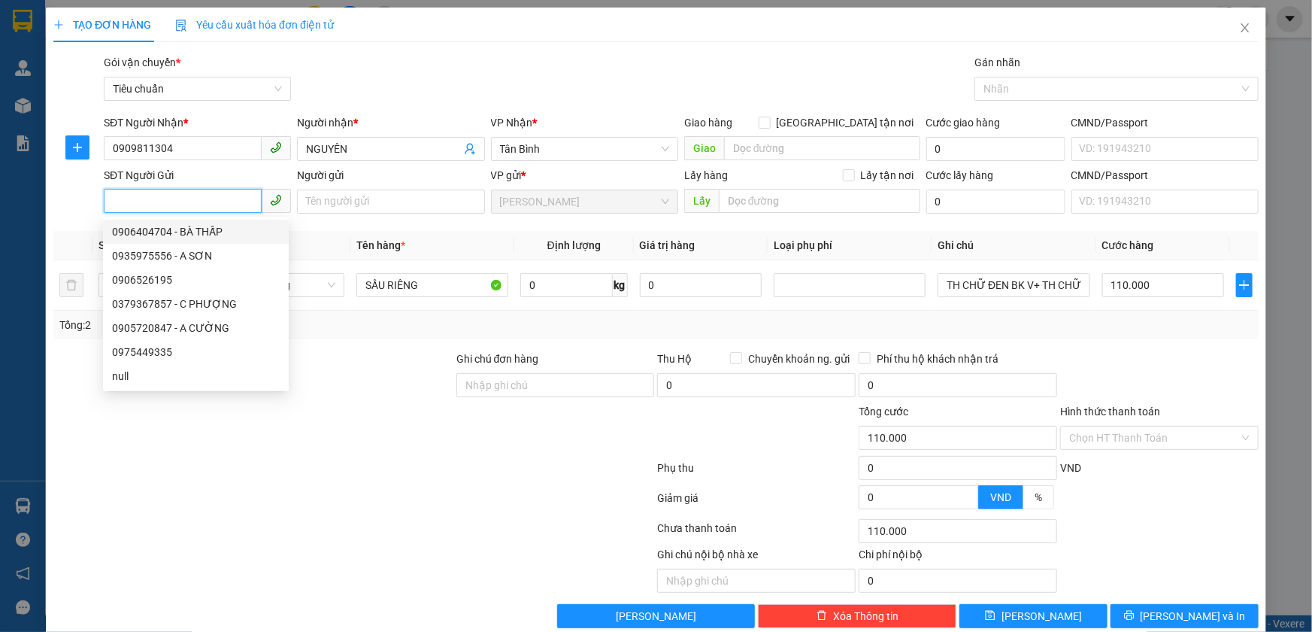
click at [199, 204] on input "SĐT Người Gửi" at bounding box center [183, 201] width 158 height 24
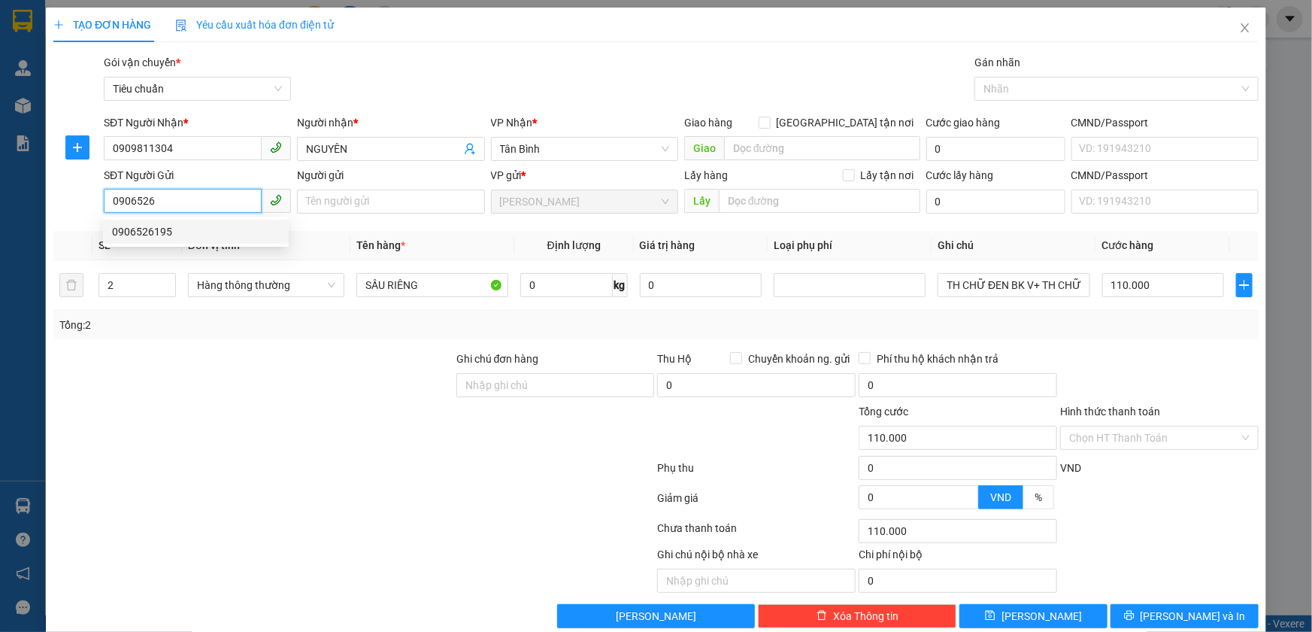
click at [211, 232] on div "0906526195" at bounding box center [196, 231] width 168 height 17
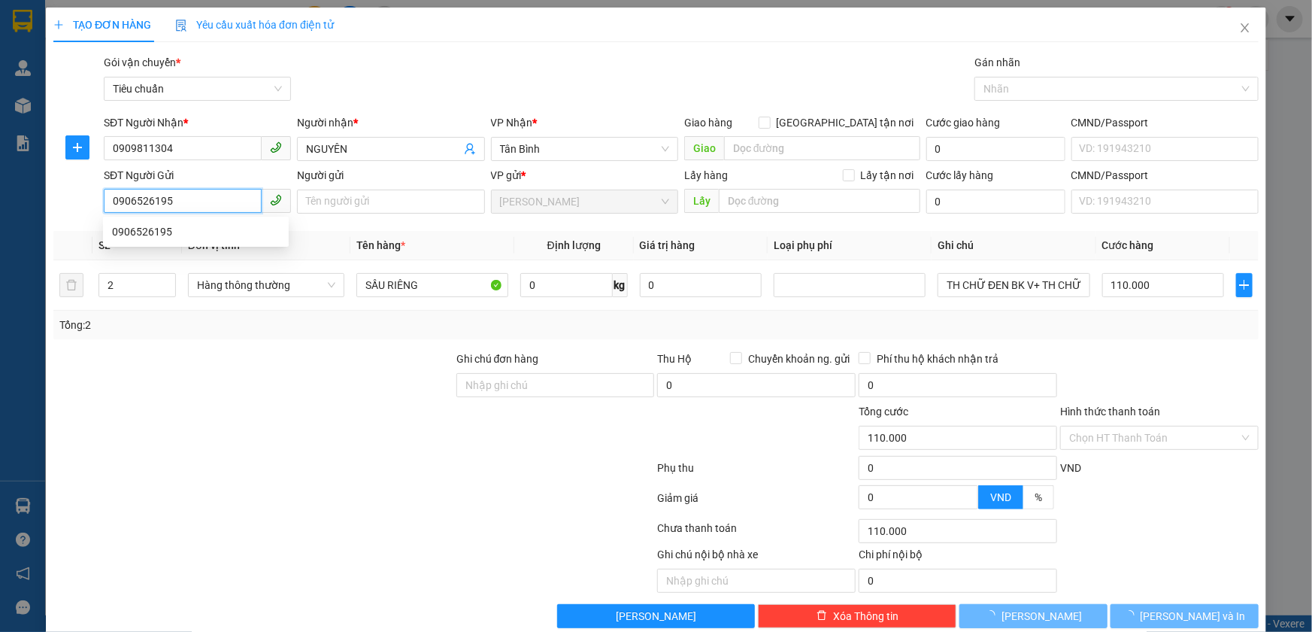
type input "0906526195"
click at [286, 329] on div "Tổng: 2" at bounding box center [282, 325] width 447 height 17
type input "90.000"
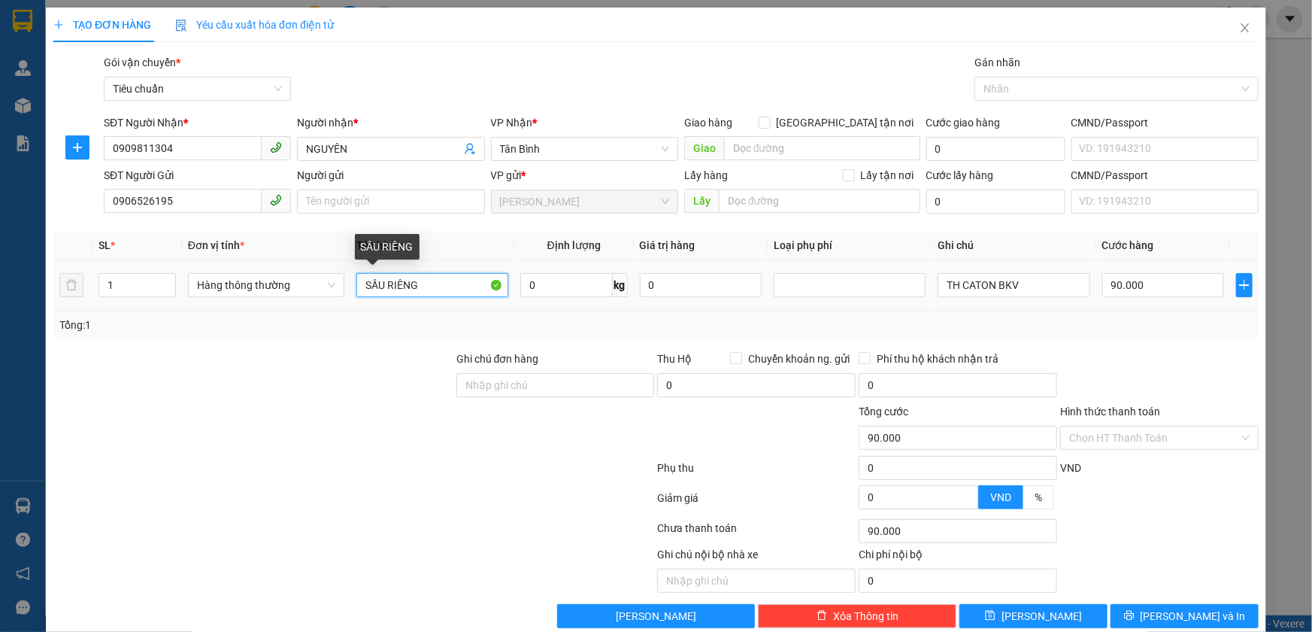
click at [458, 286] on input "SẦU RIÊNG" at bounding box center [432, 285] width 152 height 24
type input "TRÁI CÂY"
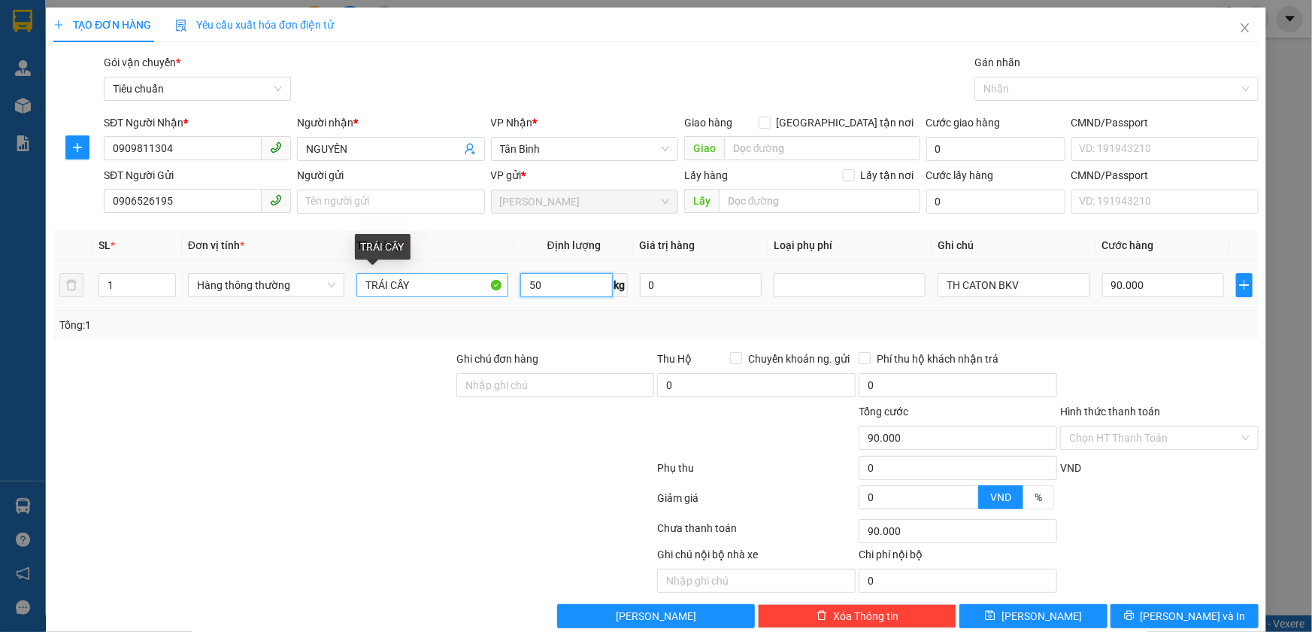
type input "50"
click at [1066, 279] on input "TH CATON BKV" at bounding box center [1014, 285] width 152 height 24
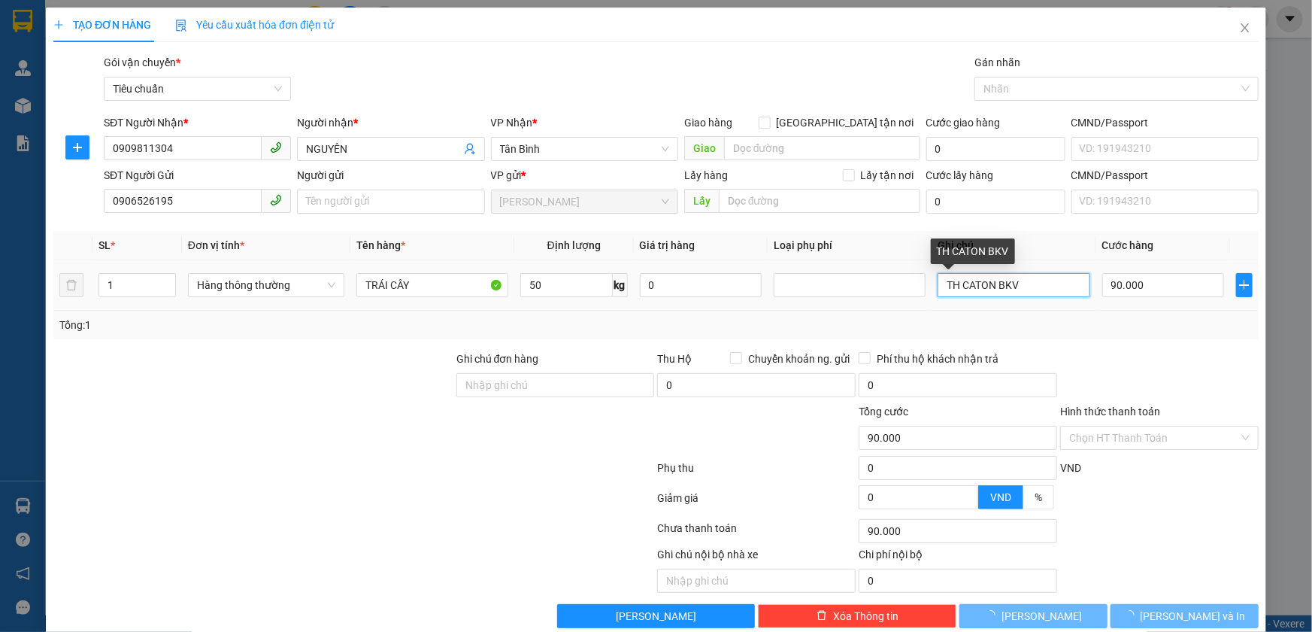
click at [1066, 279] on input "TH CATON BKV" at bounding box center [1014, 285] width 152 height 24
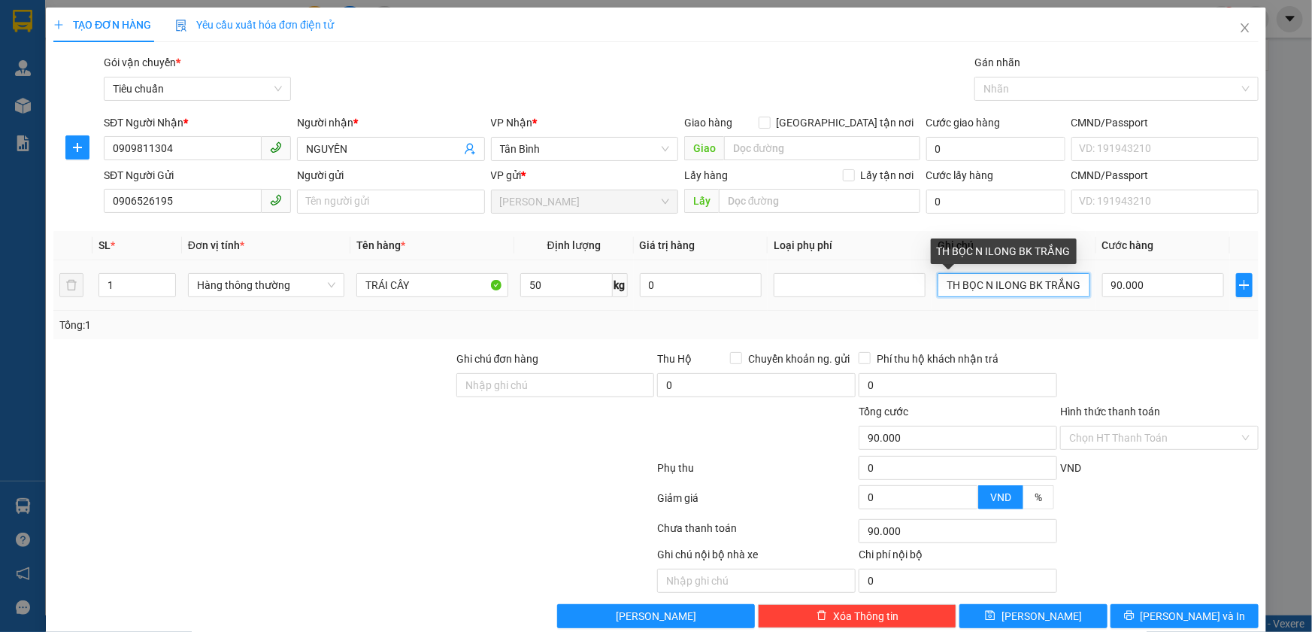
scroll to position [0, 2]
type input "TH BỌC N ILONG BK TRẮNG"
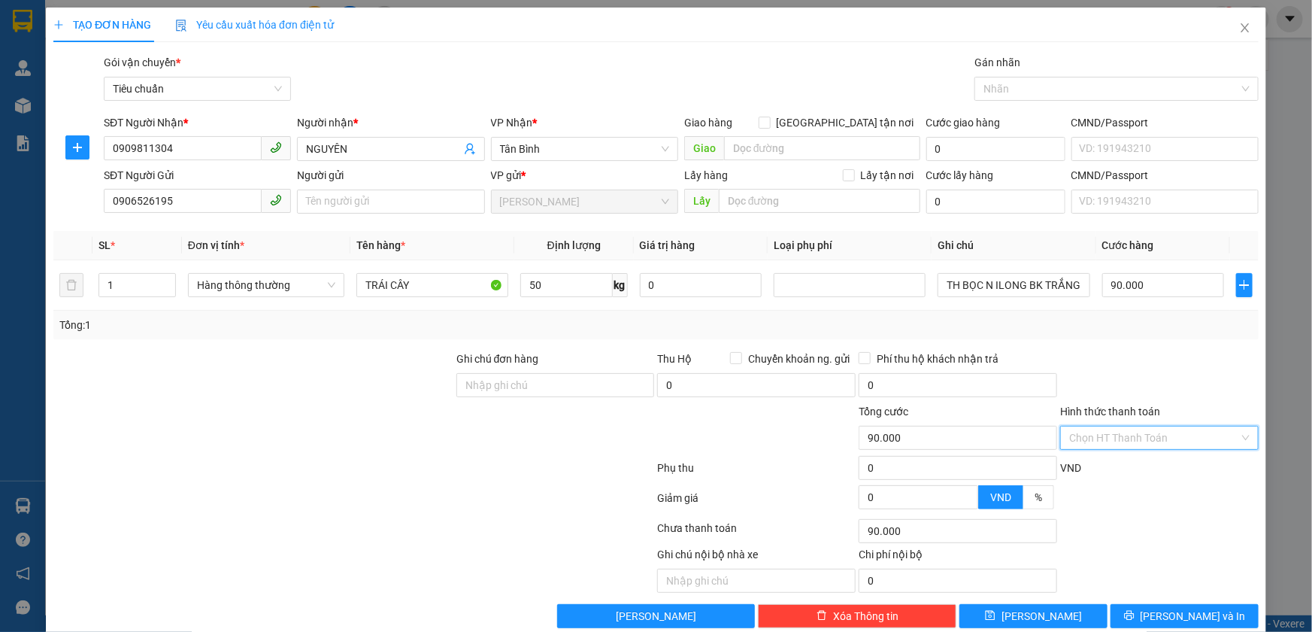
drag, startPoint x: 1147, startPoint y: 443, endPoint x: 1115, endPoint y: 463, distance: 37.5
click at [1145, 443] on input "Hình thức thanh toán" at bounding box center [1154, 437] width 170 height 23
click at [1115, 463] on div "Tại văn phòng" at bounding box center [1150, 467] width 178 height 17
type input "0"
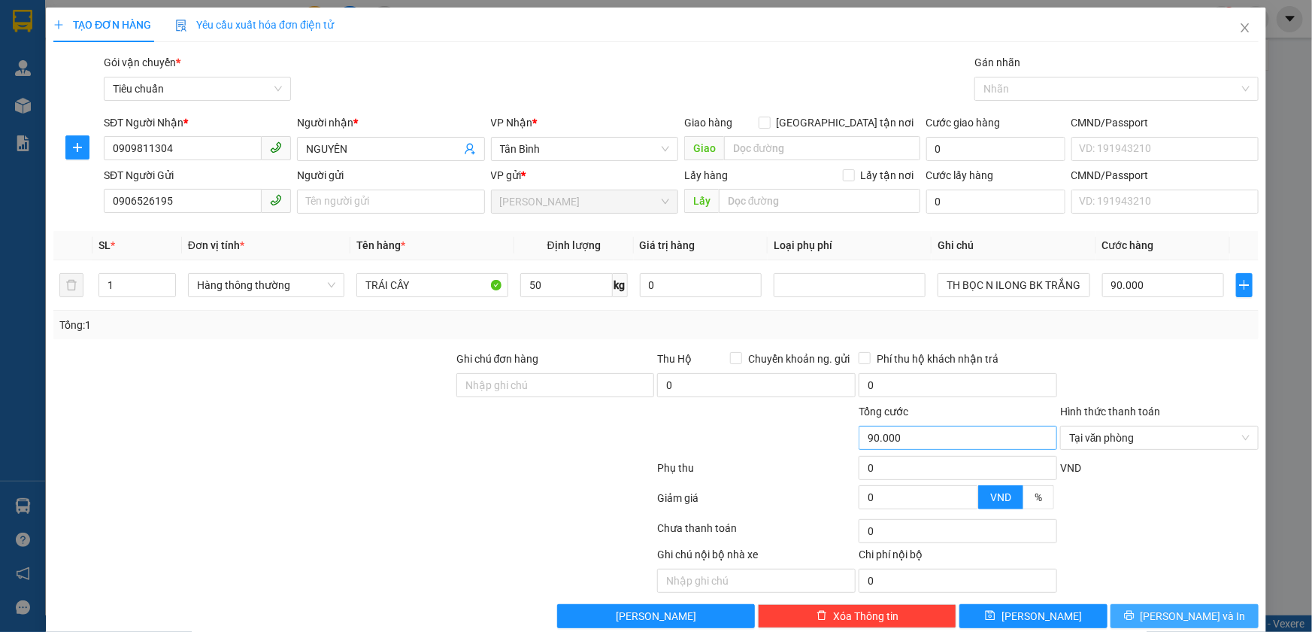
drag, startPoint x: 1158, startPoint y: 611, endPoint x: 987, endPoint y: 440, distance: 242.4
click at [1157, 611] on button "[PERSON_NAME] và In" at bounding box center [1185, 616] width 148 height 24
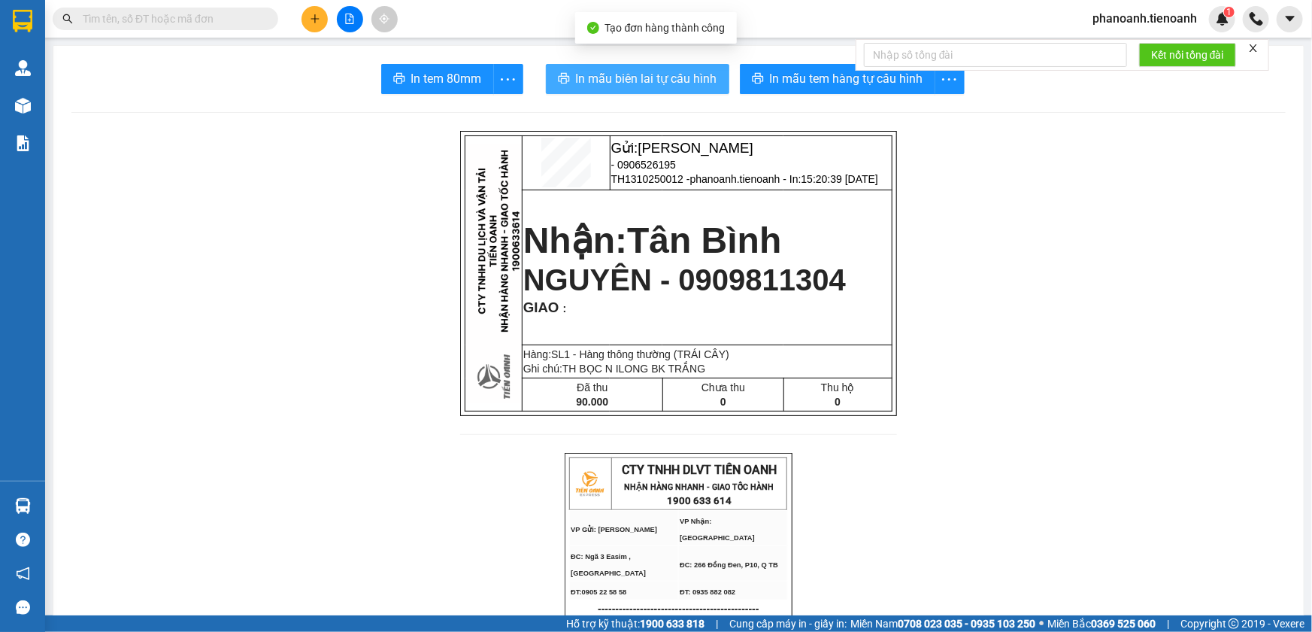
click at [669, 74] on span "In mẫu biên lai tự cấu hình" at bounding box center [646, 78] width 141 height 19
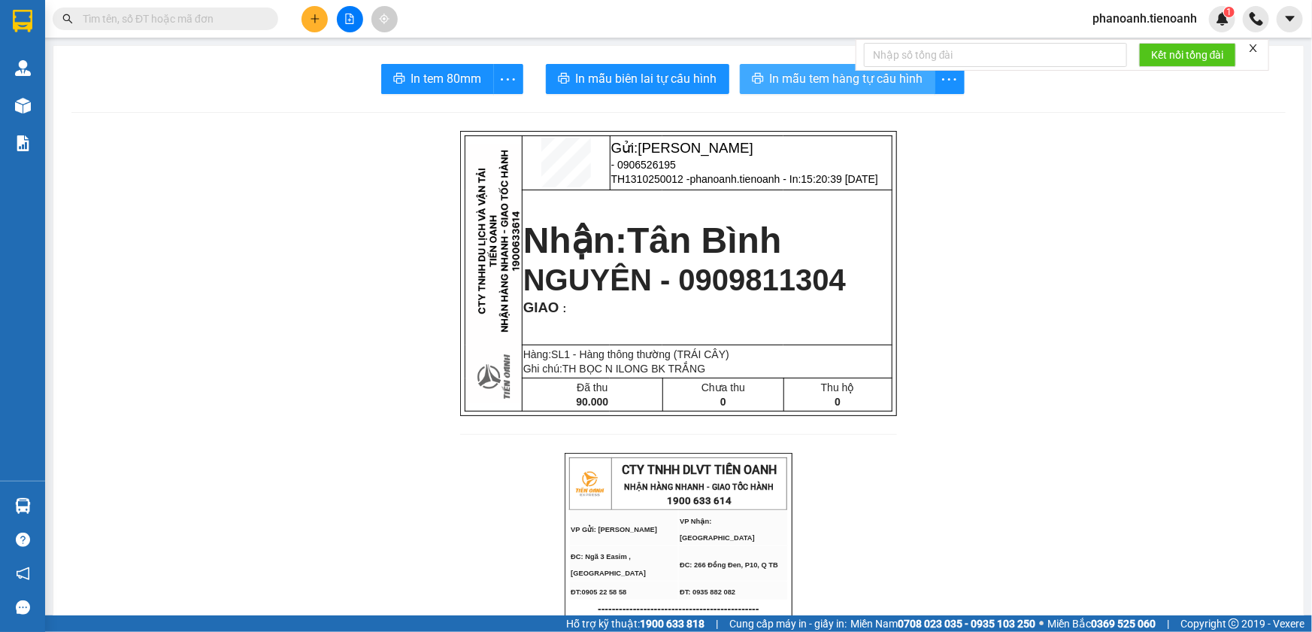
click at [819, 78] on span "In mẫu tem hàng tự cấu hình" at bounding box center [846, 78] width 153 height 19
click at [1144, 23] on span "phanoanh.tienoanh" at bounding box center [1145, 18] width 129 height 19
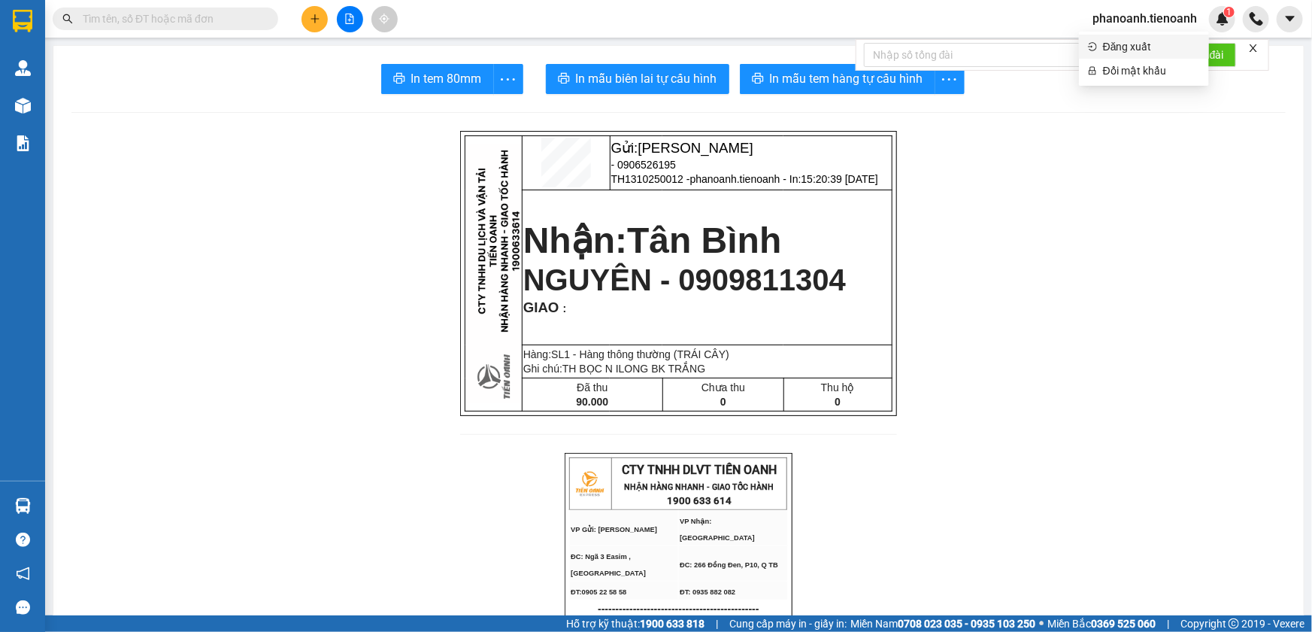
click at [1118, 49] on span "Đăng xuất" at bounding box center [1151, 46] width 97 height 17
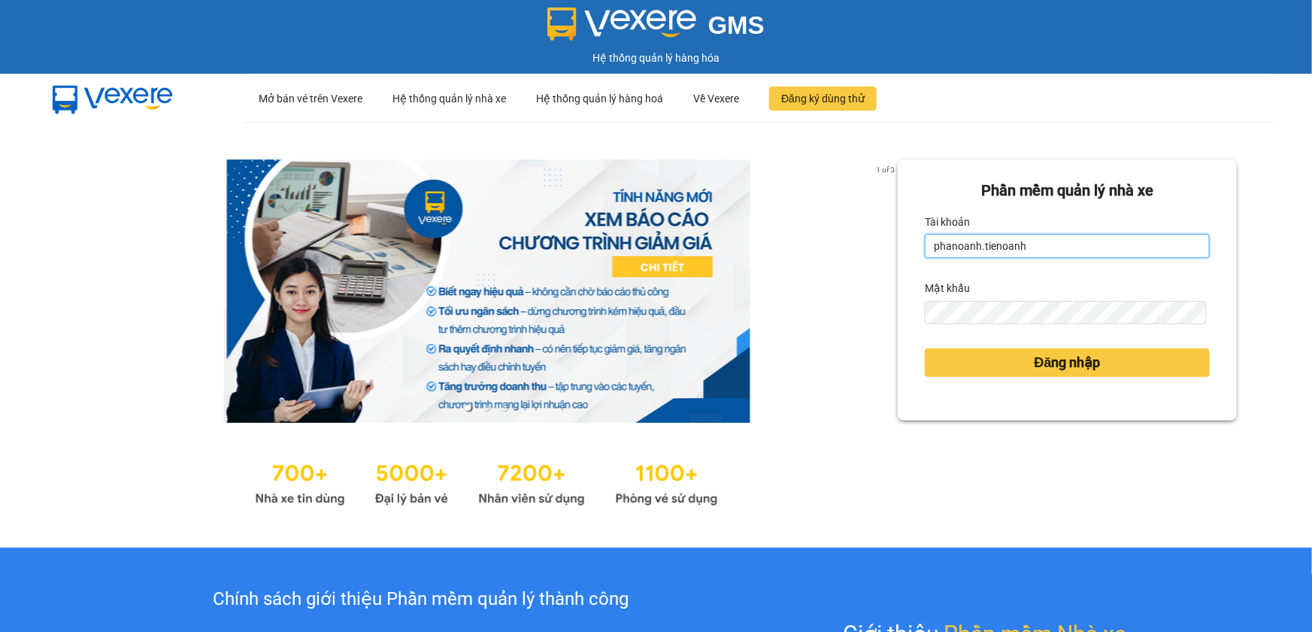
click at [1050, 250] on input "phanoanh.tienoanh" at bounding box center [1067, 246] width 285 height 24
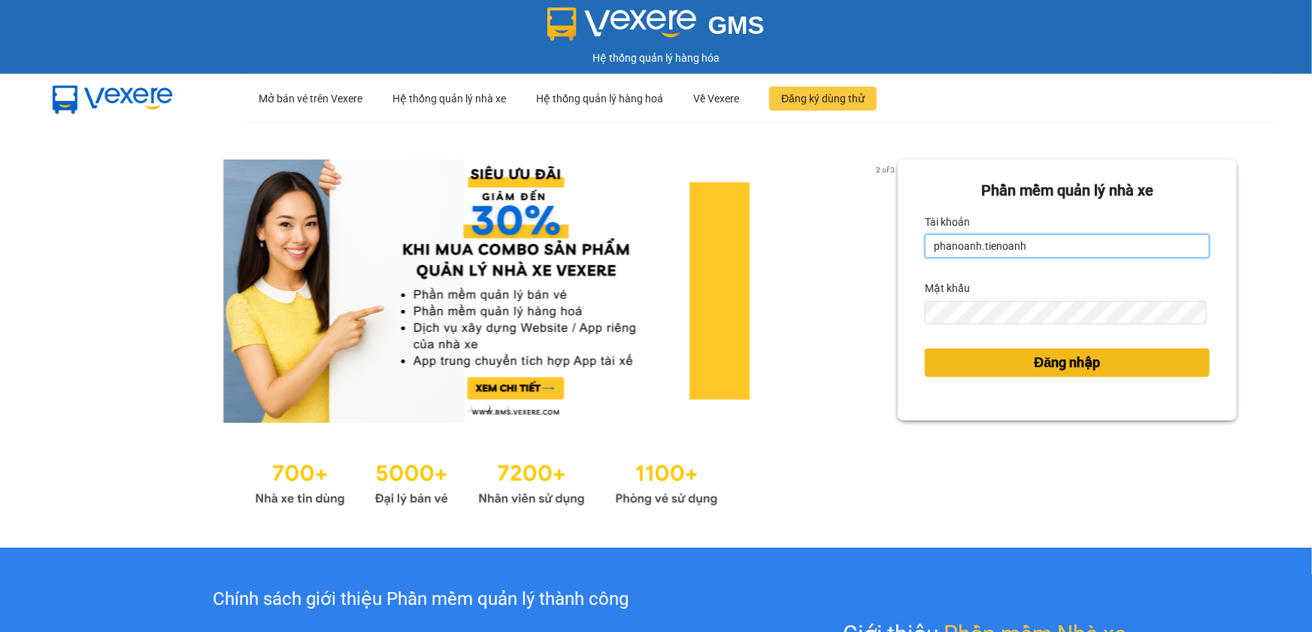
type input "thuytien.tienoanh"
click at [1000, 368] on button "Đăng nhập" at bounding box center [1067, 362] width 285 height 29
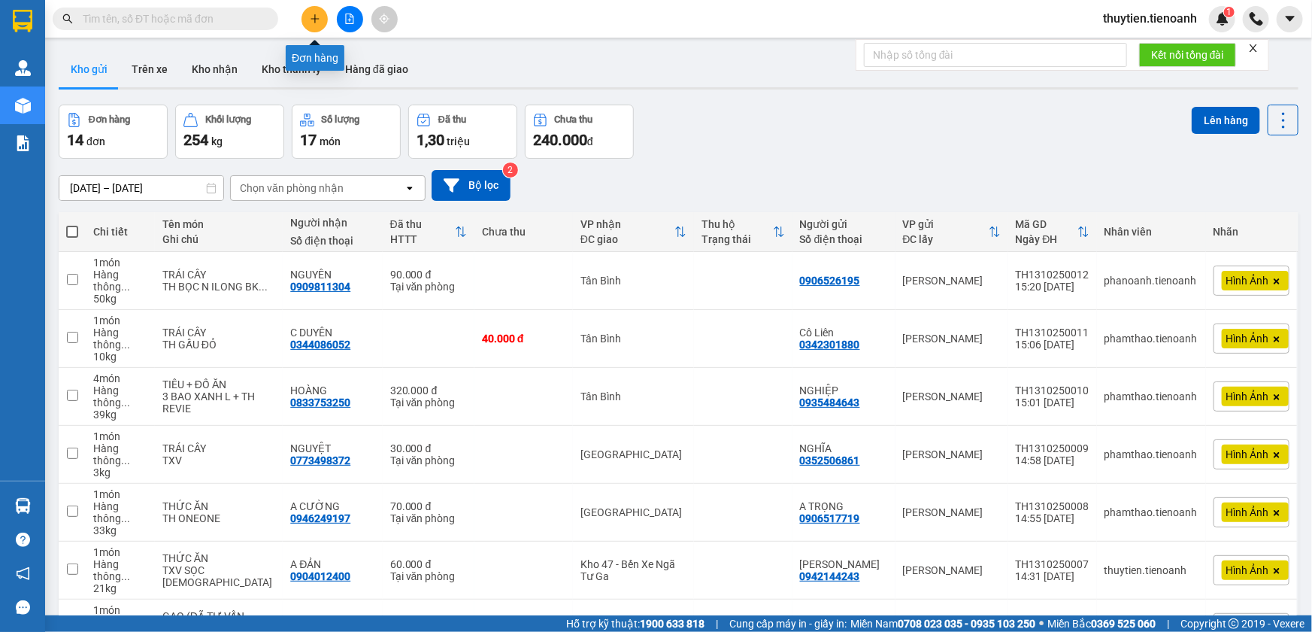
click at [311, 14] on icon "plus" at bounding box center [315, 19] width 11 height 11
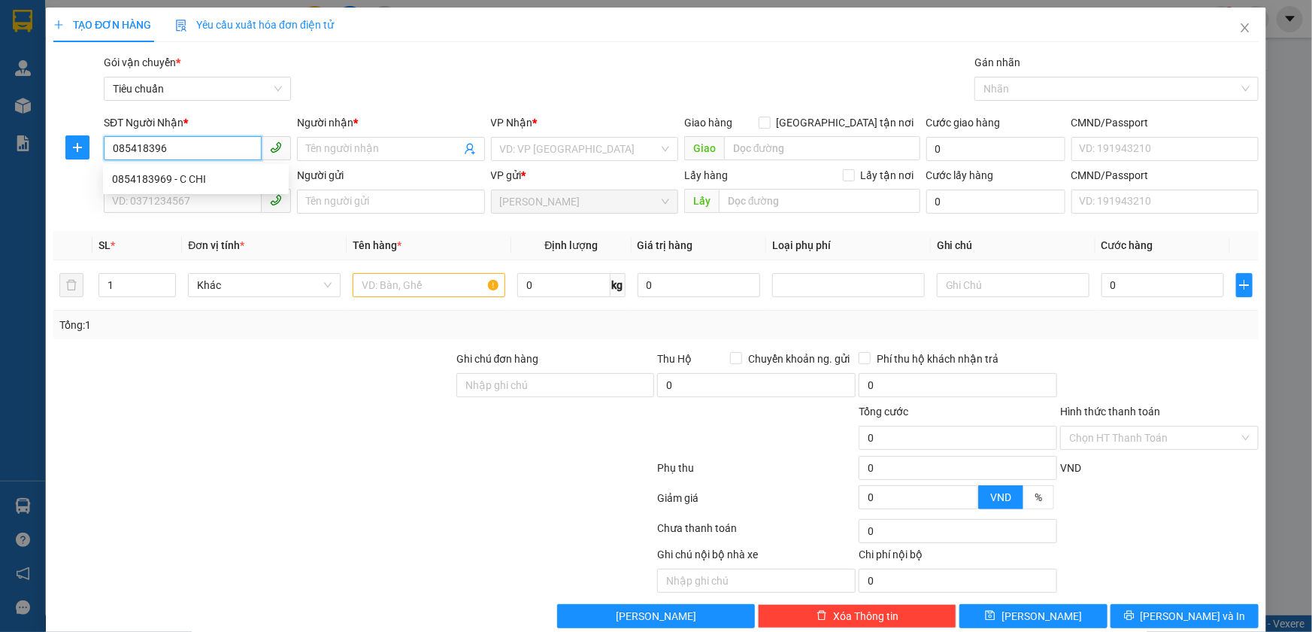
type input "0854183969"
click at [197, 180] on div "0854183969 - C CHI" at bounding box center [196, 179] width 168 height 17
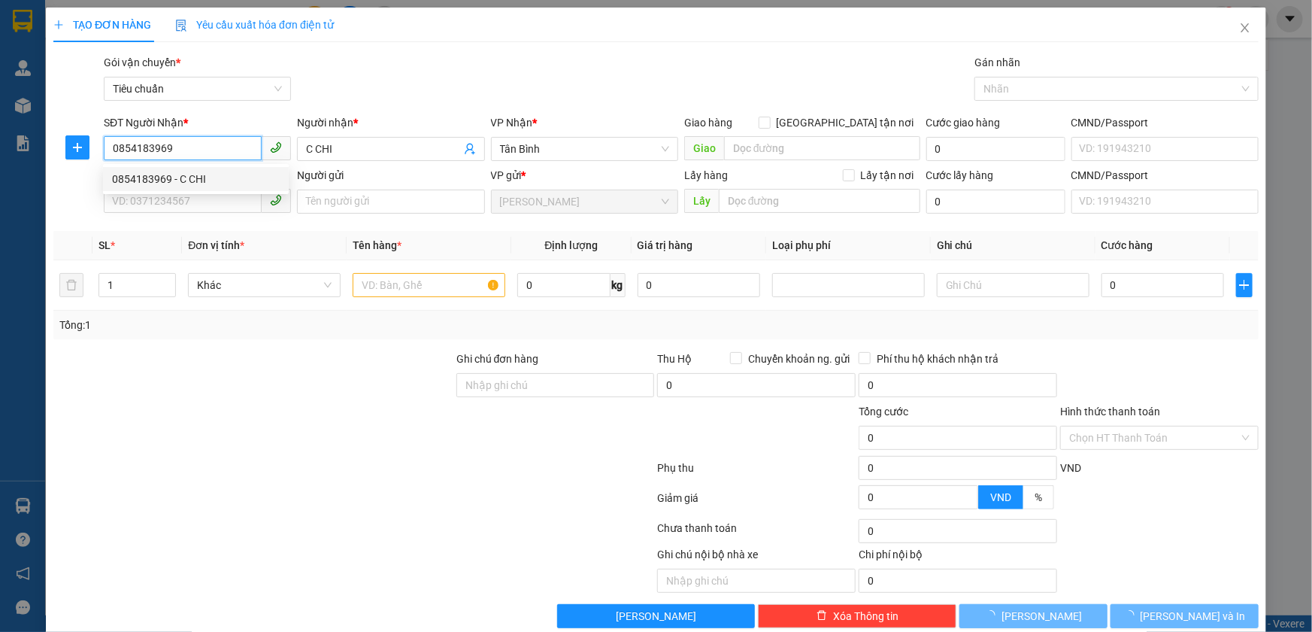
type input "C CHI"
type input "50.000"
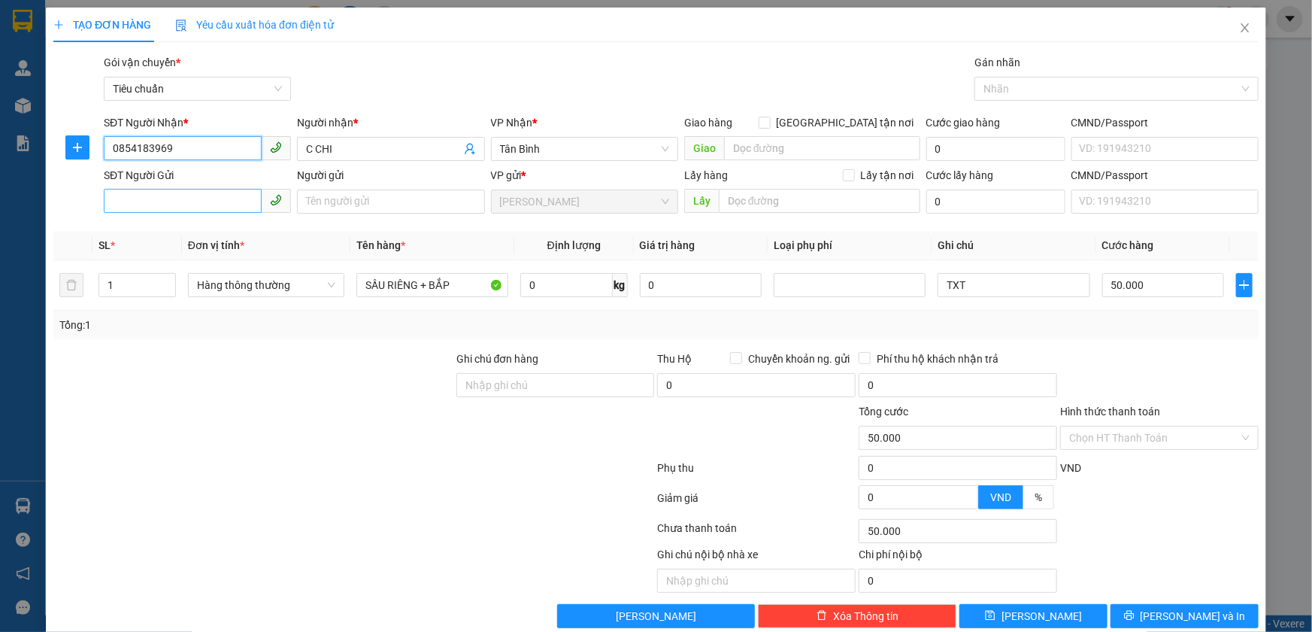
type input "0854183969"
click at [183, 208] on input "SĐT Người Gửi" at bounding box center [183, 201] width 158 height 24
click at [195, 250] on div "0968122775 - CÔ ĐÁNG" at bounding box center [196, 255] width 168 height 17
type input "0968122775"
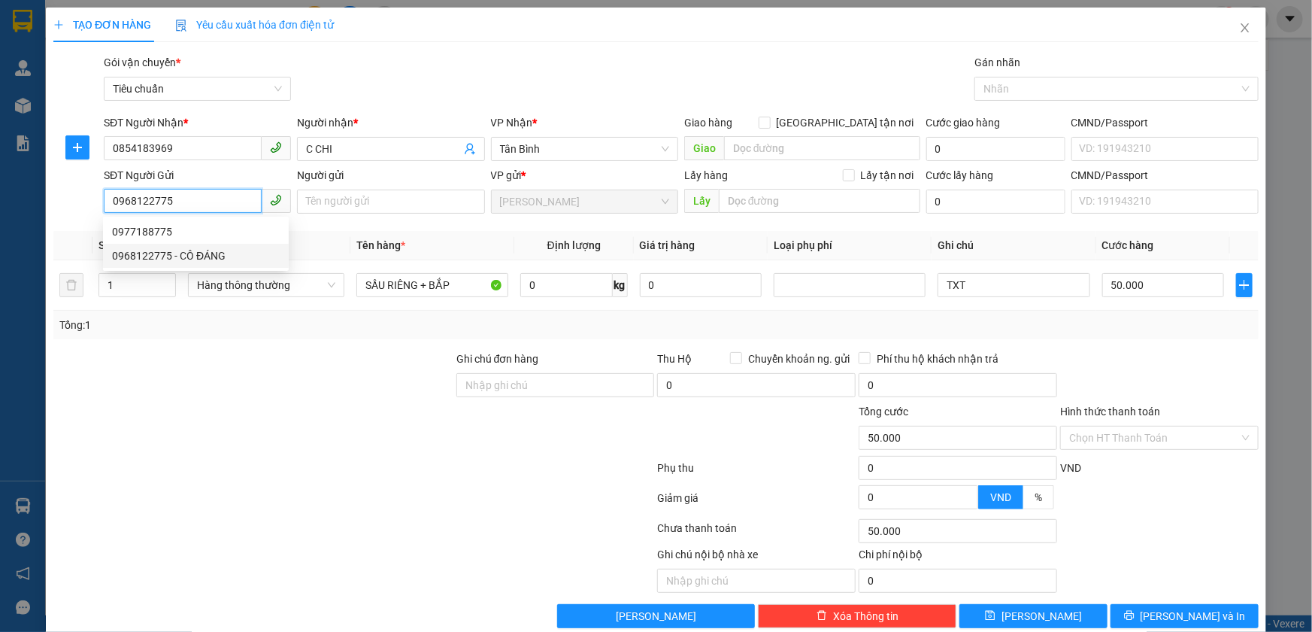
type input "CÔ ĐÁNG"
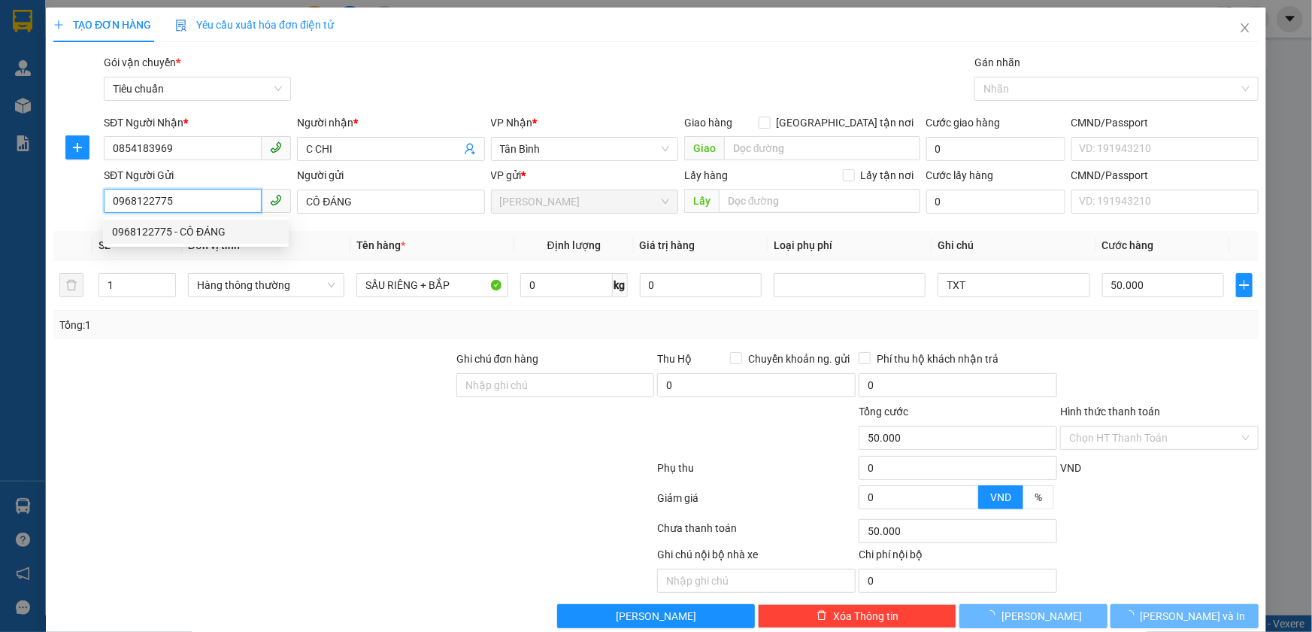
type input "40.000"
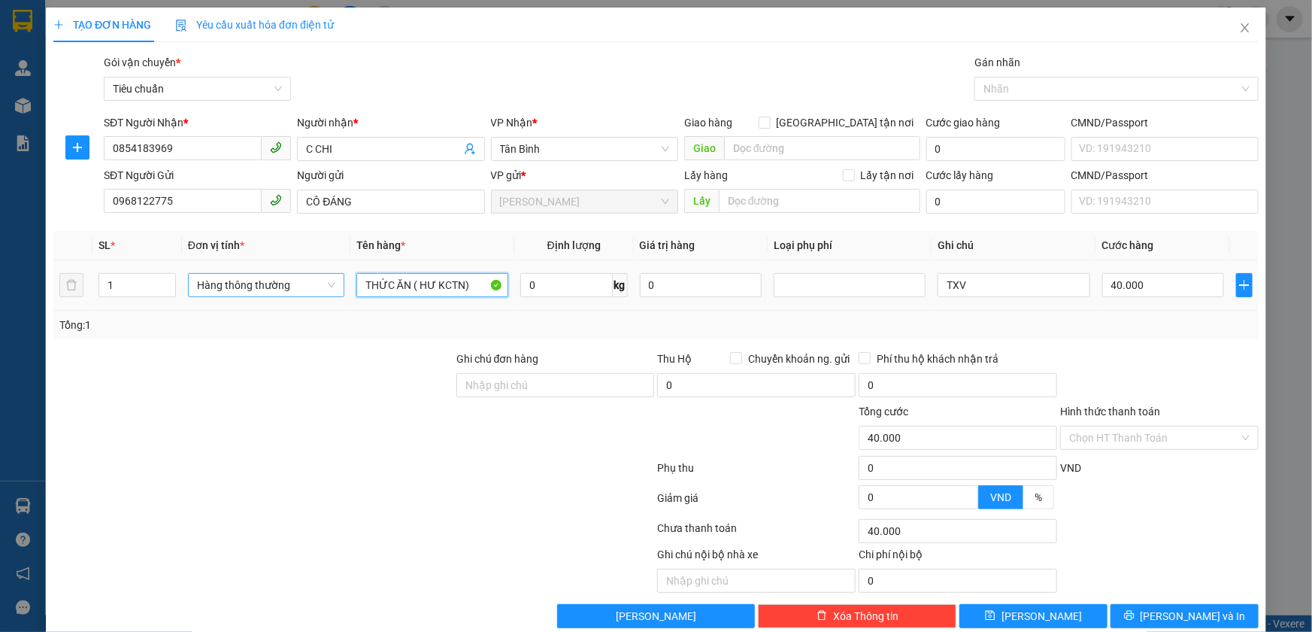
drag, startPoint x: 325, startPoint y: 289, endPoint x: 269, endPoint y: 292, distance: 55.7
click at [269, 292] on tr "1 Hàng thông thường THỨC ĂN ( HƯ KCTN) 0 kg 0 TXV 40.000" at bounding box center [655, 285] width 1205 height 50
type input ")"
drag, startPoint x: 383, startPoint y: 292, endPoint x: 403, endPoint y: 290, distance: 19.7
click at [386, 292] on input ")" at bounding box center [432, 285] width 152 height 24
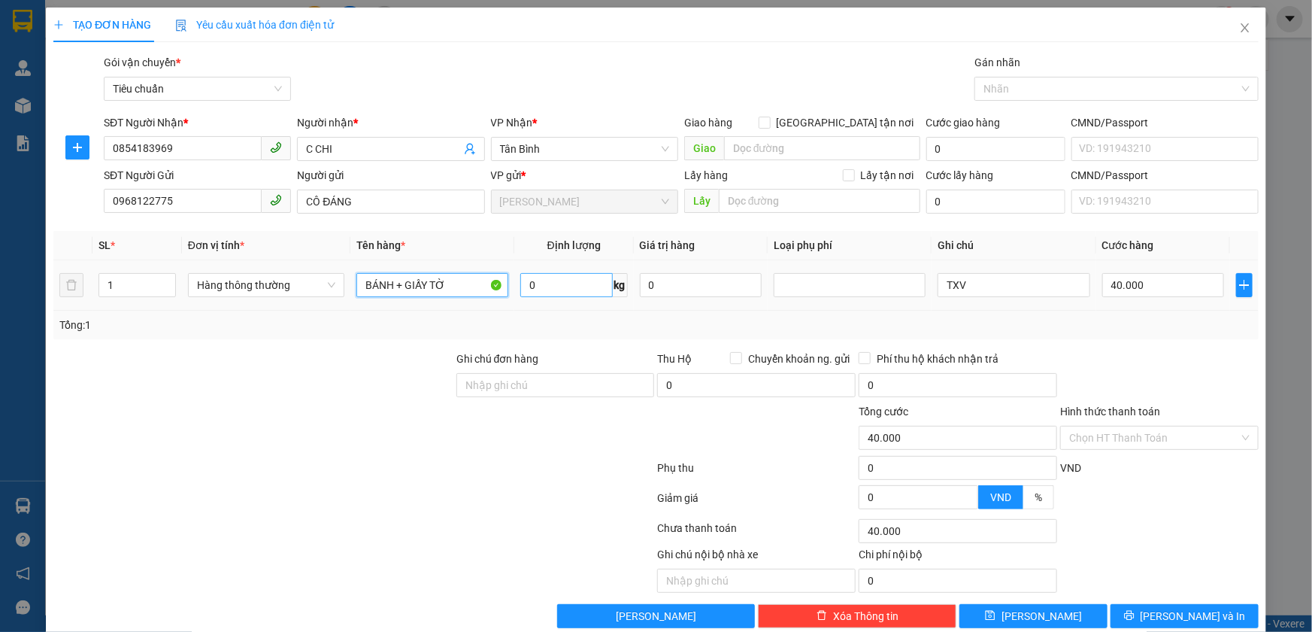
type input "BÁNH + GIẤY TỜ"
click at [538, 287] on input "0" at bounding box center [566, 285] width 92 height 24
type input "3"
type input "30.000"
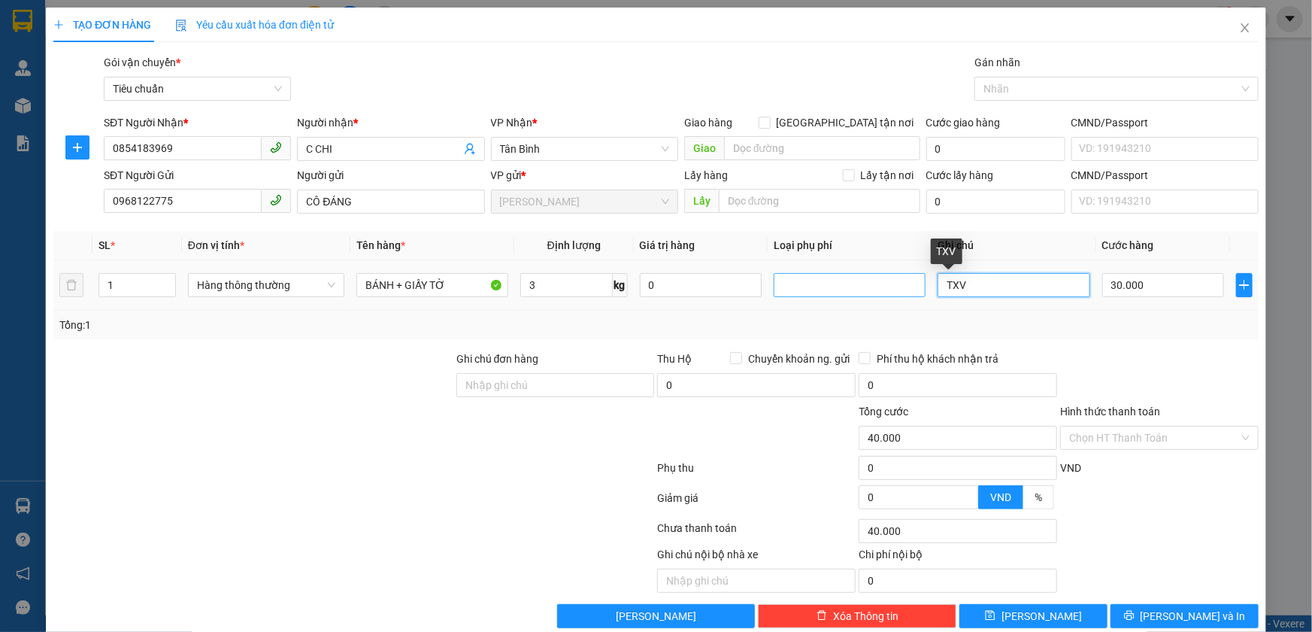
type input "30.000"
drag, startPoint x: 956, startPoint y: 292, endPoint x: 899, endPoint y: 282, distance: 58.0
click at [899, 282] on tr "1 Hàng thông thường BÁNH + GIẤY TỜ 3 kg 0 TXV 30.000" at bounding box center [655, 285] width 1205 height 50
type input "TH CHỮ ĐỎ BKC"
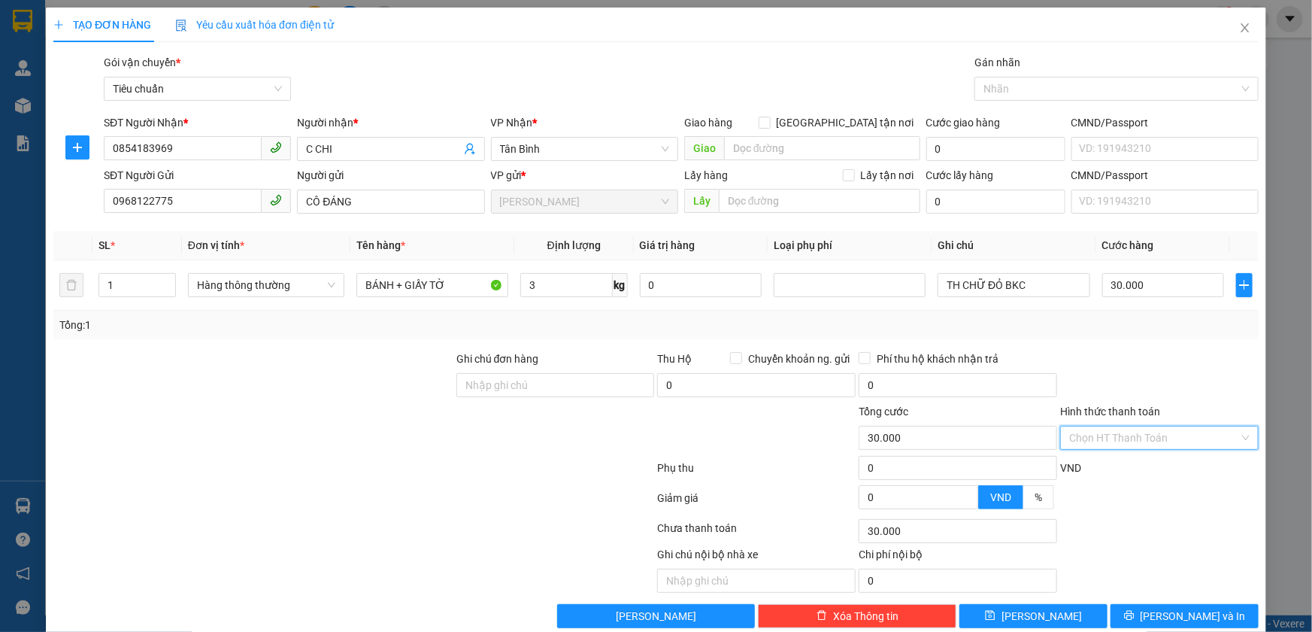
drag, startPoint x: 1105, startPoint y: 430, endPoint x: 1085, endPoint y: 451, distance: 29.2
click at [1105, 430] on input "Hình thức thanh toán" at bounding box center [1154, 437] width 170 height 23
click at [1081, 461] on div "Tại văn phòng" at bounding box center [1150, 467] width 178 height 17
type input "0"
click at [1135, 614] on icon "printer" at bounding box center [1129, 615] width 11 height 11
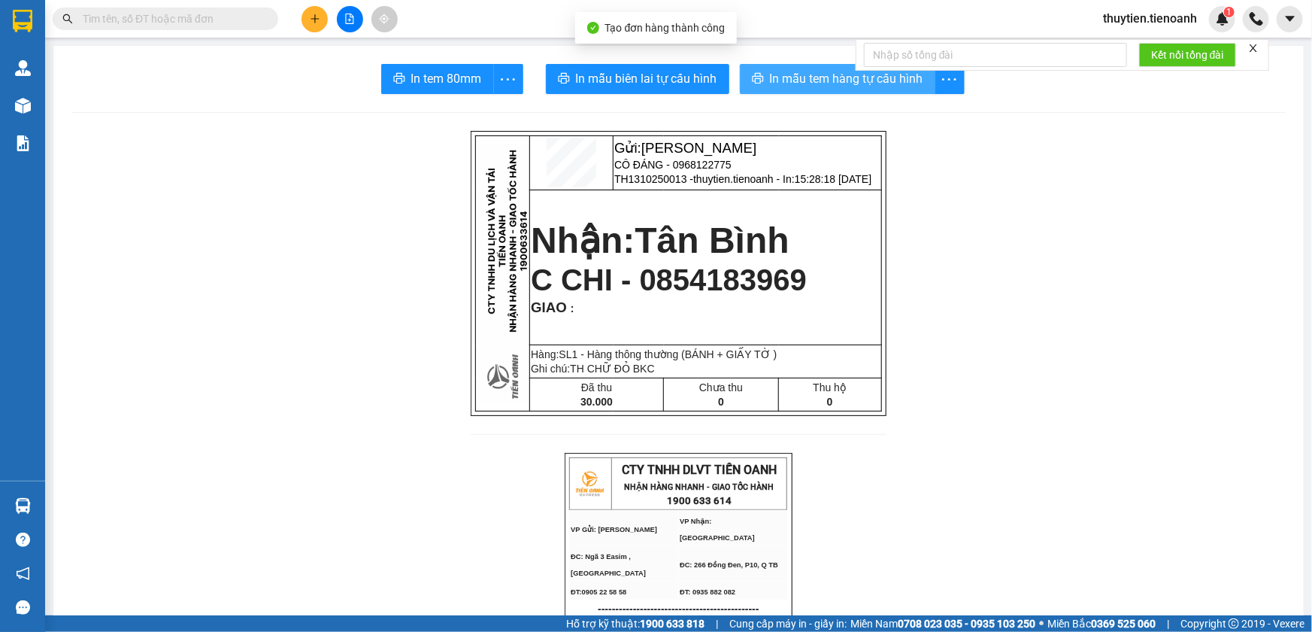
click at [832, 82] on span "In mẫu tem hàng tự cấu hình" at bounding box center [846, 78] width 153 height 19
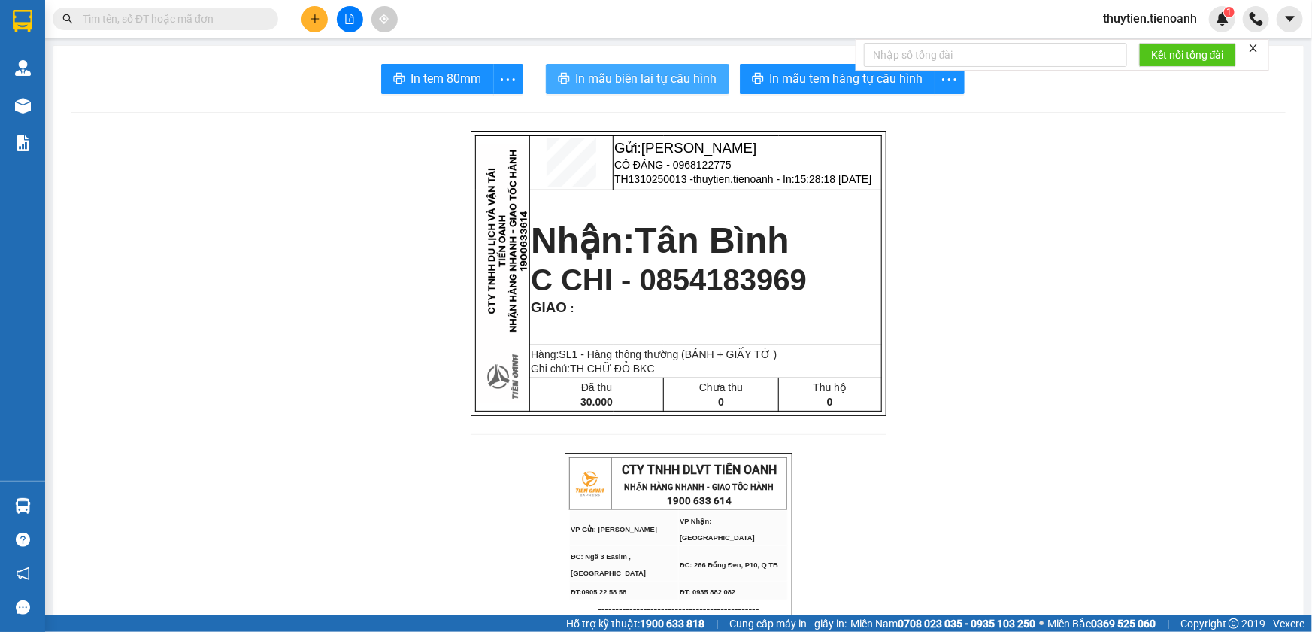
click at [632, 71] on span "In mẫu biên lai tự cấu hình" at bounding box center [646, 78] width 141 height 19
